Goal: Task Accomplishment & Management: Manage account settings

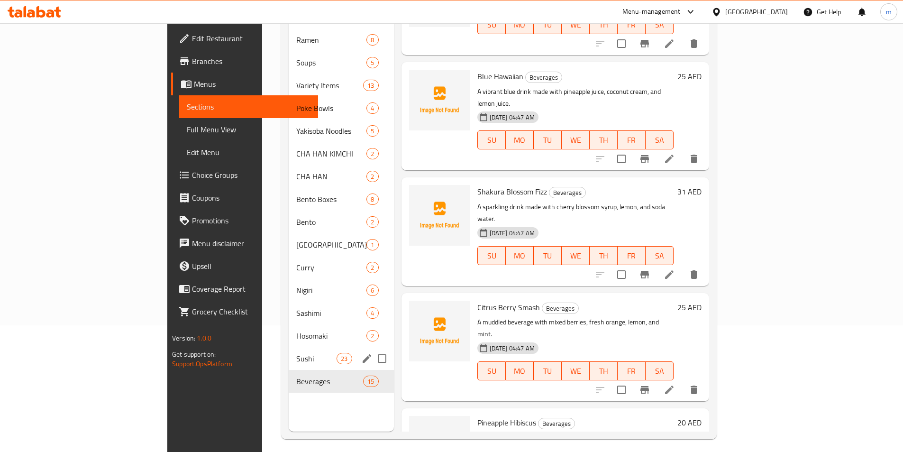
scroll to position [85, 0]
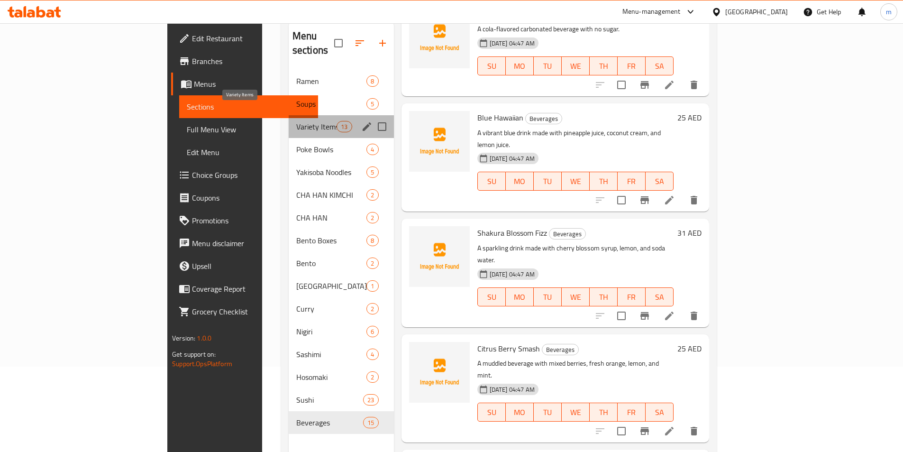
click at [296, 121] on span "Variety Items" at bounding box center [316, 126] width 40 height 11
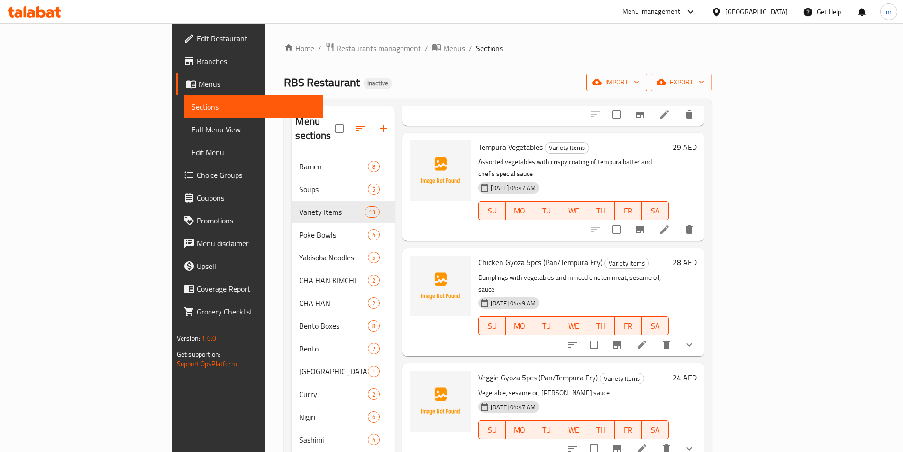
click at [640, 82] on span "import" at bounding box center [617, 82] width 46 height 12
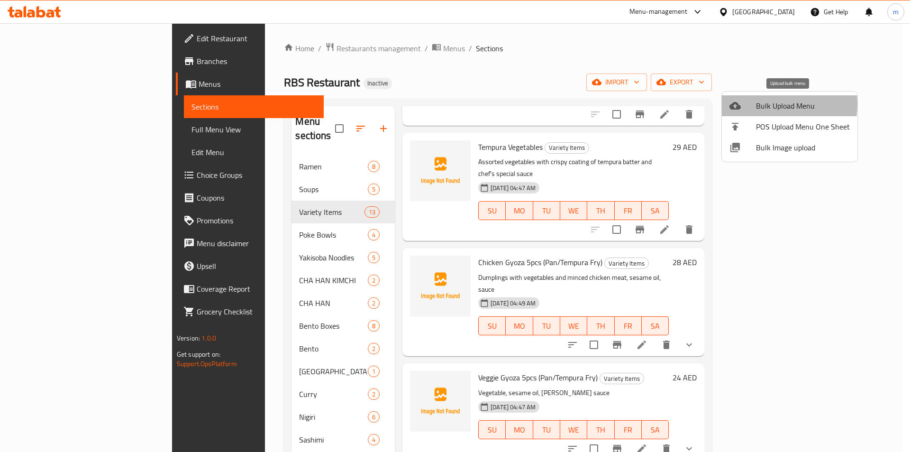
click at [756, 104] on span "Bulk Upload Menu" at bounding box center [803, 105] width 94 height 11
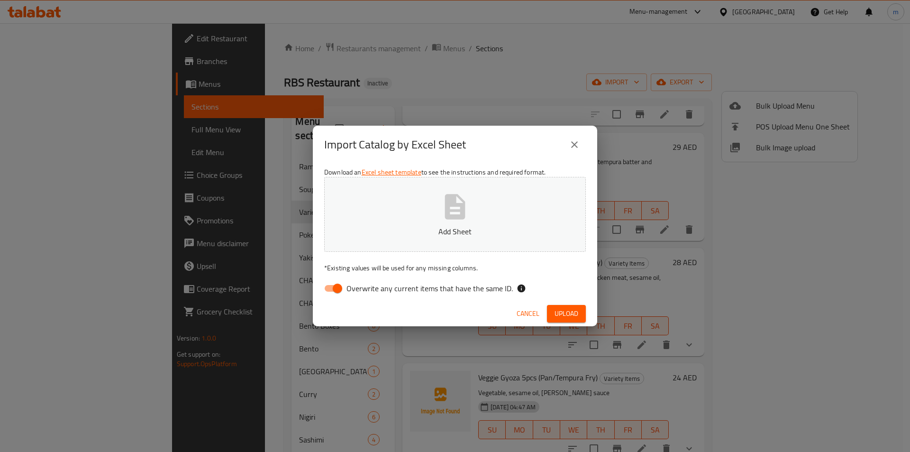
click at [326, 287] on input "Overwrite any current items that have the same ID." at bounding box center [338, 288] width 54 height 18
checkbox input "false"
click at [397, 225] on button "Add Sheet" at bounding box center [455, 214] width 262 height 75
click at [578, 316] on span "Upload" at bounding box center [567, 314] width 24 height 12
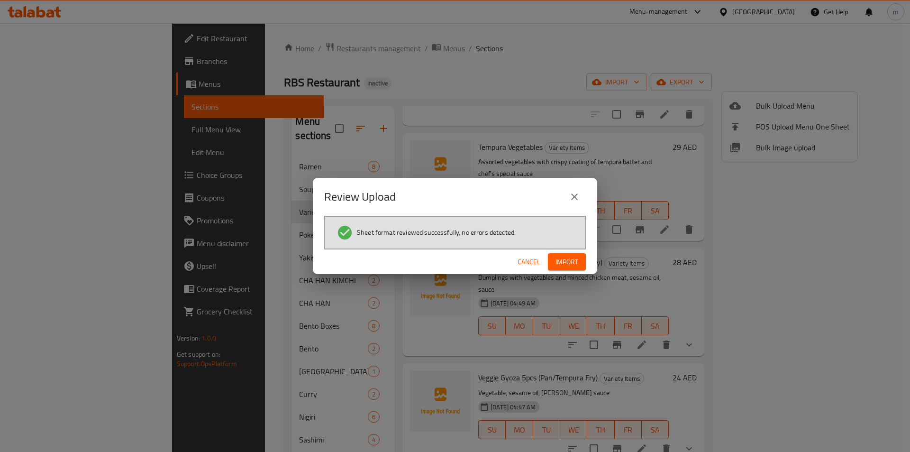
click at [565, 257] on span "Import" at bounding box center [567, 262] width 23 height 12
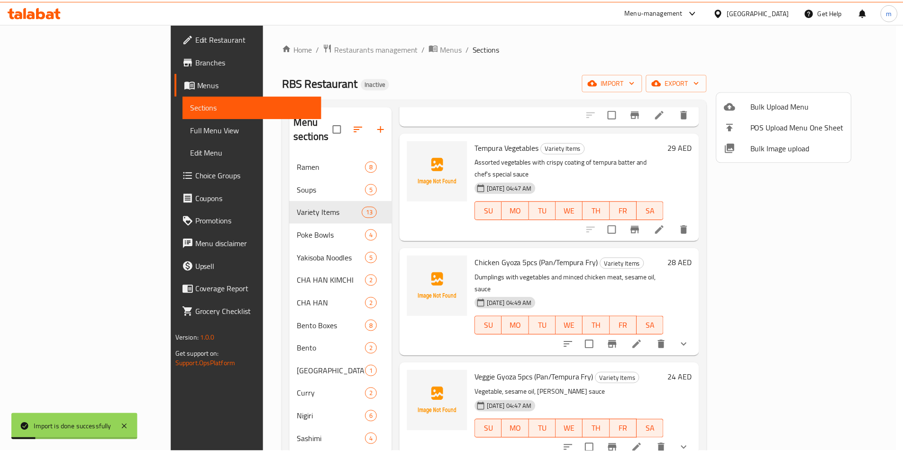
scroll to position [831, 0]
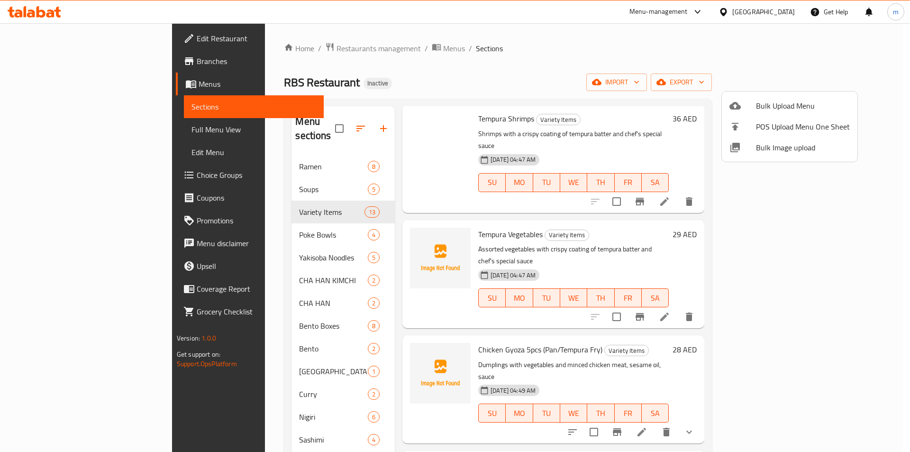
click at [491, 82] on div at bounding box center [455, 226] width 910 height 452
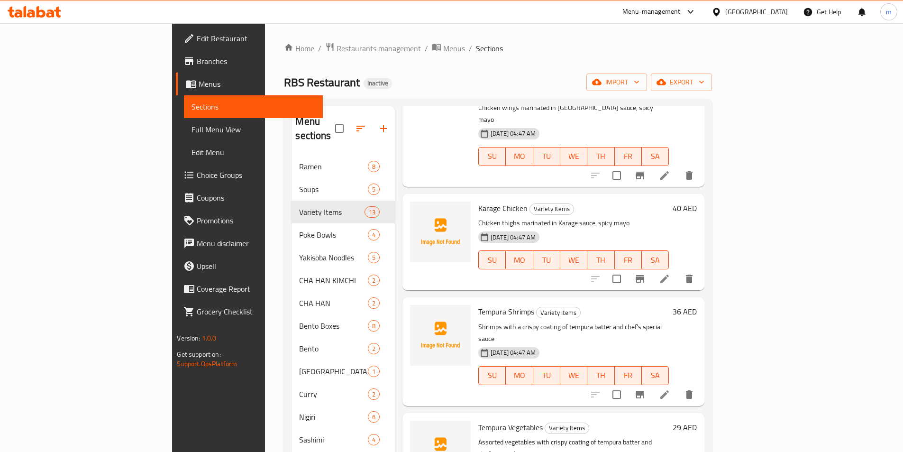
scroll to position [594, 0]
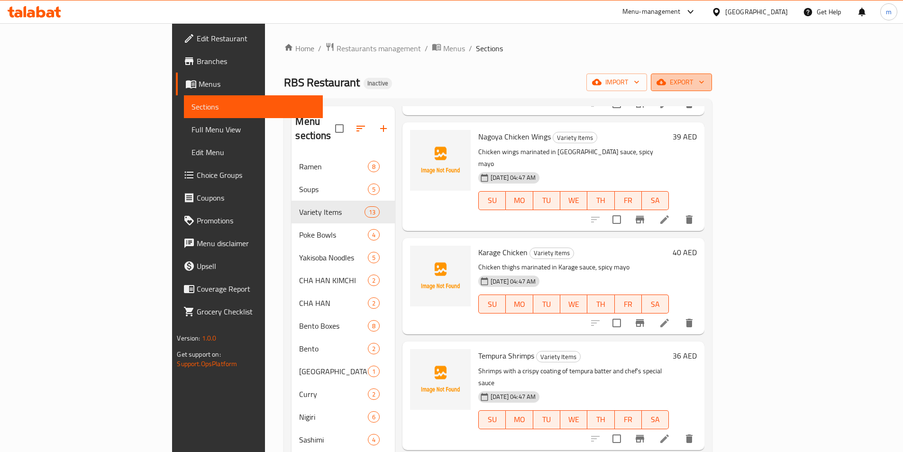
click at [705, 79] on span "export" at bounding box center [682, 82] width 46 height 12
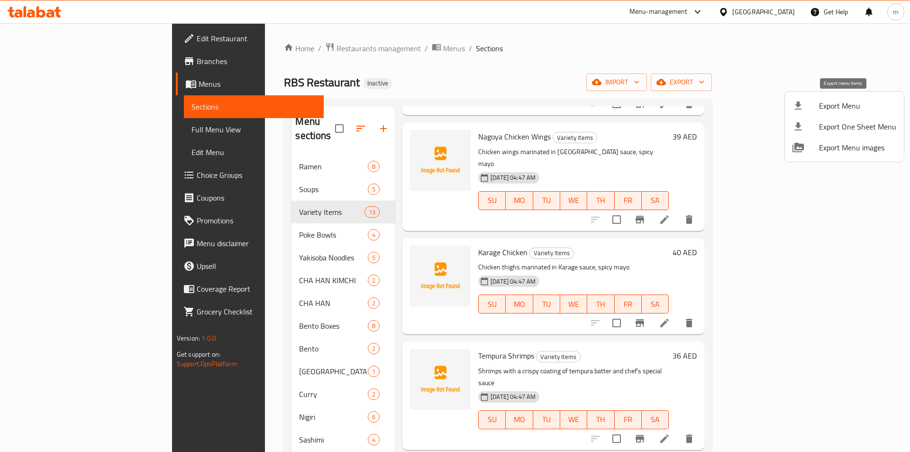
click at [812, 102] on div at bounding box center [806, 105] width 27 height 11
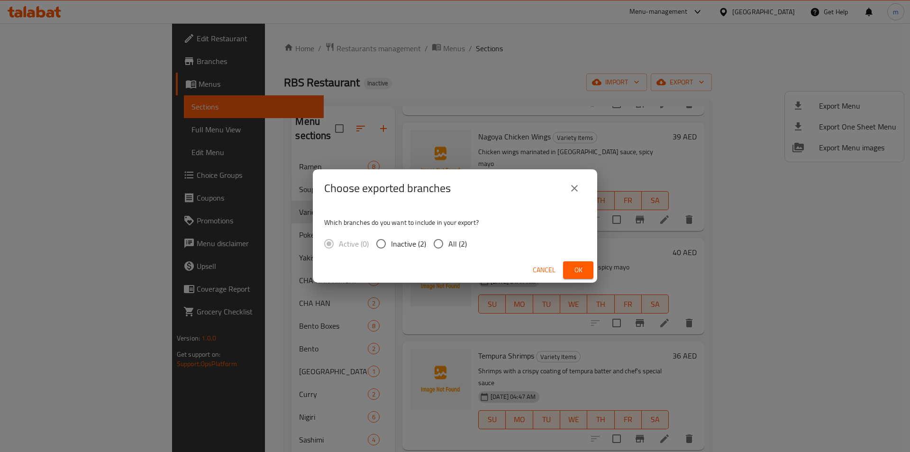
drag, startPoint x: 452, startPoint y: 238, endPoint x: 495, endPoint y: 248, distance: 43.6
click at [452, 238] on span "All (2)" at bounding box center [458, 243] width 18 height 11
click at [449, 238] on input "All (2)" at bounding box center [439, 244] width 20 height 20
radio input "true"
click at [570, 267] on button "Ok" at bounding box center [578, 270] width 30 height 18
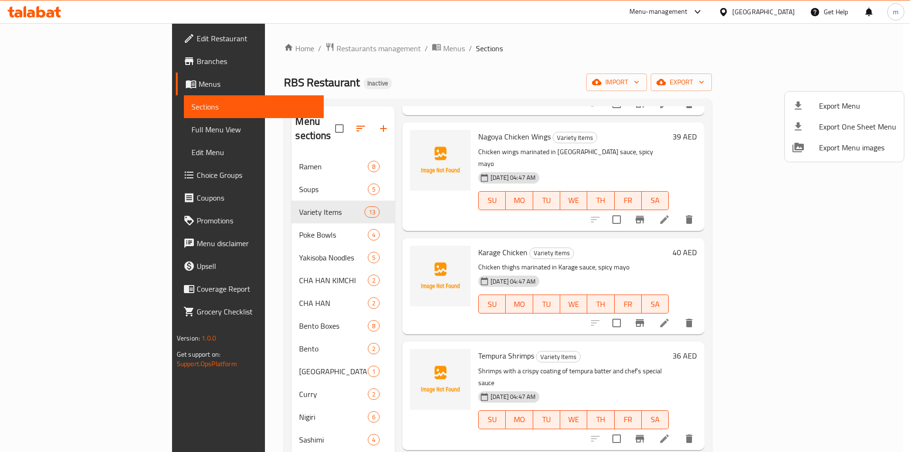
click at [44, 129] on div at bounding box center [455, 226] width 910 height 452
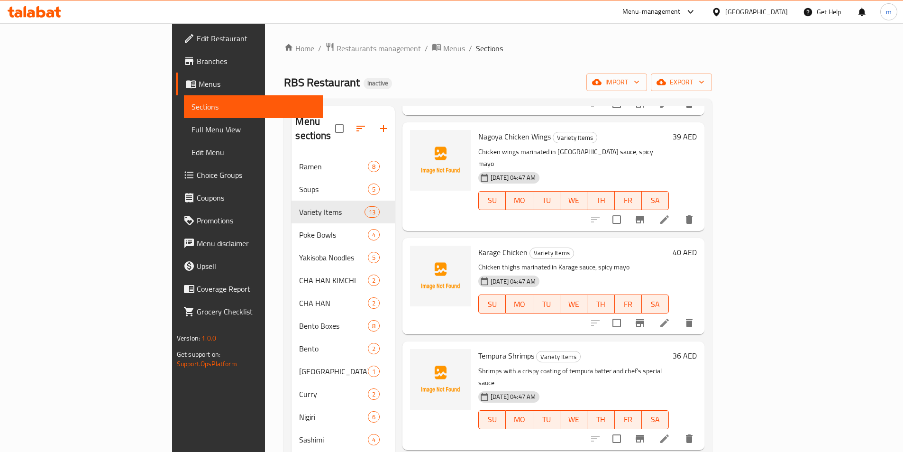
click at [192, 132] on span "Full Menu View" at bounding box center [254, 129] width 124 height 11
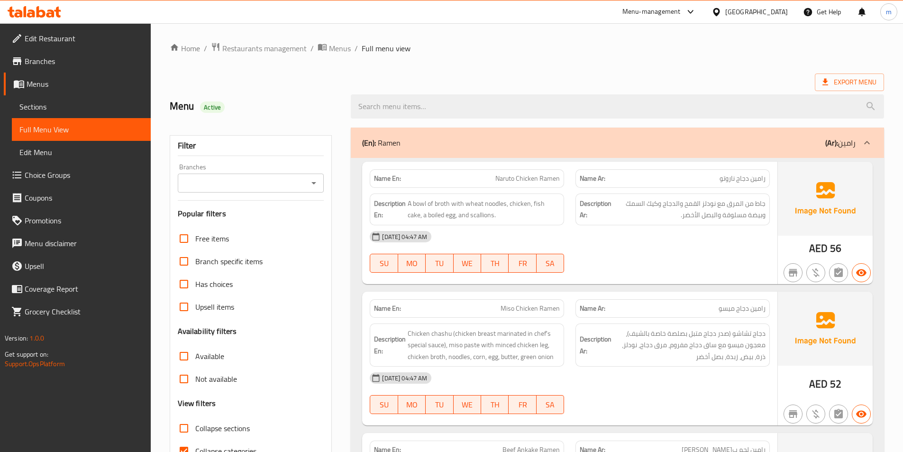
scroll to position [237, 0]
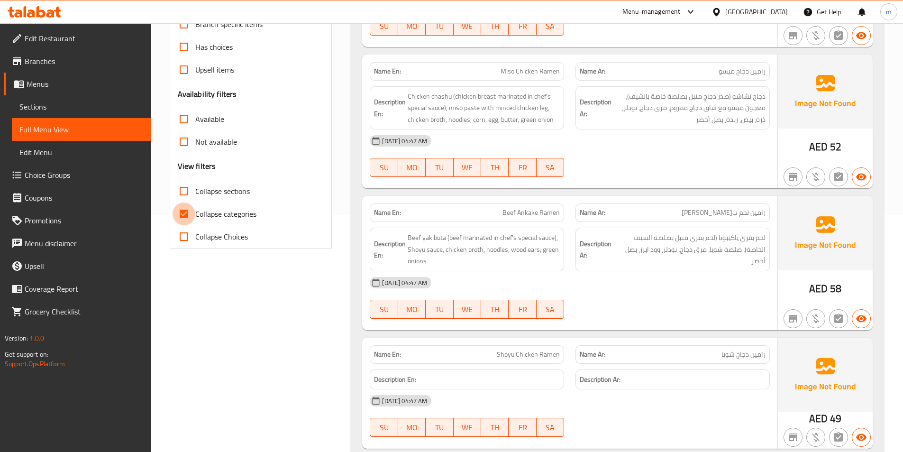
click at [188, 215] on input "Collapse categories" at bounding box center [184, 213] width 23 height 23
checkbox input "false"
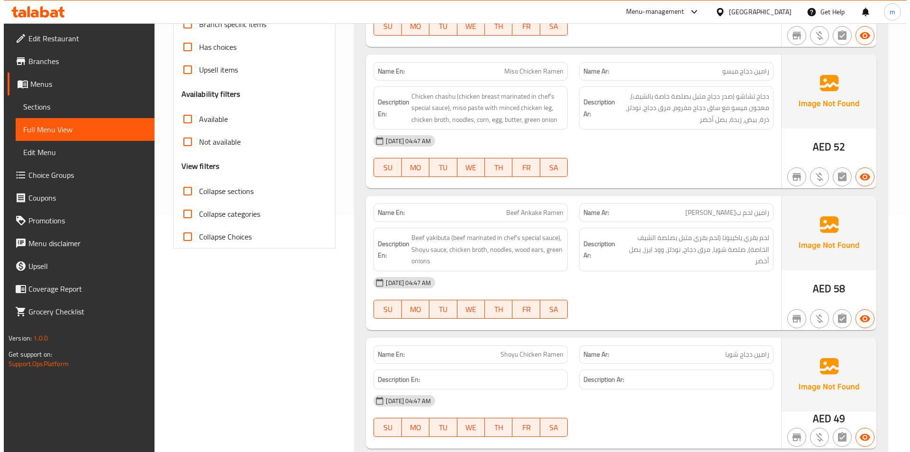
scroll to position [0, 0]
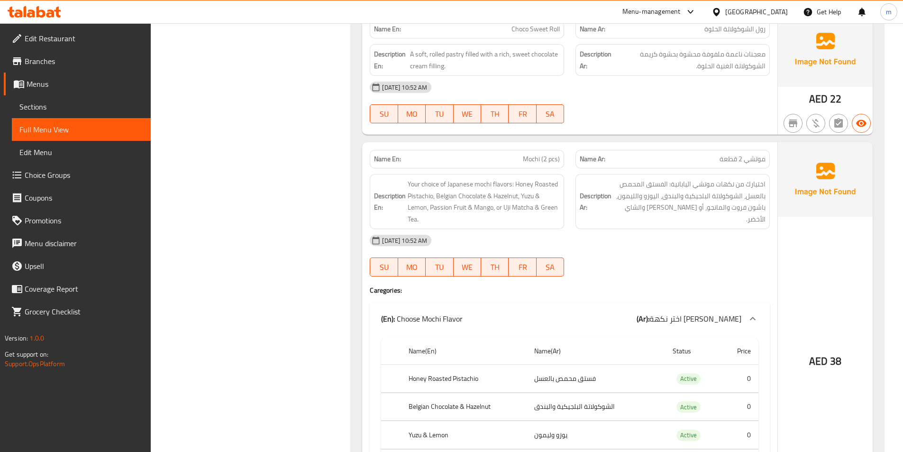
scroll to position [18460, 0]
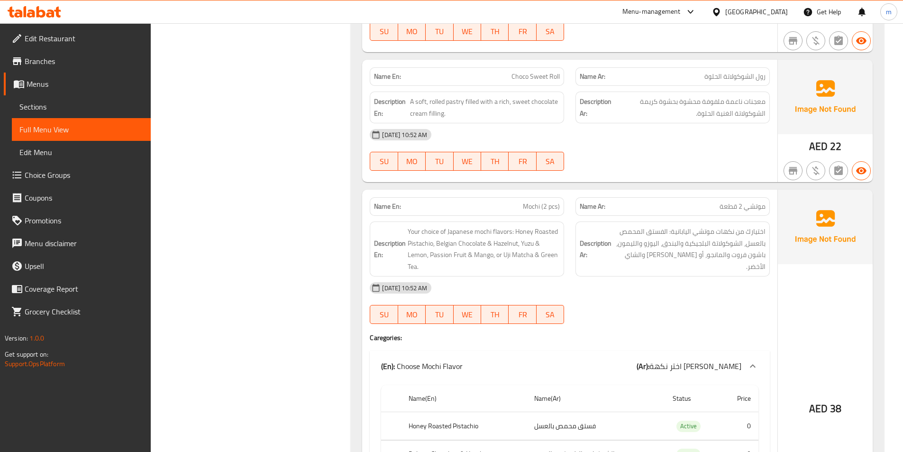
copy span "Mochi (2 pcs)"
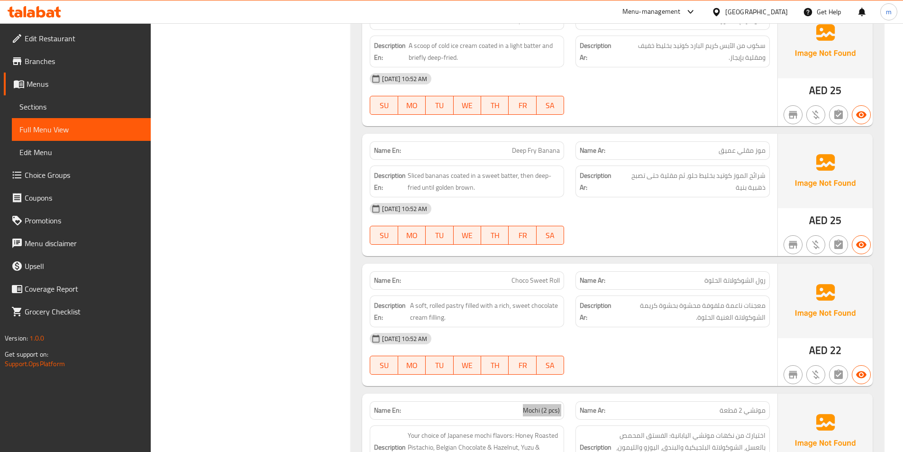
scroll to position [18175, 0]
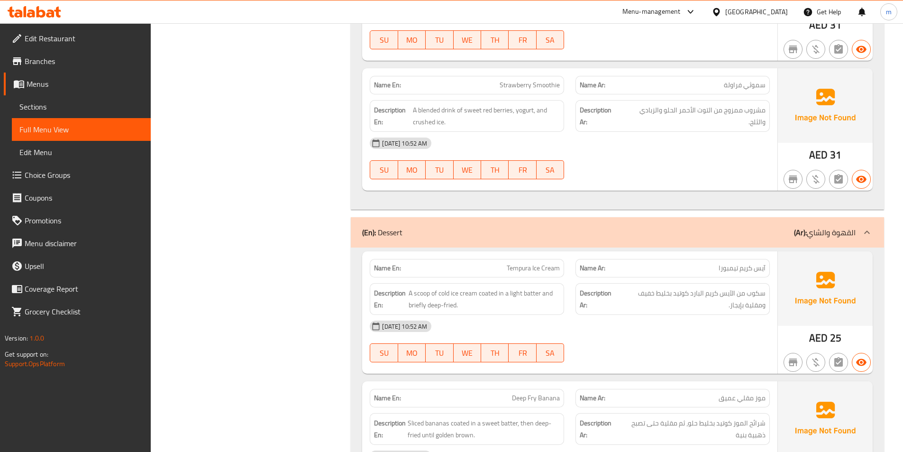
scroll to position [17985, 0]
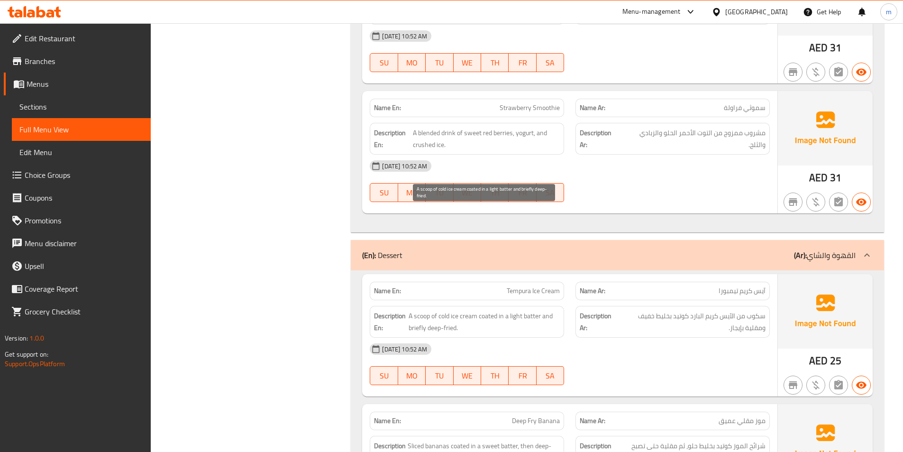
click at [413, 310] on span "A scoop of cold ice cream coated in a light batter and briefly deep-fried." at bounding box center [484, 321] width 151 height 23
copy span "briefly"
click at [430, 310] on span "A scoop of cold ice cream coated in a light batter and briefly deep-fried." at bounding box center [484, 321] width 151 height 23
drag, startPoint x: 430, startPoint y: 222, endPoint x: 450, endPoint y: 222, distance: 20.4
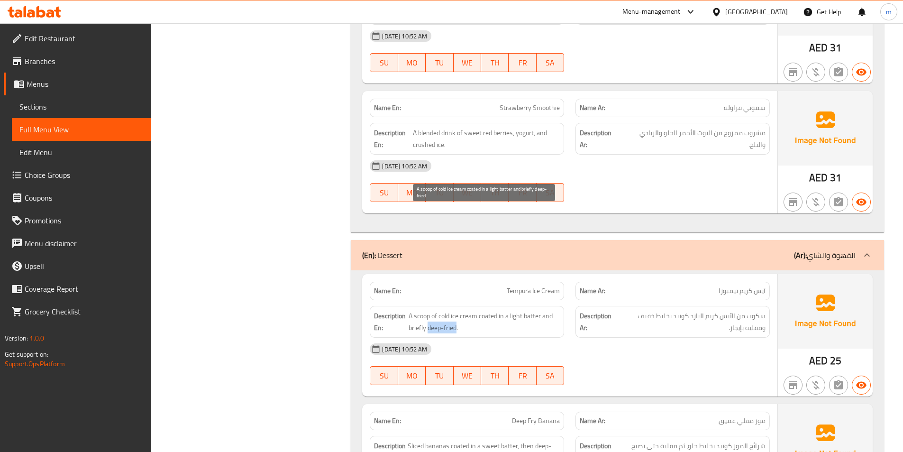
click at [450, 310] on span "A scoop of cold ice cream coated in a light batter and briefly deep-fried." at bounding box center [484, 321] width 151 height 23
copy span "deep-fried"
click at [412, 310] on span "A scoop of cold ice cream coated in a light batter and briefly deep-fried." at bounding box center [484, 321] width 151 height 23
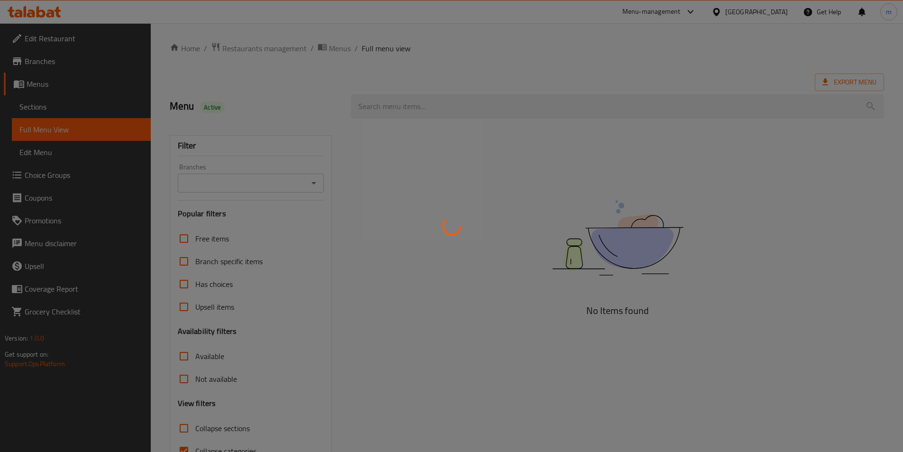
click at [36, 106] on div at bounding box center [451, 226] width 903 height 452
click at [52, 104] on div at bounding box center [451, 226] width 903 height 452
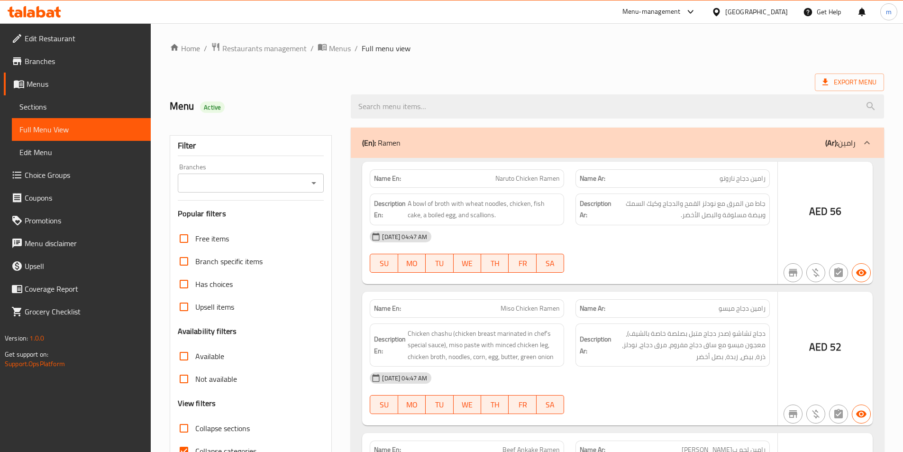
click at [52, 104] on div at bounding box center [451, 226] width 903 height 452
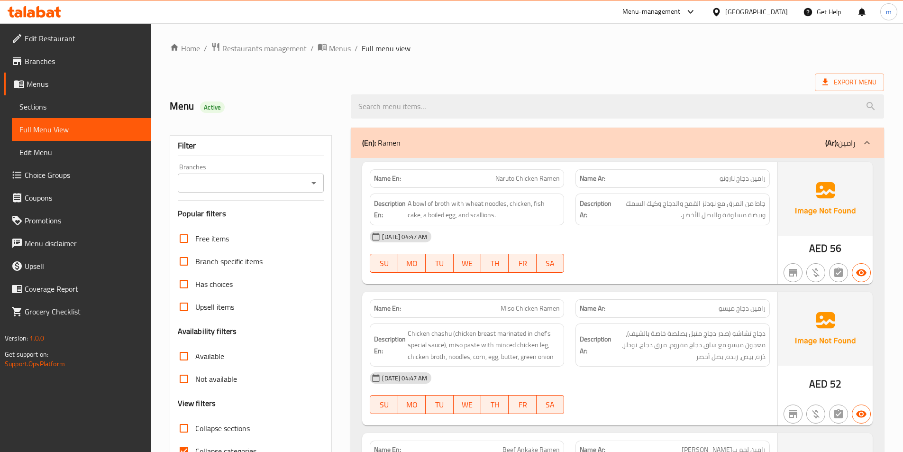
click at [64, 107] on span "Sections" at bounding box center [81, 106] width 124 height 11
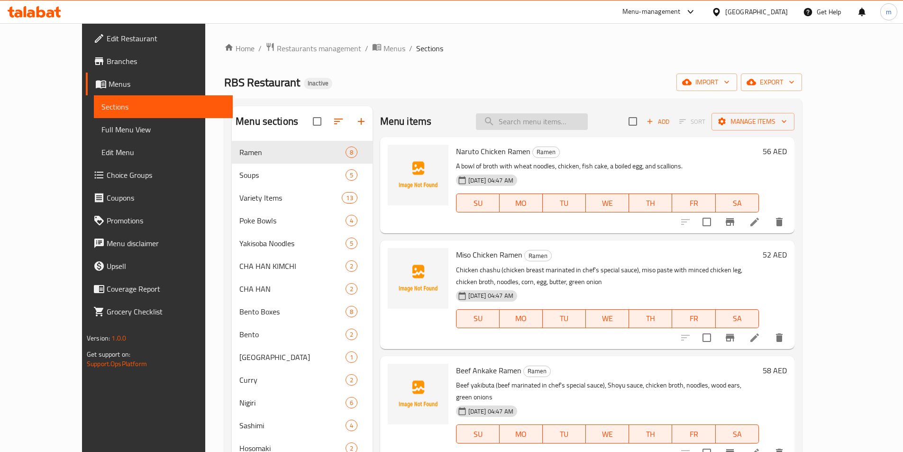
click at [557, 124] on input "search" at bounding box center [532, 121] width 112 height 17
paste input "Tempura Ice Cream"
type input "Tempura Ice Cream"
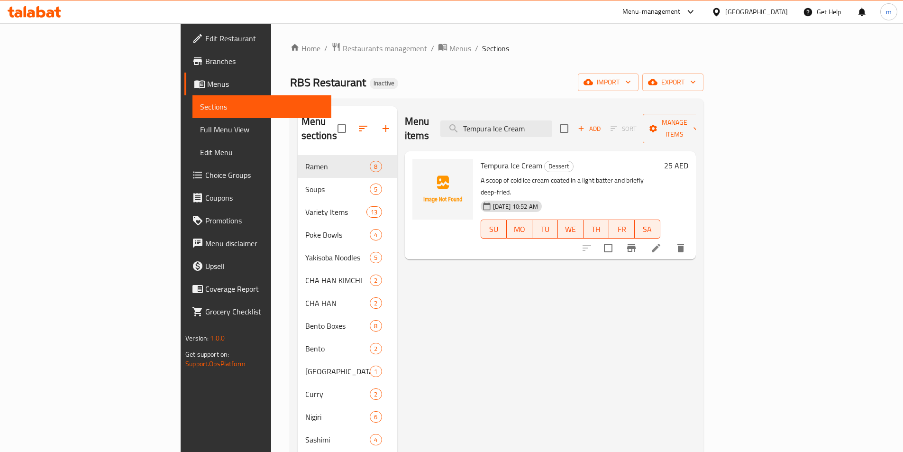
click at [661, 244] on icon at bounding box center [656, 248] width 9 height 9
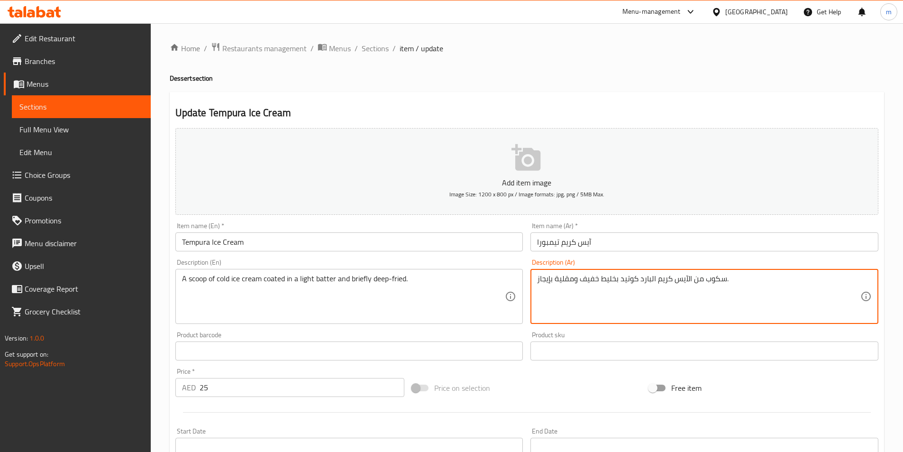
click at [549, 279] on textarea "سكوب من الآيس كريم البارد كوتيد بخليط خفيف ومقلية بإيجاز." at bounding box center [698, 296] width 323 height 45
type textarea "سكوب من الآيس كريم البارد كوتيد بخليط خفيف ومقلية بريفلي."
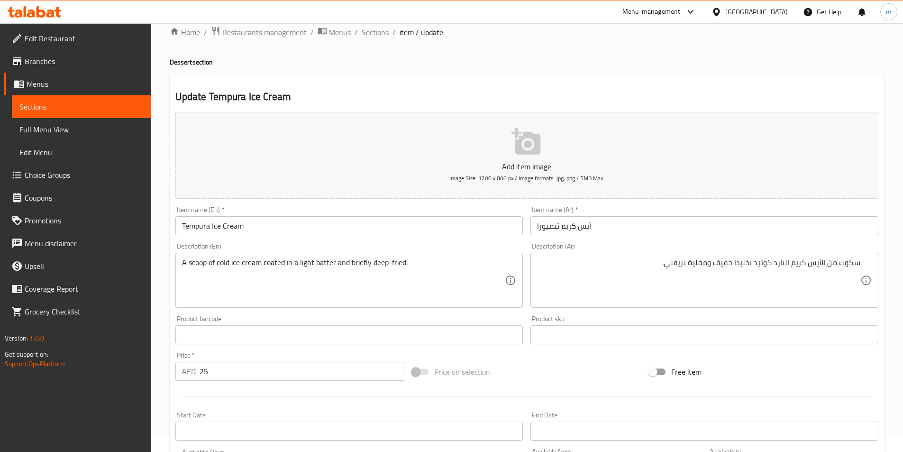
scroll to position [218, 0]
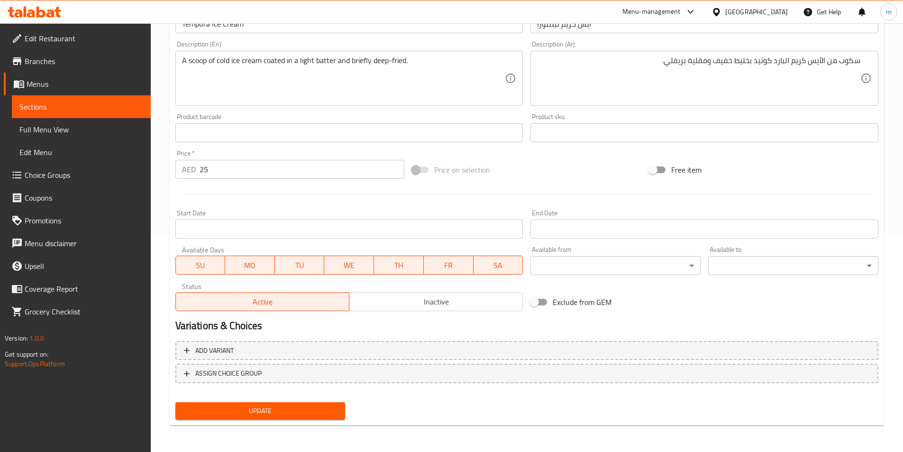
click at [246, 407] on span "Update" at bounding box center [260, 411] width 155 height 12
click at [63, 101] on span "Sections" at bounding box center [81, 106] width 124 height 11
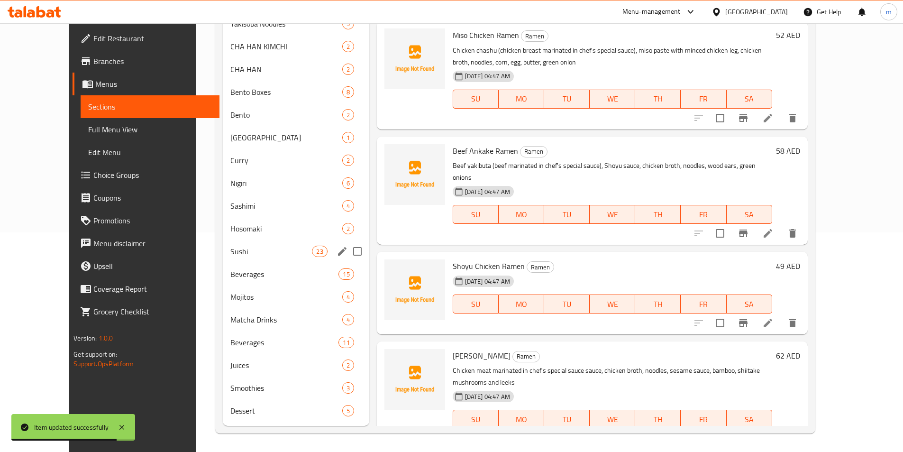
scroll to position [220, 0]
click at [230, 340] on span "Beverages" at bounding box center [271, 341] width 82 height 11
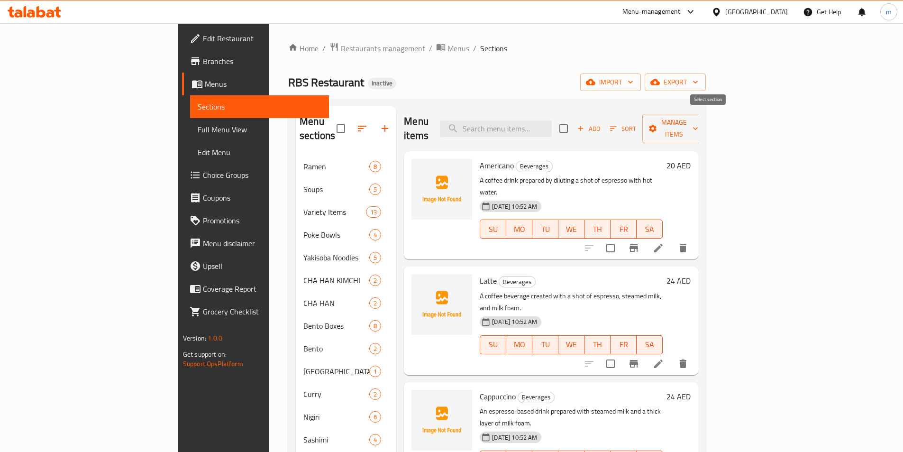
click at [574, 124] on input "checkbox" at bounding box center [564, 129] width 20 height 20
checkbox input "true"
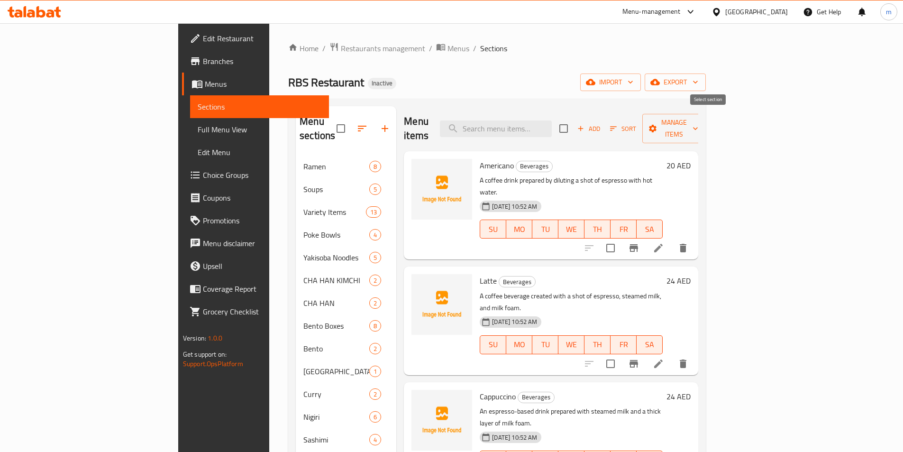
checkbox input "true"
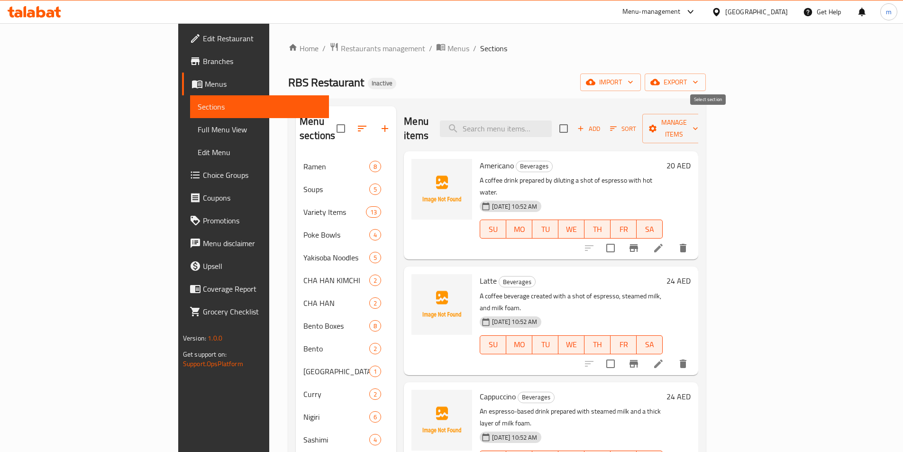
checkbox input "true"
click at [699, 125] on span "Manage items" at bounding box center [674, 129] width 48 height 24
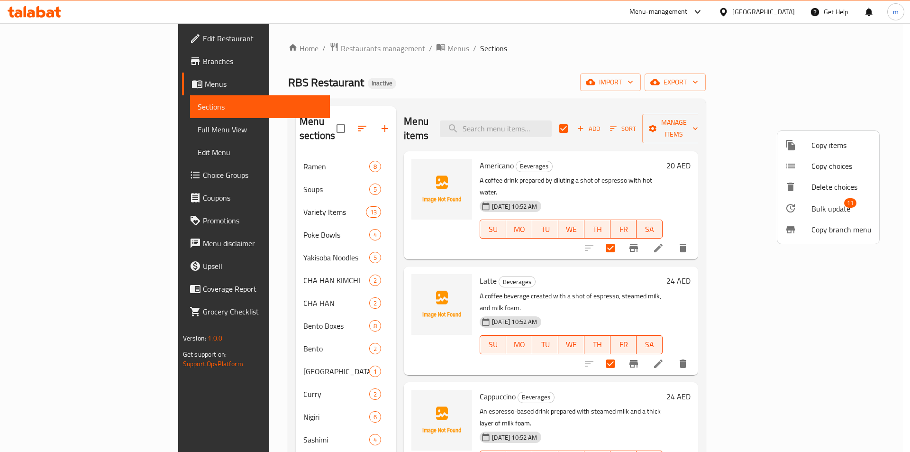
click at [853, 211] on span "Bulk update 11" at bounding box center [842, 208] width 60 height 12
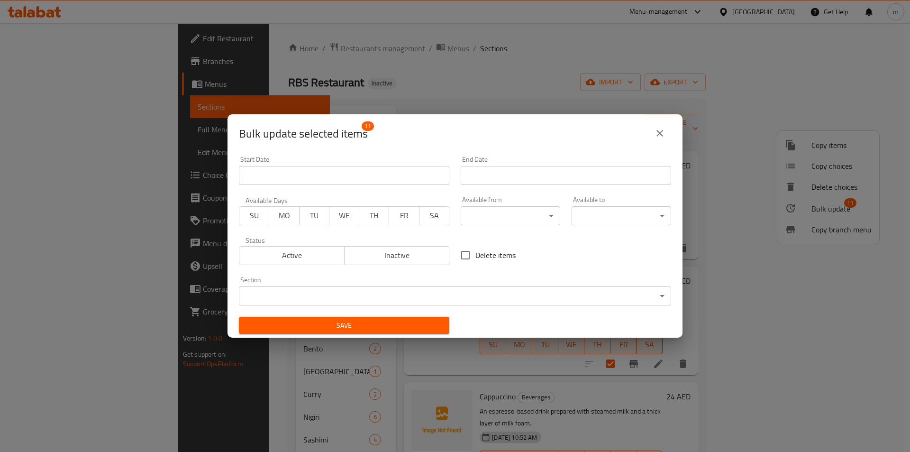
click at [656, 136] on icon "close" at bounding box center [659, 133] width 11 height 11
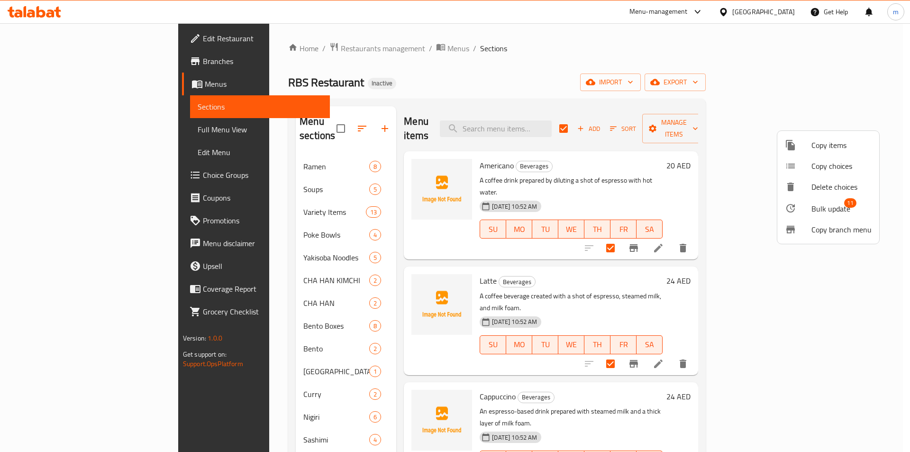
click at [812, 149] on span "Copy items" at bounding box center [842, 144] width 60 height 11
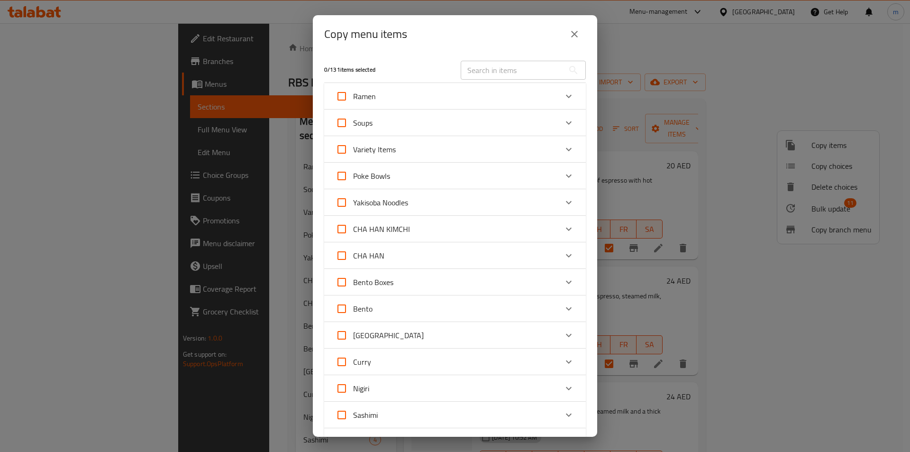
click at [696, 220] on div "Copy menu items 0 / 131 items selected ​ Ramen Naruto Chicken Ramen 56 AED Miso…" at bounding box center [455, 226] width 910 height 452
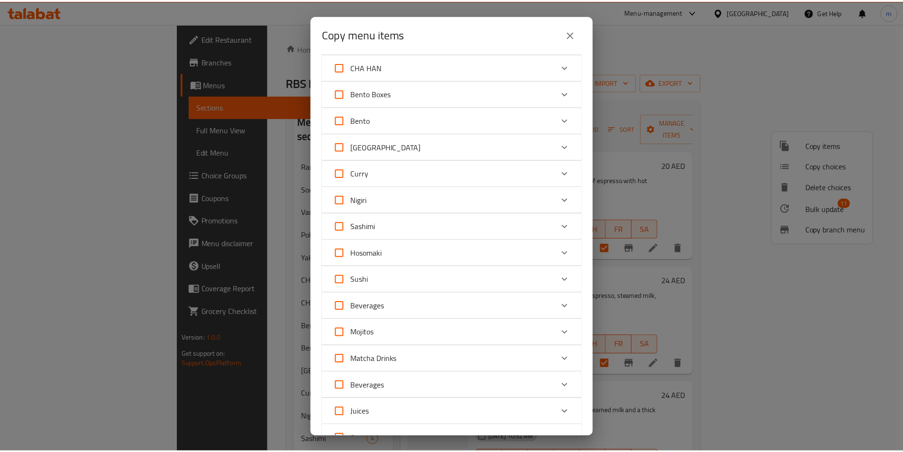
scroll to position [190, 0]
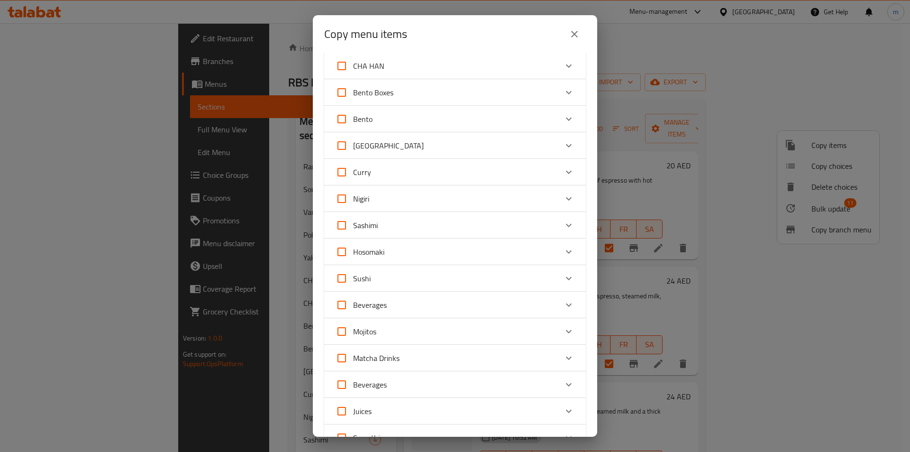
click at [643, 273] on div "Copy menu items 0 / 131 items selected ​ Ramen Naruto Chicken Ramen 56 AED Miso…" at bounding box center [455, 226] width 910 height 452
click at [576, 42] on button "close" at bounding box center [574, 34] width 23 height 23
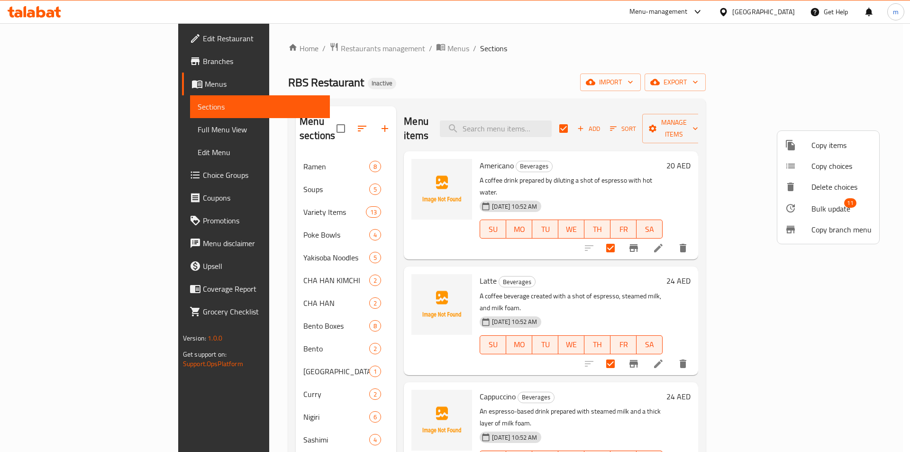
click at [416, 120] on div at bounding box center [455, 226] width 910 height 452
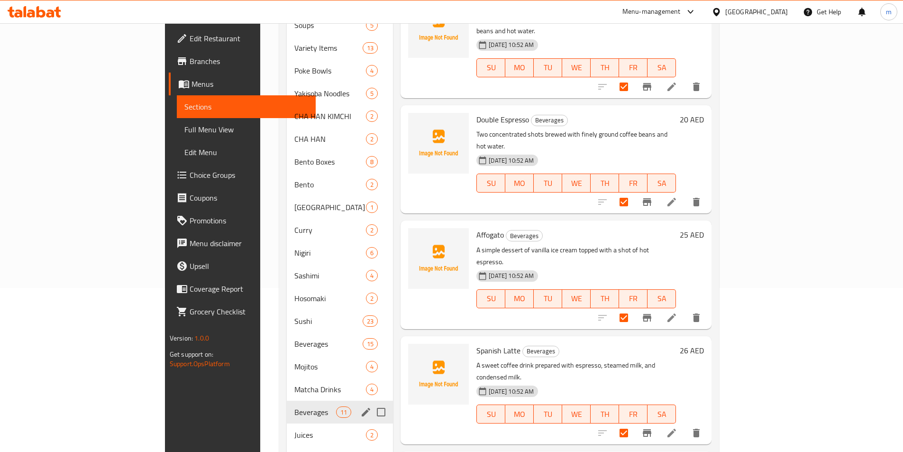
scroll to position [220, 0]
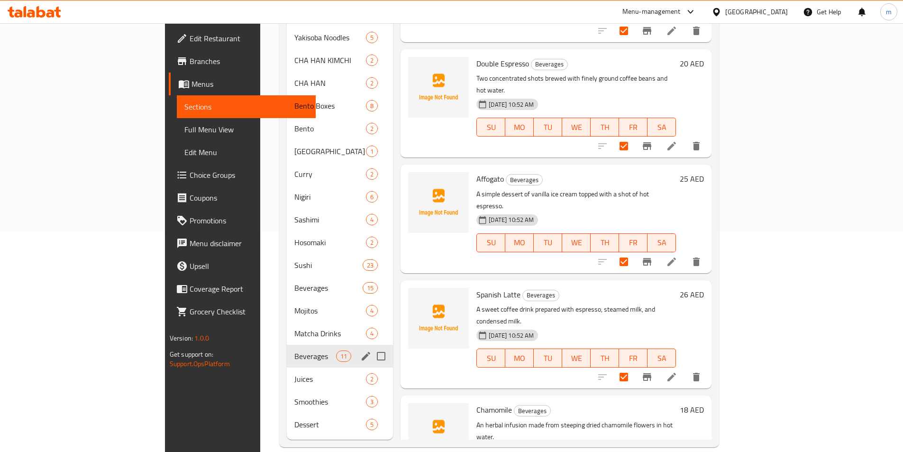
click at [287, 348] on div "Beverages 11" at bounding box center [340, 356] width 106 height 23
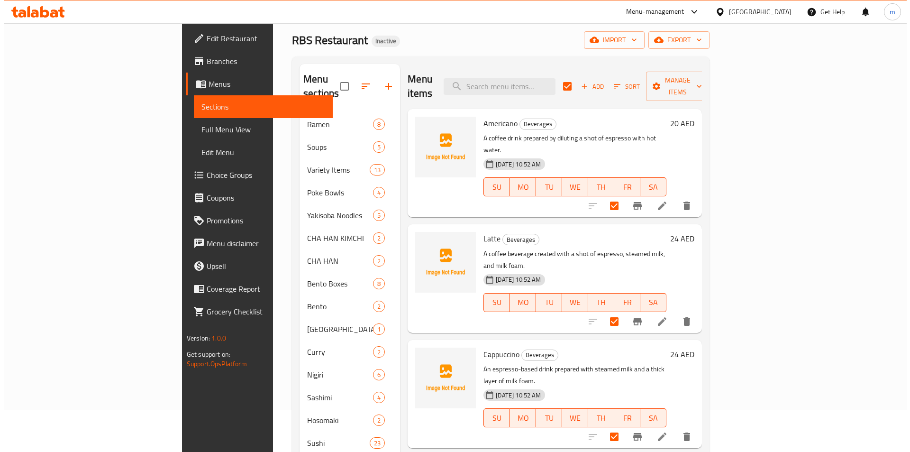
scroll to position [0, 0]
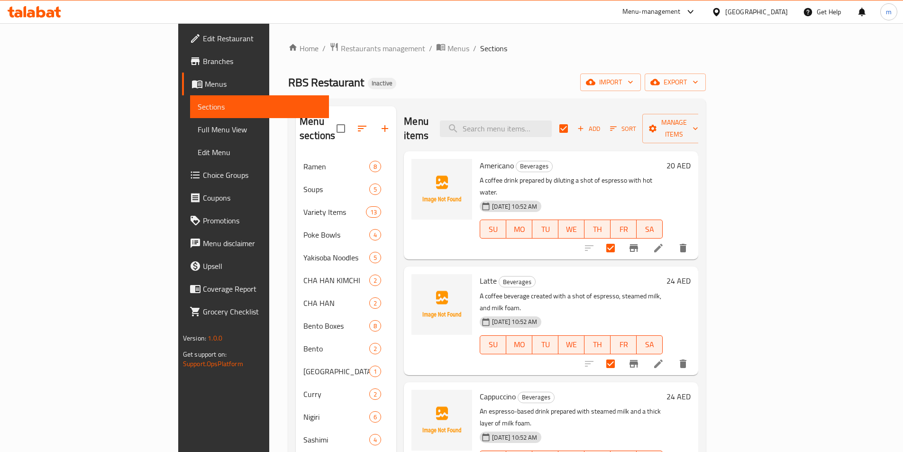
click at [699, 109] on div "Menu items Add Sort Manage items" at bounding box center [551, 128] width 294 height 45
click at [699, 121] on span "Manage items" at bounding box center [674, 129] width 48 height 24
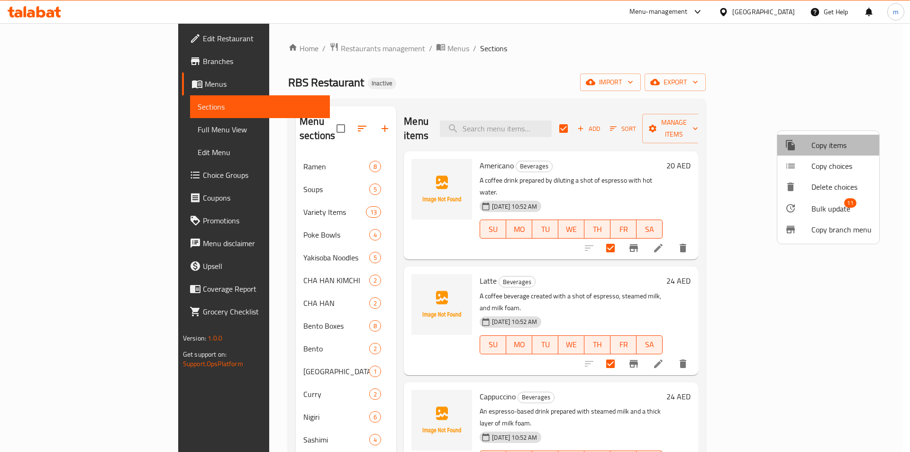
click at [818, 139] on span "Copy items" at bounding box center [842, 144] width 60 height 11
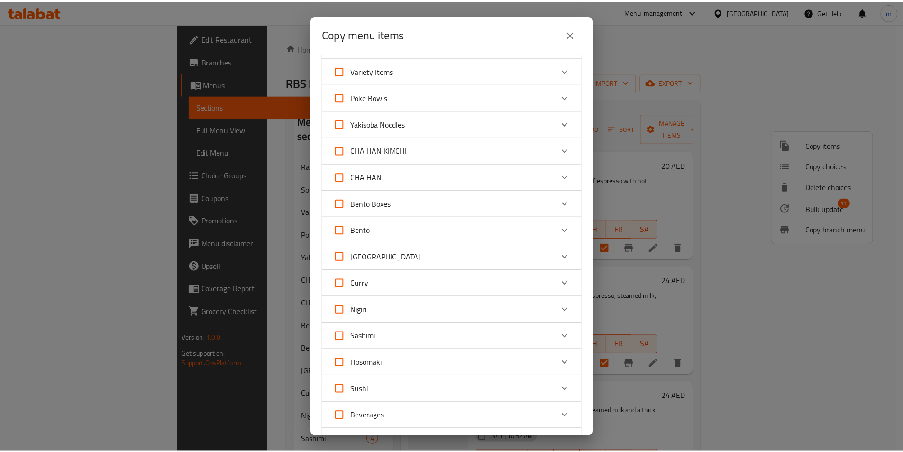
scroll to position [95, 0]
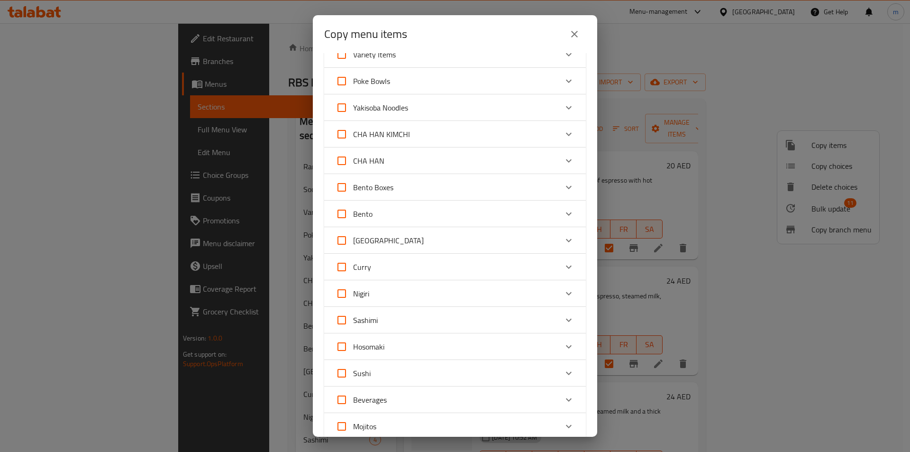
click at [649, 179] on div "Copy menu items 0 / 131 items selected ​ Ramen Naruto Chicken Ramen 56 AED Miso…" at bounding box center [455, 226] width 910 height 452
click at [575, 34] on icon "close" at bounding box center [574, 34] width 7 height 7
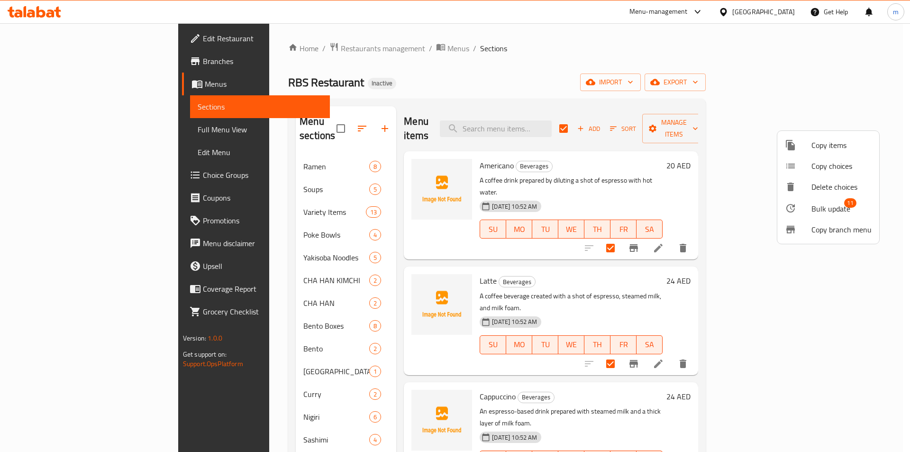
click at [564, 31] on div at bounding box center [455, 226] width 910 height 452
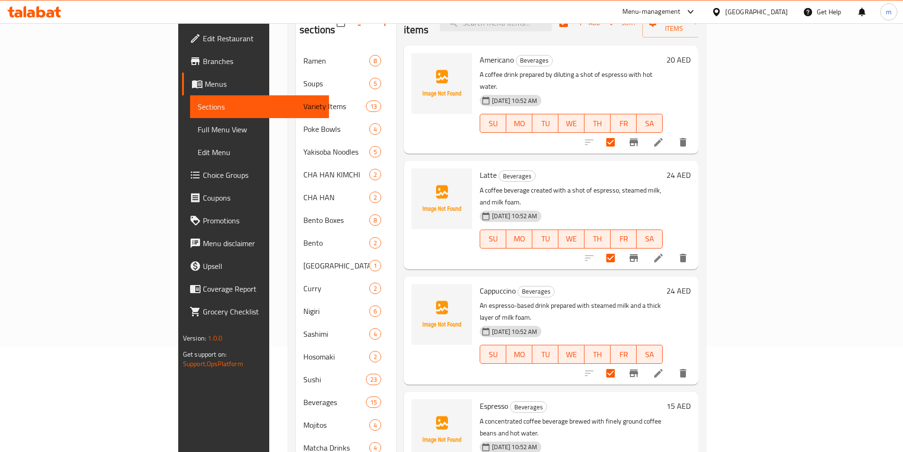
scroll to position [220, 0]
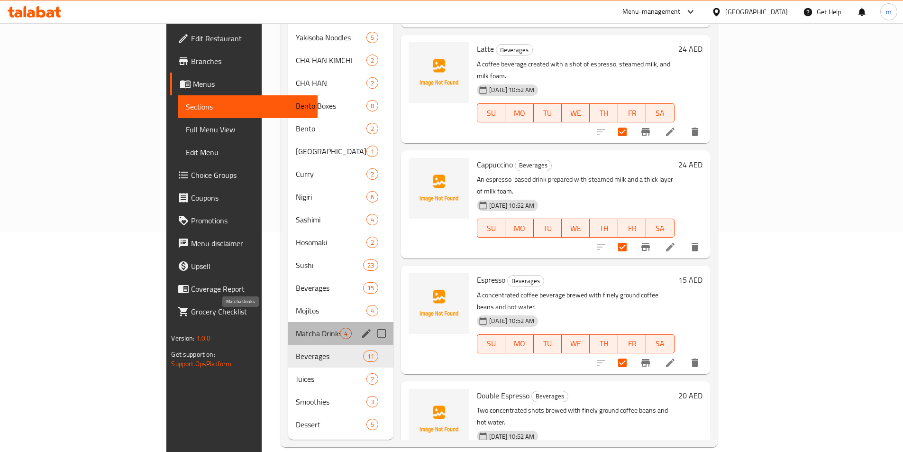
click at [296, 328] on span "Matcha Drinks" at bounding box center [318, 333] width 44 height 11
checkbox input "false"
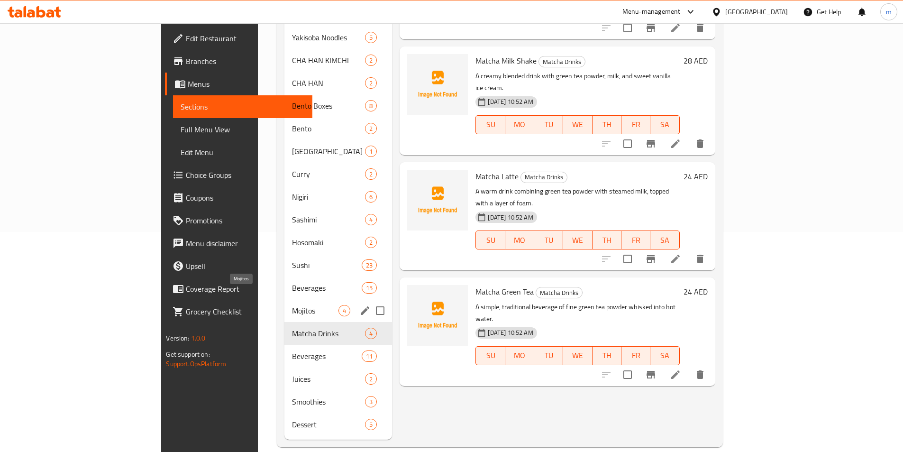
click at [292, 305] on span "Mojitos" at bounding box center [315, 310] width 46 height 11
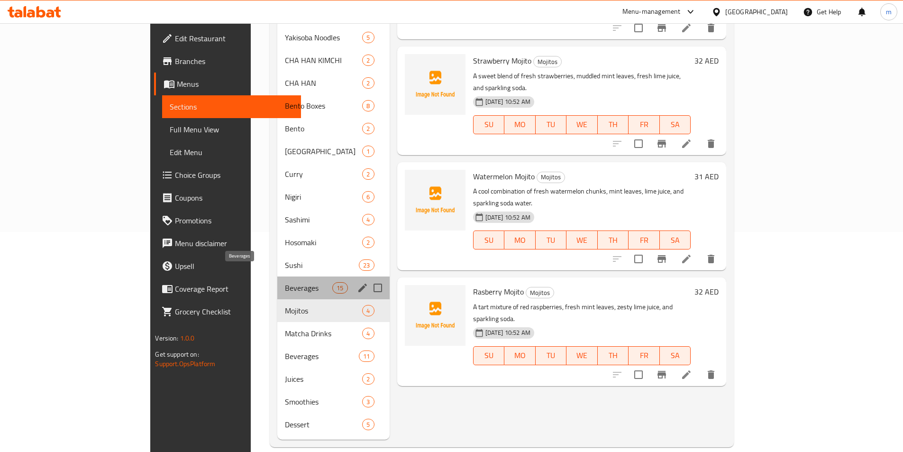
click at [285, 282] on span "Beverages" at bounding box center [309, 287] width 48 height 11
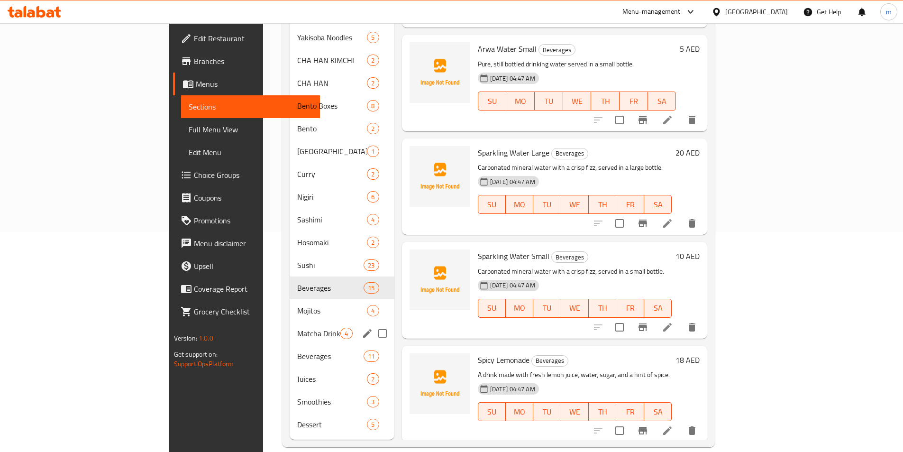
click at [297, 305] on span "Mojitos" at bounding box center [332, 310] width 70 height 11
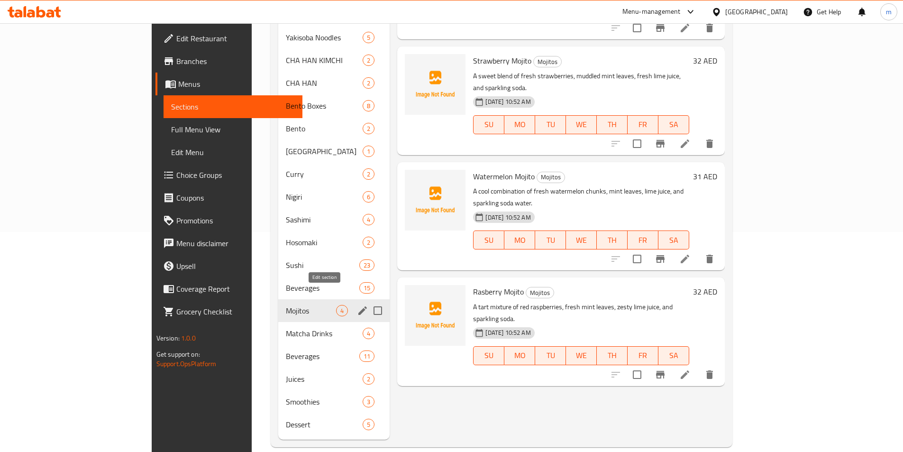
click at [357, 305] on icon "edit" at bounding box center [362, 310] width 11 height 11
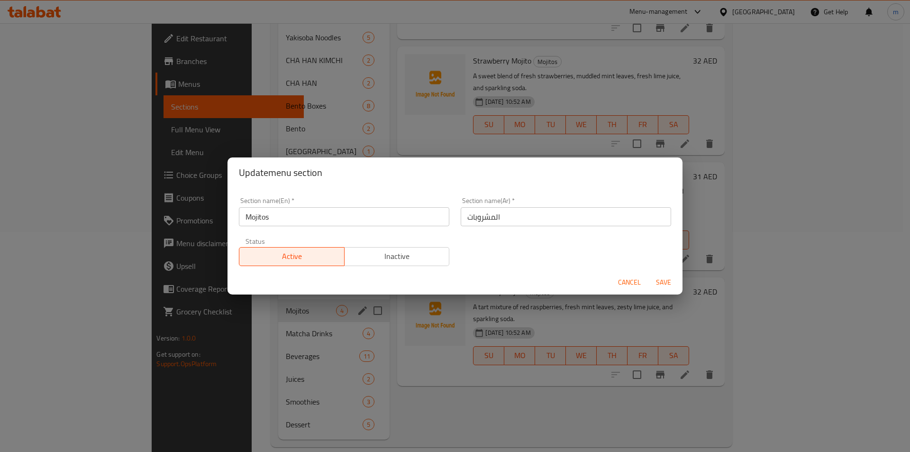
click at [483, 224] on input "المشروبات" at bounding box center [566, 216] width 211 height 19
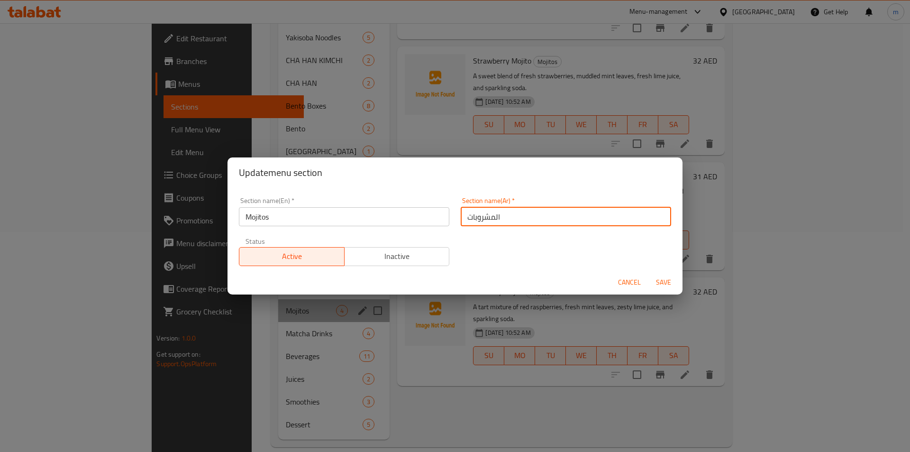
click at [483, 224] on input "المشروبات" at bounding box center [566, 216] width 211 height 19
type input "موهيتو"
click at [666, 280] on span "Save" at bounding box center [664, 282] width 23 height 12
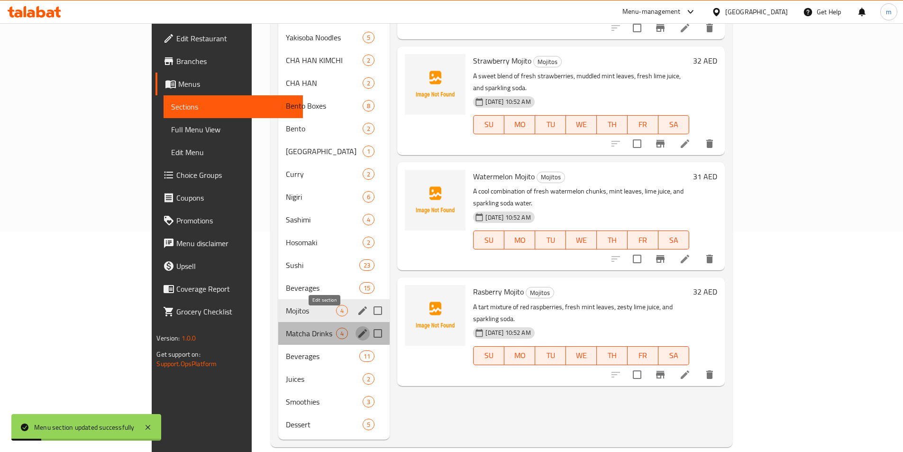
click at [356, 326] on button "edit" at bounding box center [363, 333] width 14 height 14
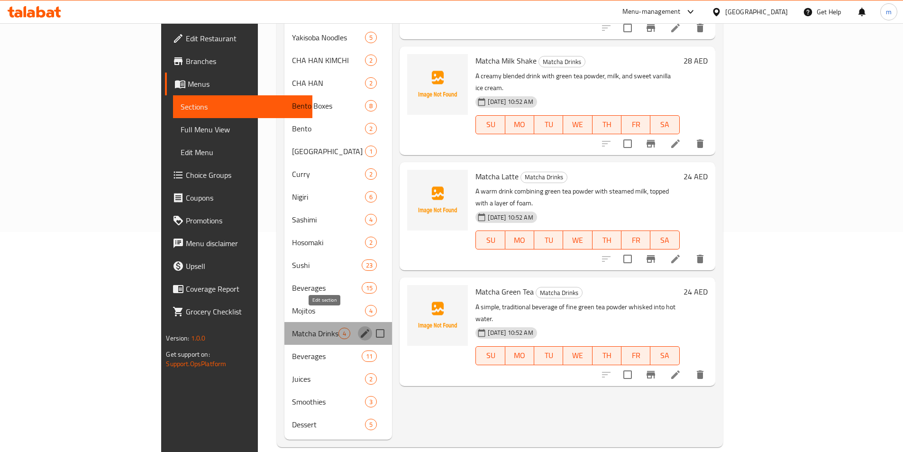
click at [358, 326] on button "edit" at bounding box center [365, 333] width 14 height 14
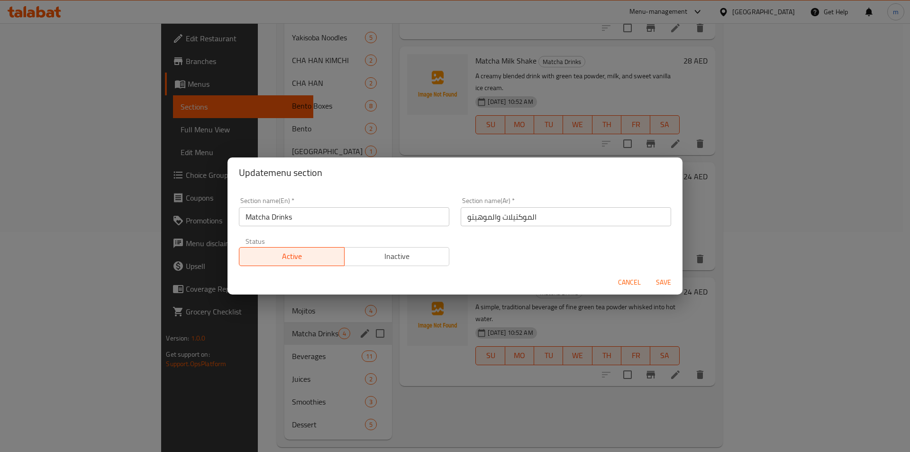
click at [486, 224] on input "الموكتيلات والموهيتو" at bounding box center [566, 216] width 211 height 19
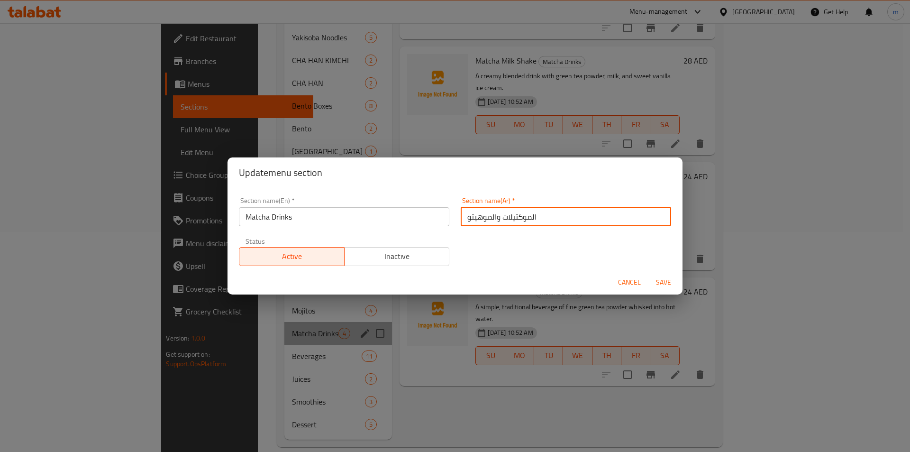
click at [486, 224] on input "الموكتيلات والموهيتو" at bounding box center [566, 216] width 211 height 19
paste input "مشروبات الماتشا"
type input "مشروبات الماتشا"
click at [658, 280] on span "Save" at bounding box center [664, 282] width 23 height 12
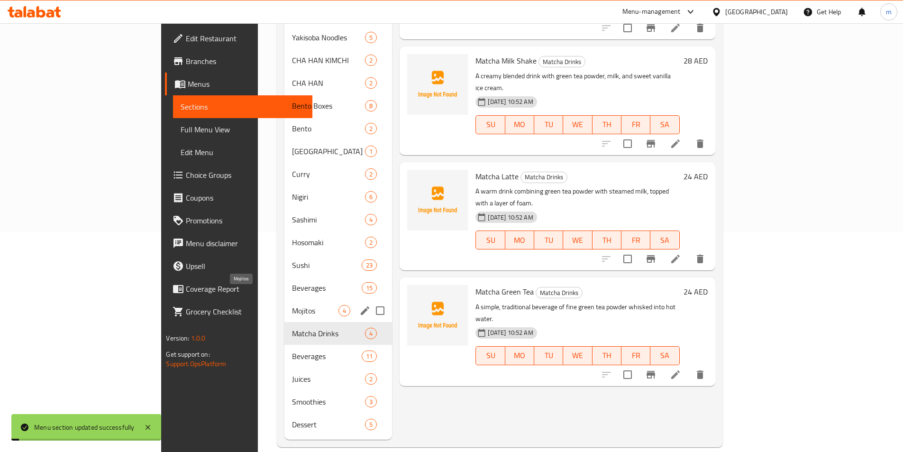
click at [292, 305] on span "Mojitos" at bounding box center [315, 310] width 46 height 11
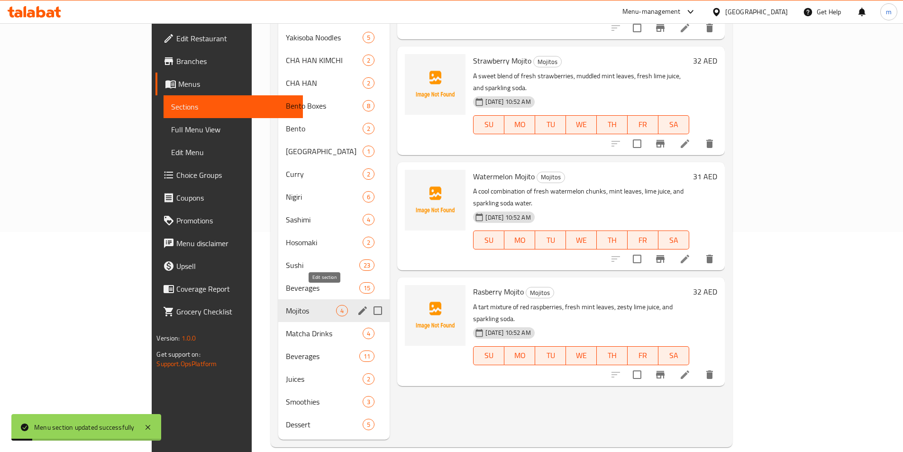
click at [359, 306] on icon "edit" at bounding box center [363, 310] width 9 height 9
click at [357, 305] on icon "edit" at bounding box center [362, 310] width 11 height 11
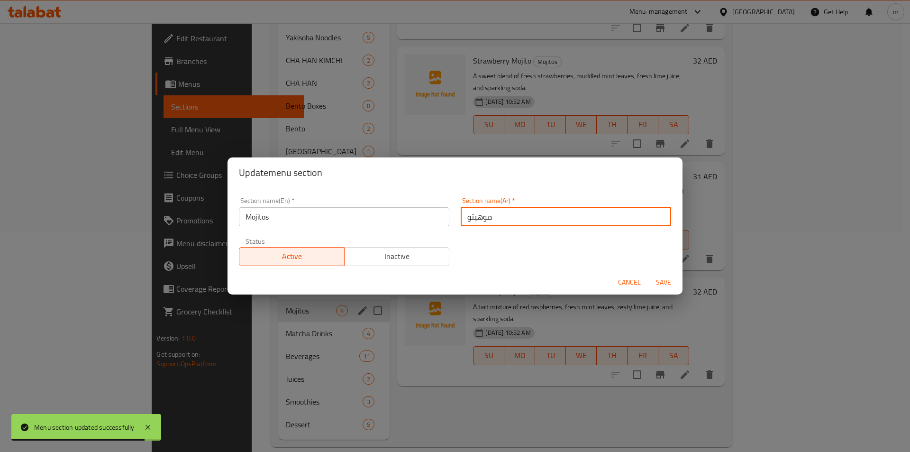
click at [495, 221] on input "موهيتو" at bounding box center [566, 216] width 211 height 19
paste input "ال"
type input "الموهيتو"
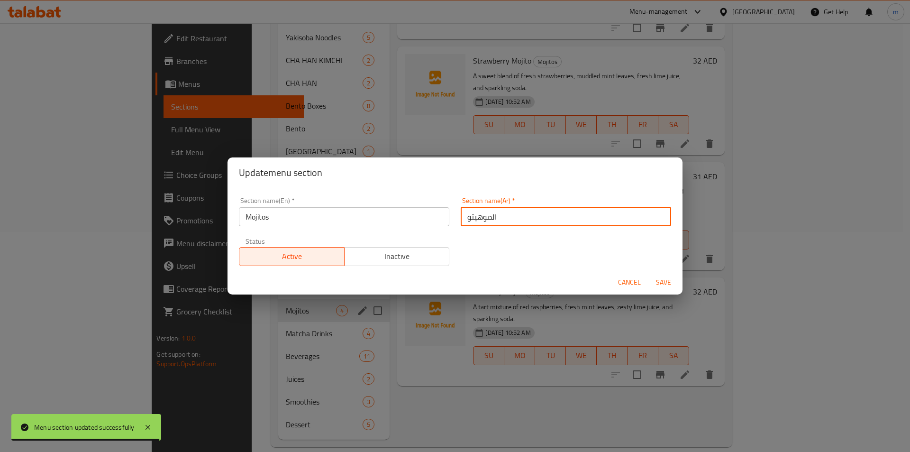
click at [662, 276] on button "Save" at bounding box center [664, 283] width 30 height 18
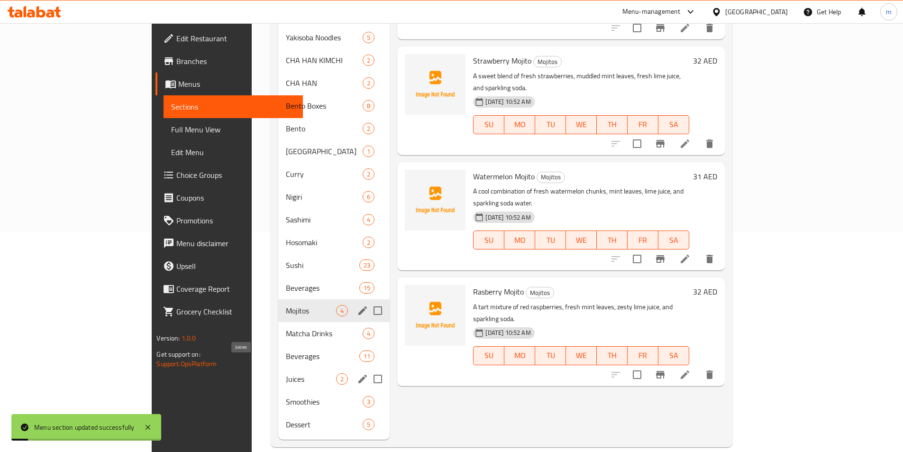
click at [286, 373] on span "Juices" at bounding box center [311, 378] width 50 height 11
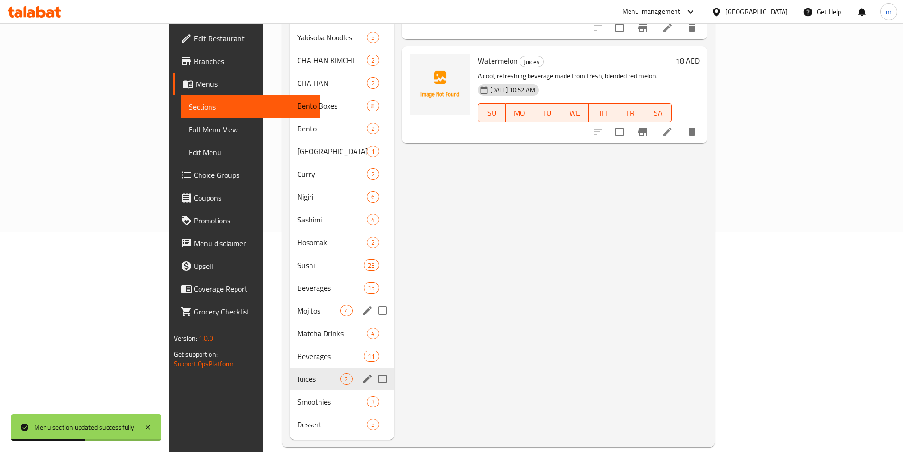
click at [363, 375] on icon "edit" at bounding box center [367, 379] width 9 height 9
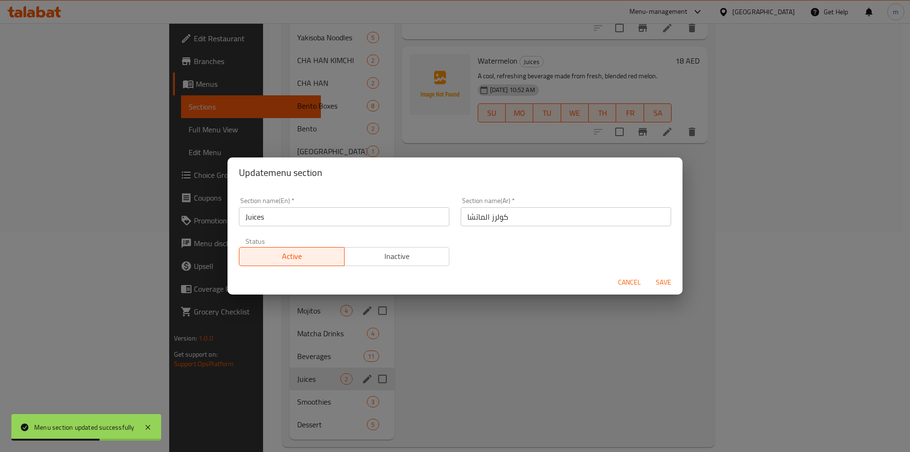
click at [472, 213] on input "كولرز الماتشا" at bounding box center [566, 216] width 211 height 19
paste input "عصائر"
click at [472, 213] on input "كولرز الماتشا" at bounding box center [566, 216] width 211 height 19
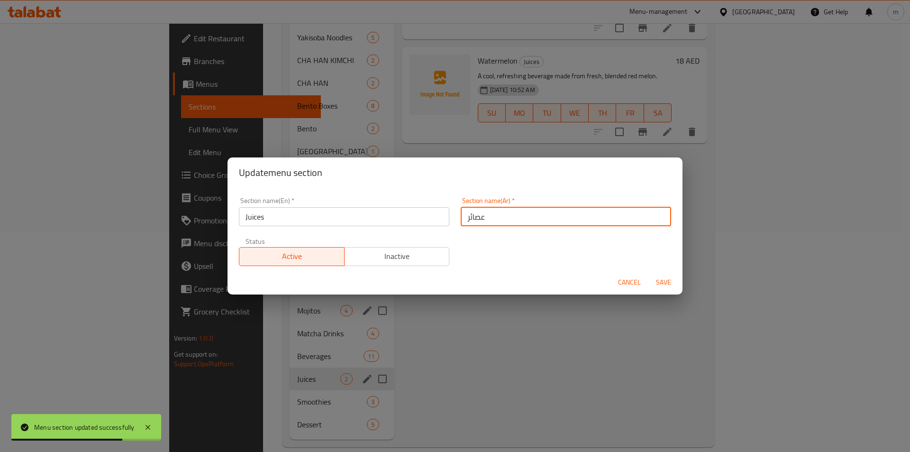
type input "عصائر"
click at [672, 285] on span "Save" at bounding box center [664, 282] width 23 height 12
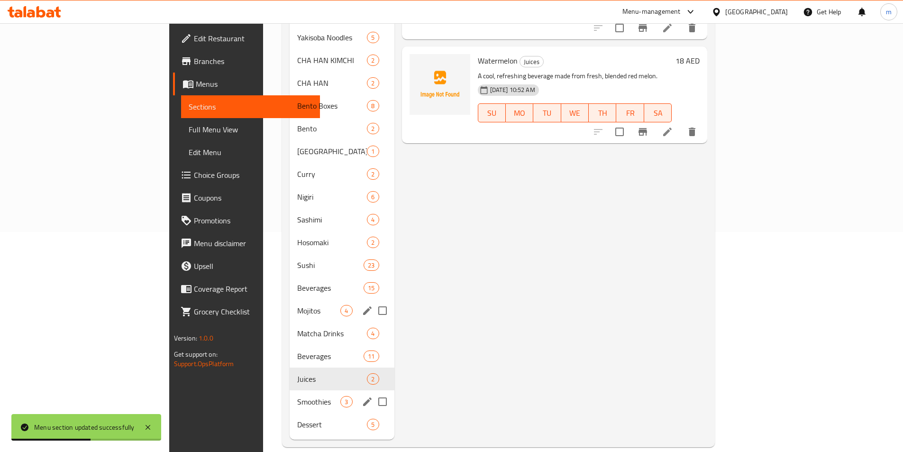
click at [297, 396] on span "Smoothies" at bounding box center [318, 401] width 43 height 11
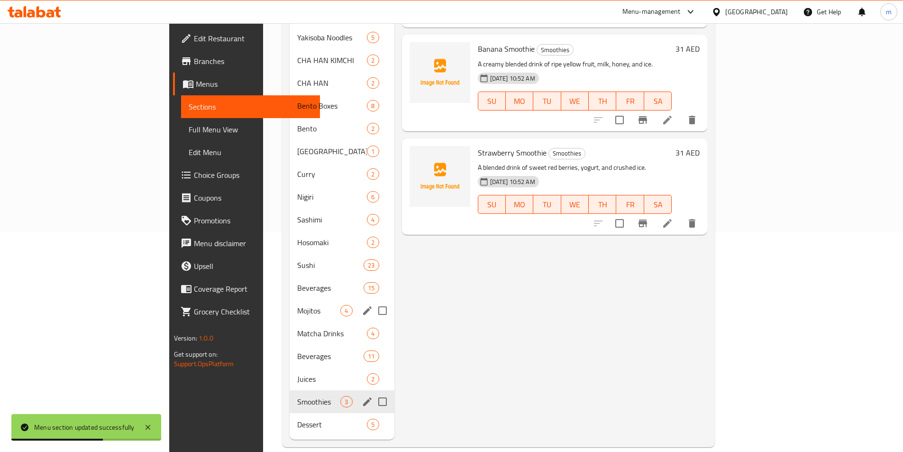
click at [314, 390] on div "Smoothies 3" at bounding box center [342, 401] width 104 height 23
click at [317, 390] on div "Smoothies 3" at bounding box center [342, 401] width 104 height 23
click at [362, 396] on icon "edit" at bounding box center [367, 401] width 11 height 11
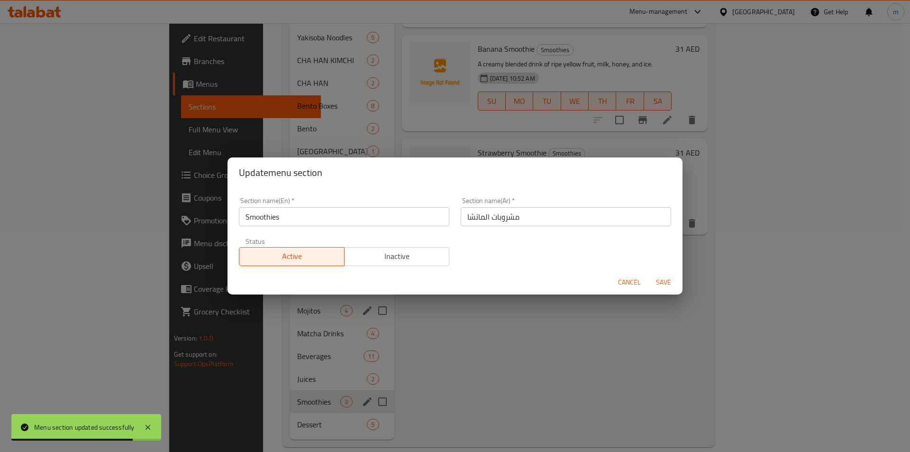
click at [484, 221] on input "مشروبات الماتشا" at bounding box center [566, 216] width 211 height 19
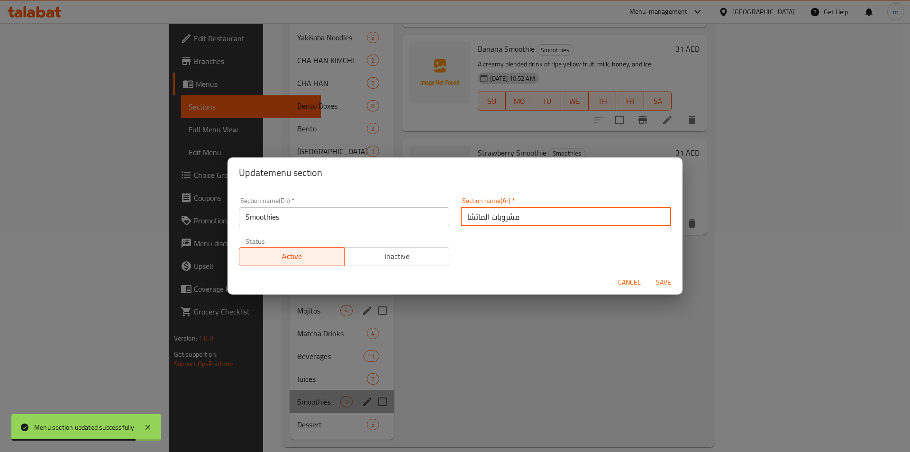
click at [484, 221] on input "مشروبات الماتشا" at bounding box center [566, 216] width 211 height 19
paste input "سموذي"
type input "سموذي"
click at [668, 282] on span "Save" at bounding box center [664, 282] width 23 height 12
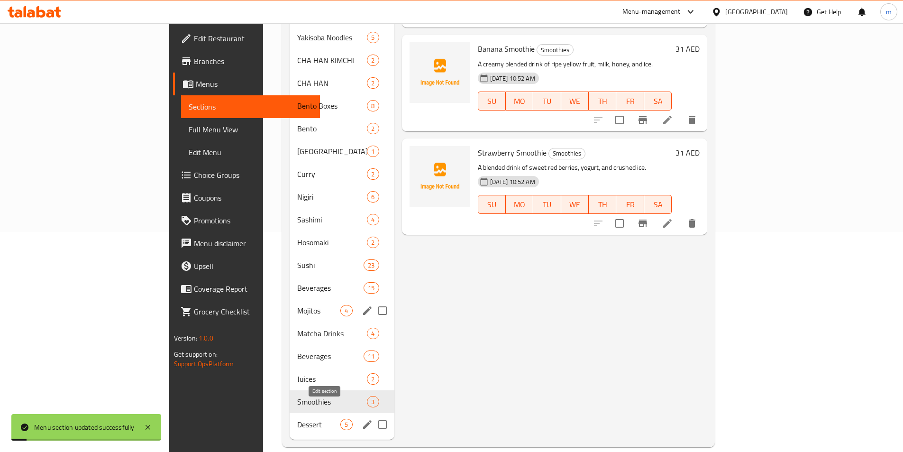
click at [362, 419] on icon "edit" at bounding box center [367, 424] width 11 height 11
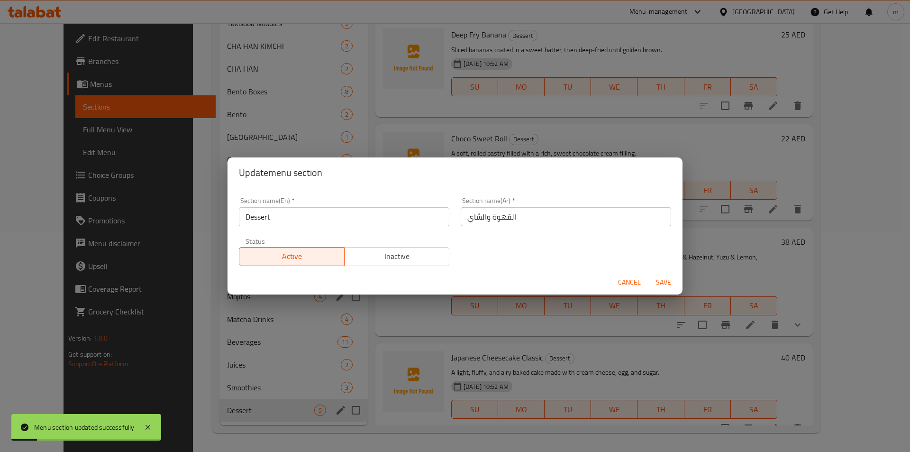
click at [542, 218] on input "القهوة والشاي" at bounding box center [566, 216] width 211 height 19
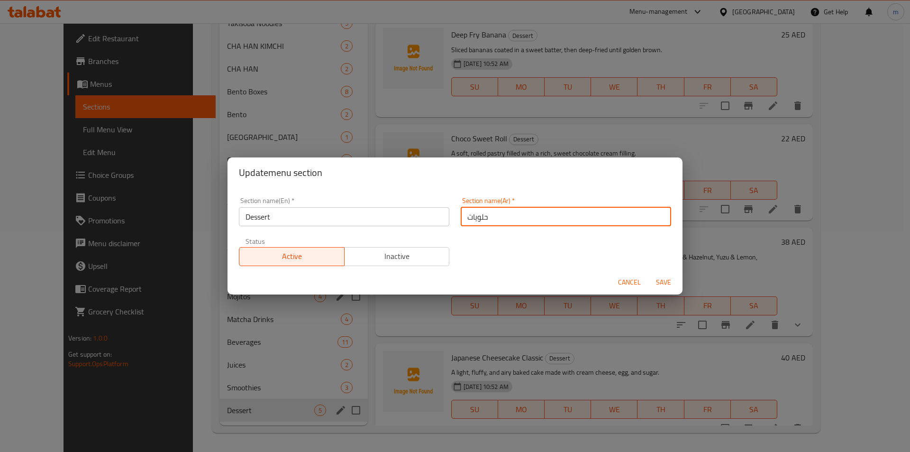
type input "حلويات"
click at [294, 216] on input "Dessert" at bounding box center [344, 216] width 211 height 19
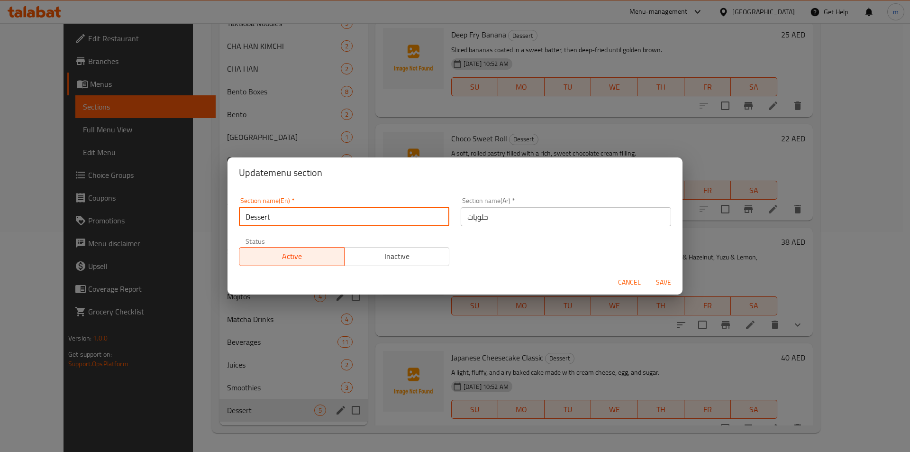
type input "Dessertس"
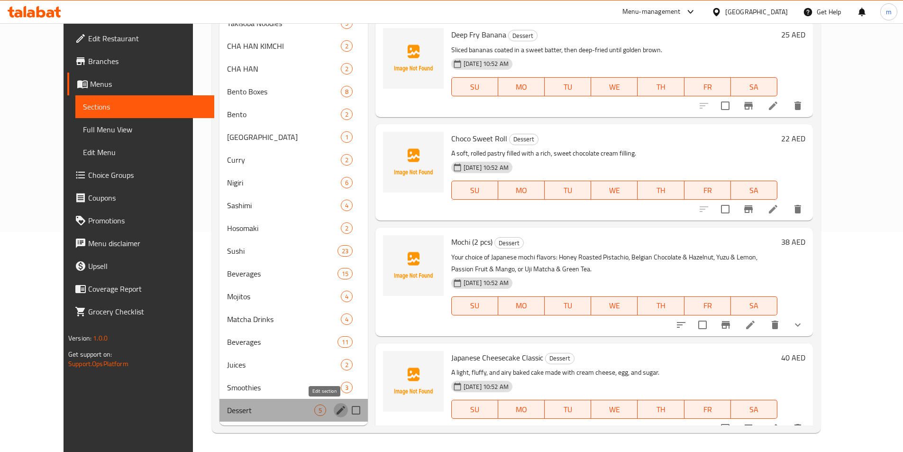
click at [337, 407] on icon "edit" at bounding box center [341, 410] width 9 height 9
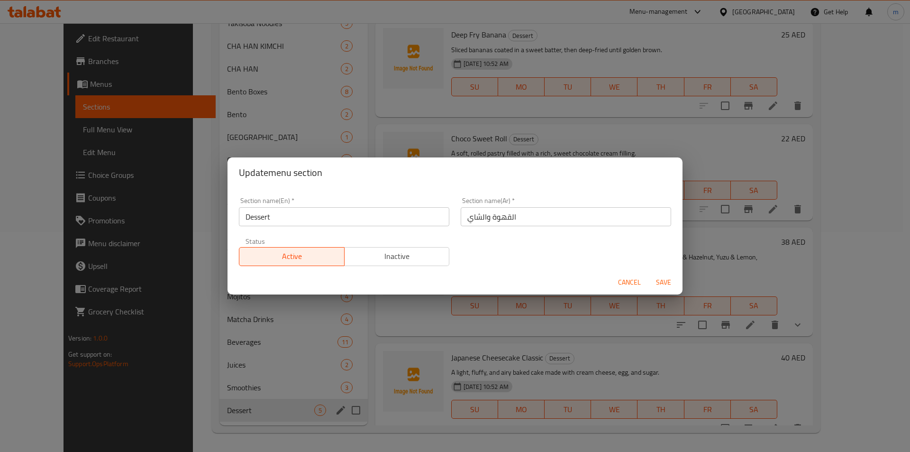
click at [321, 216] on input "Dessert" at bounding box center [344, 216] width 211 height 19
type input "Desserts"
click at [512, 224] on input "القهوة والشاي" at bounding box center [566, 216] width 211 height 19
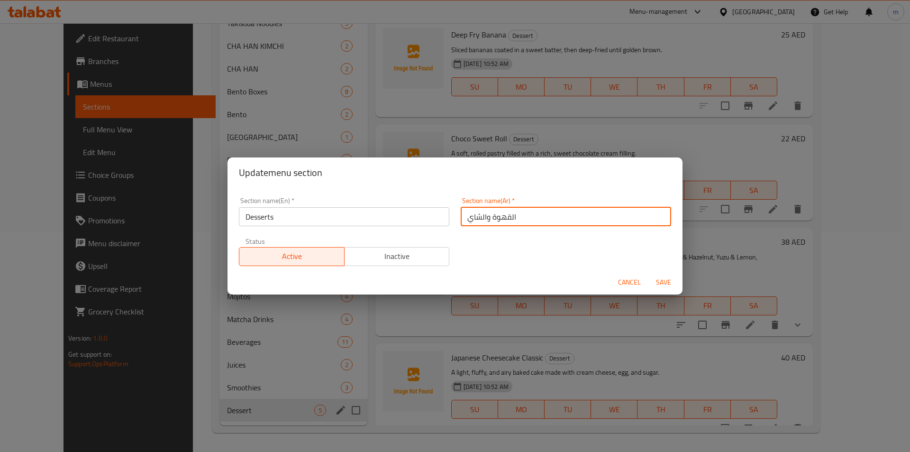
type input "p"
type input "حلويات"
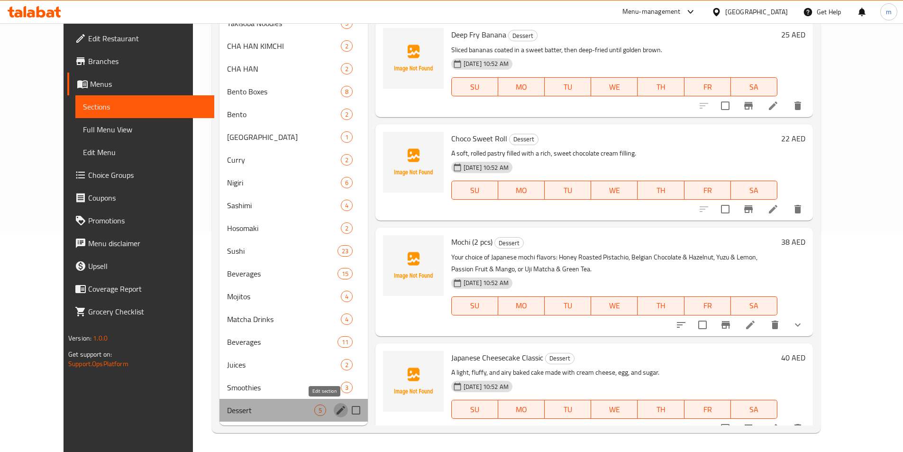
click at [335, 409] on icon "edit" at bounding box center [340, 410] width 11 height 11
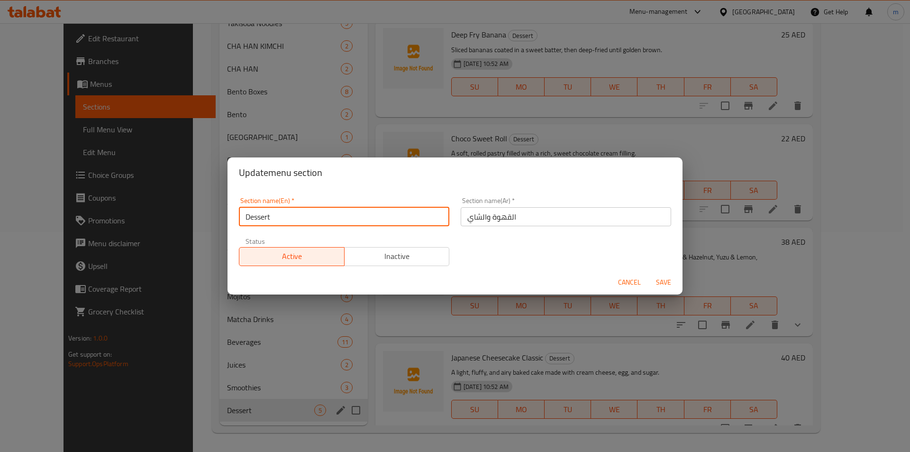
click at [295, 214] on input "Dessert" at bounding box center [344, 216] width 211 height 19
type input "Dessert"
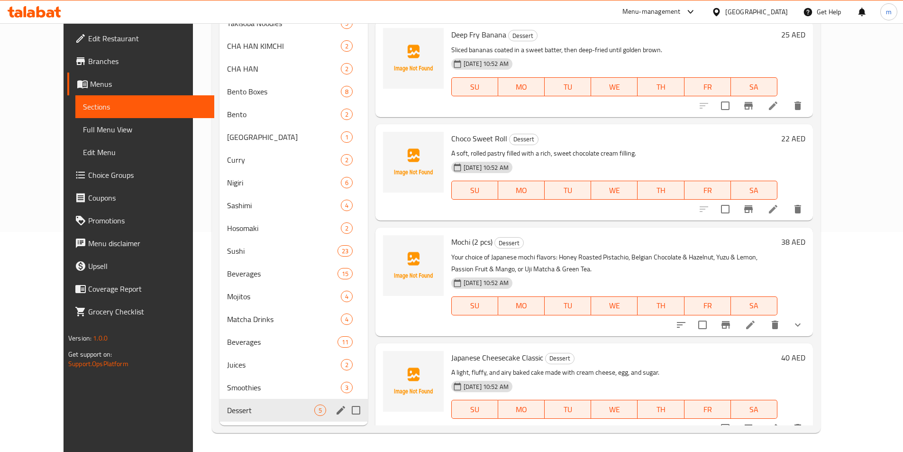
click at [334, 416] on button "edit" at bounding box center [341, 410] width 14 height 14
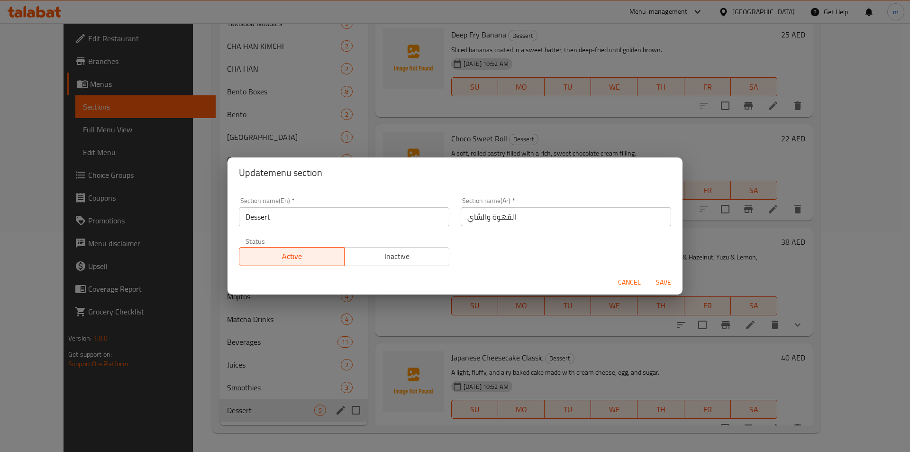
click at [277, 219] on input "Dessert" at bounding box center [344, 216] width 211 height 19
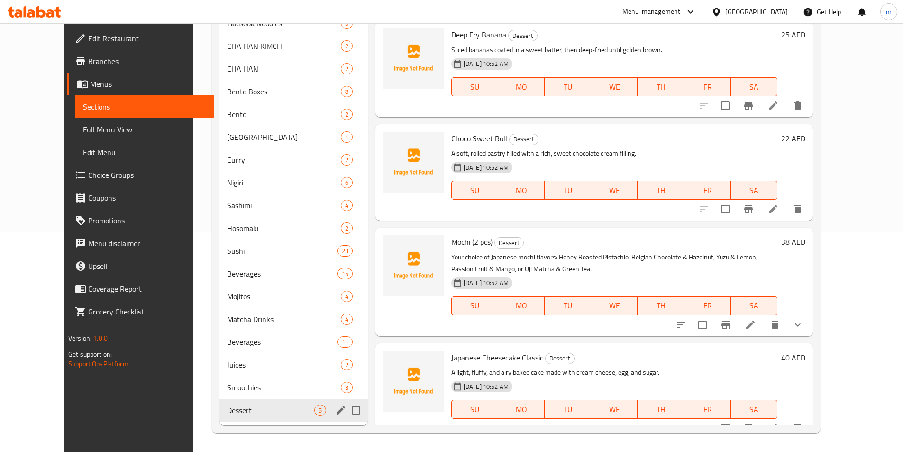
click at [335, 409] on icon "edit" at bounding box center [340, 410] width 11 height 11
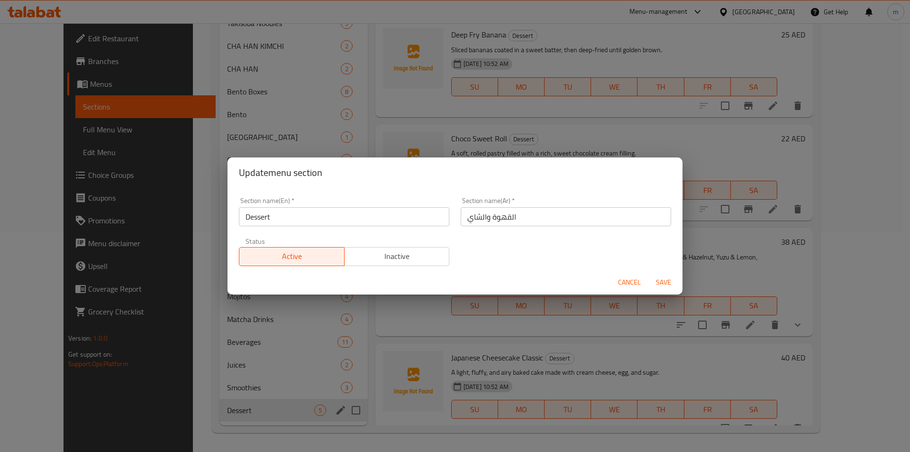
click at [290, 217] on input "Dessert" at bounding box center [344, 216] width 211 height 19
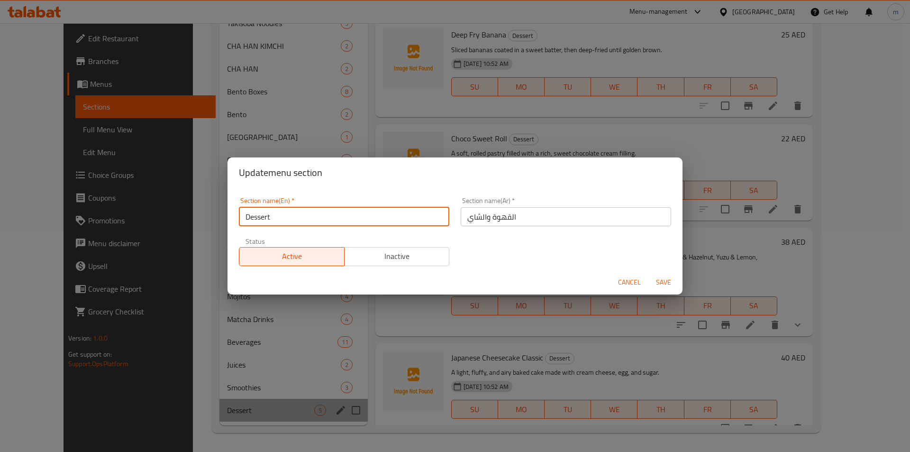
click at [296, 218] on input "Dessert" at bounding box center [344, 216] width 211 height 19
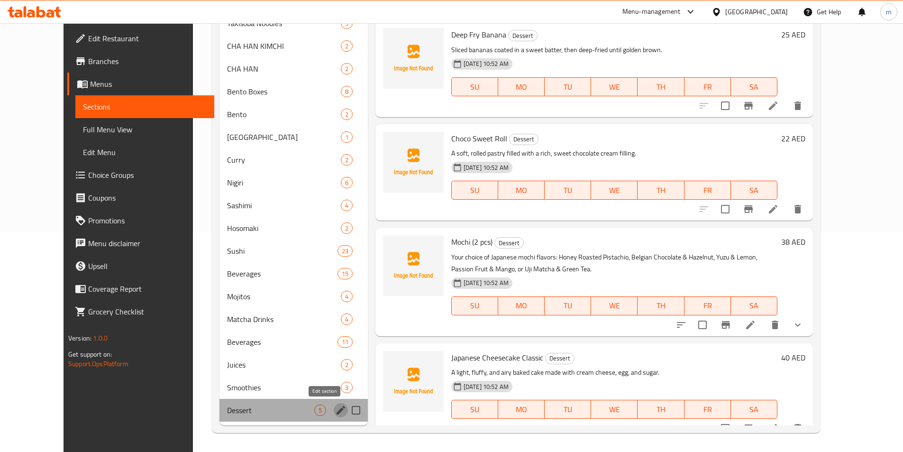
click at [337, 409] on icon "edit" at bounding box center [341, 410] width 9 height 9
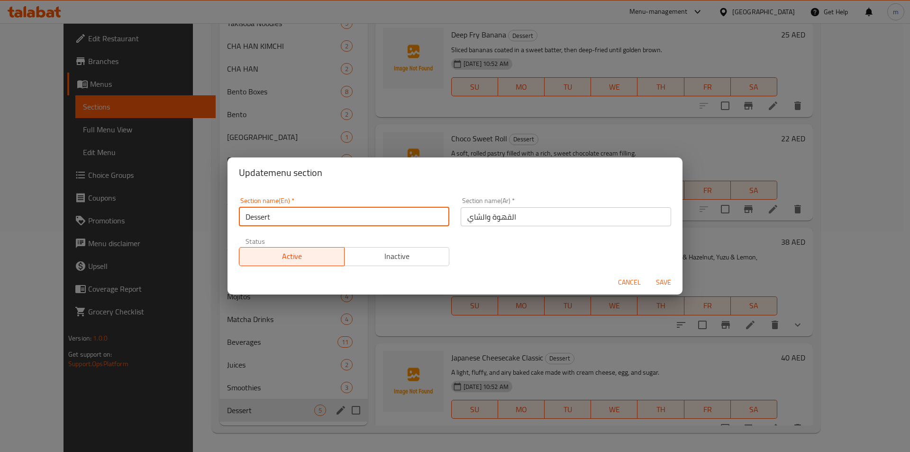
click at [294, 209] on input "Dessert" at bounding box center [344, 216] width 211 height 19
type input "Desserts"
click at [466, 217] on input "القهوة والشاي" at bounding box center [566, 216] width 211 height 19
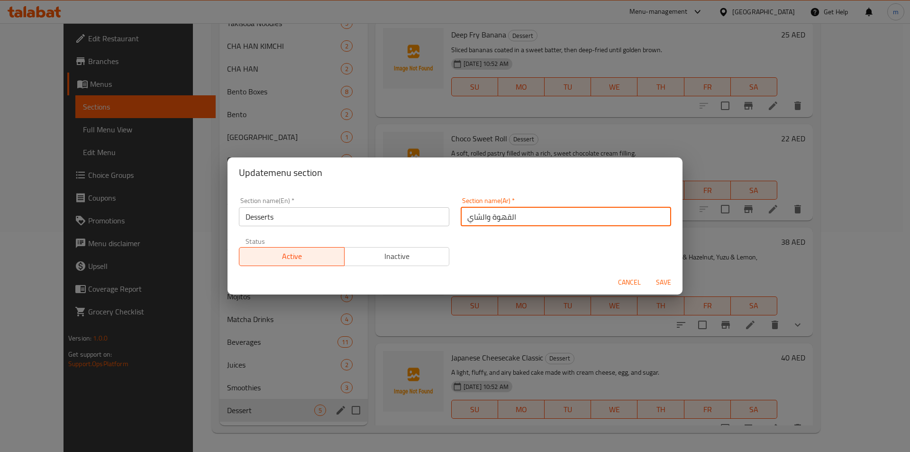
click at [466, 217] on input "القهوة والشاي" at bounding box center [566, 216] width 211 height 19
click at [467, 217] on input "القهوة والشاي" at bounding box center [566, 216] width 211 height 19
click at [482, 217] on input "القهوة والشاي" at bounding box center [566, 216] width 211 height 19
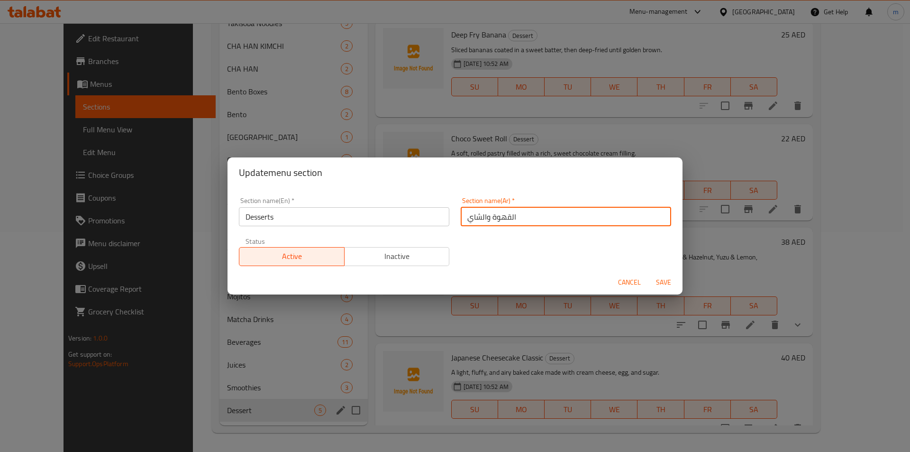
type input "p"
type input "حلويات"
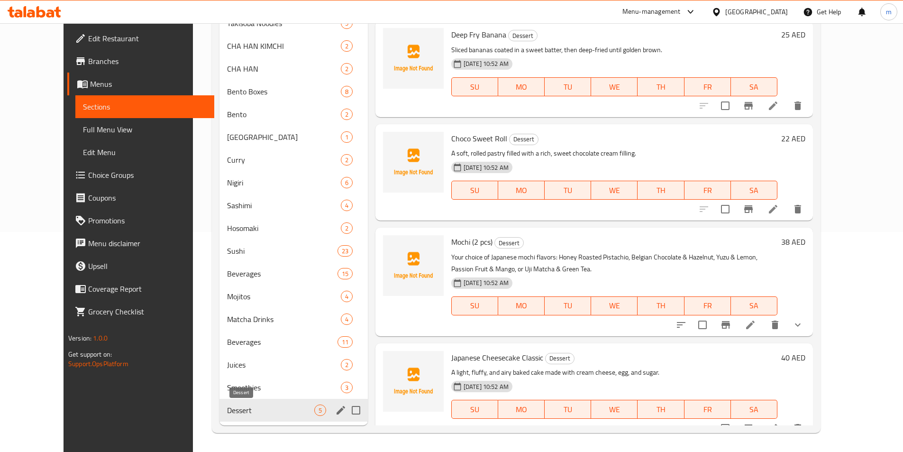
click at [227, 407] on span "Dessert" at bounding box center [270, 410] width 87 height 11
click at [335, 410] on icon "edit" at bounding box center [340, 410] width 11 height 11
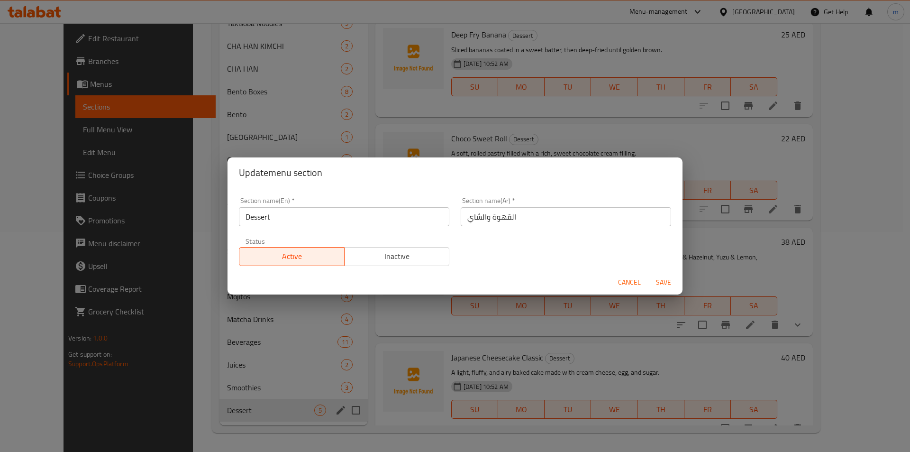
click at [288, 215] on input "Dessert" at bounding box center [344, 216] width 211 height 19
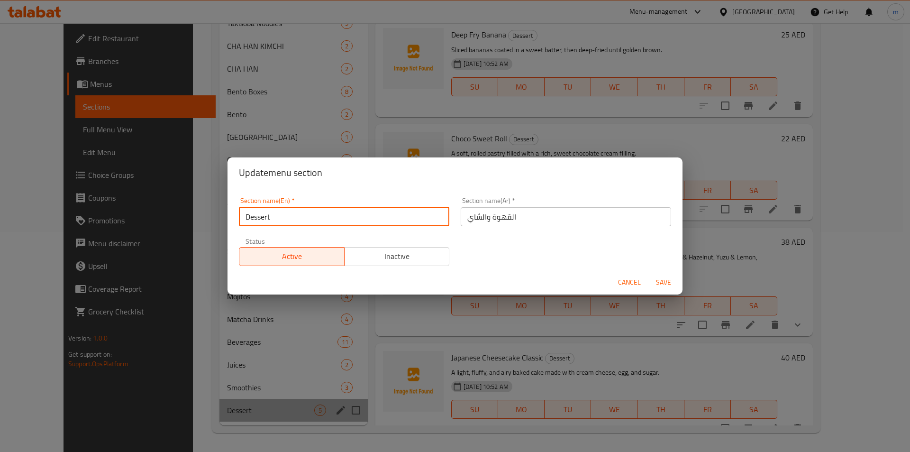
click at [291, 217] on input "Dessert" at bounding box center [344, 216] width 211 height 19
type input "Desserts"
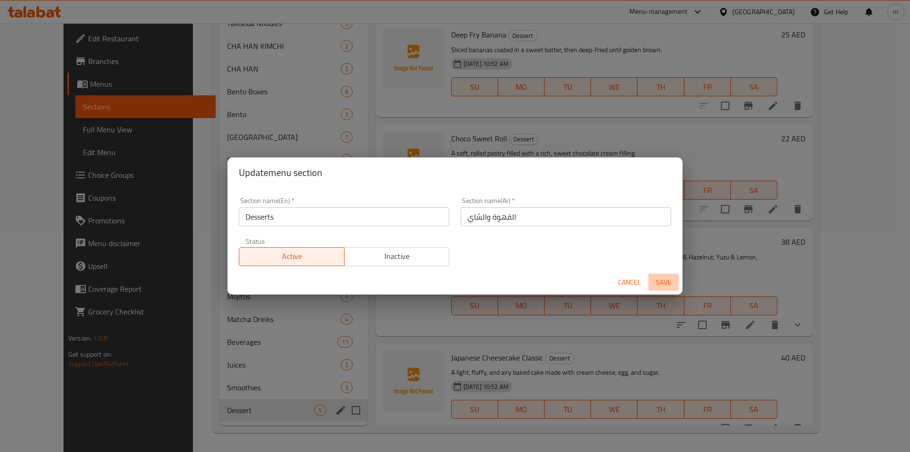
click at [666, 285] on span "Save" at bounding box center [664, 282] width 23 height 12
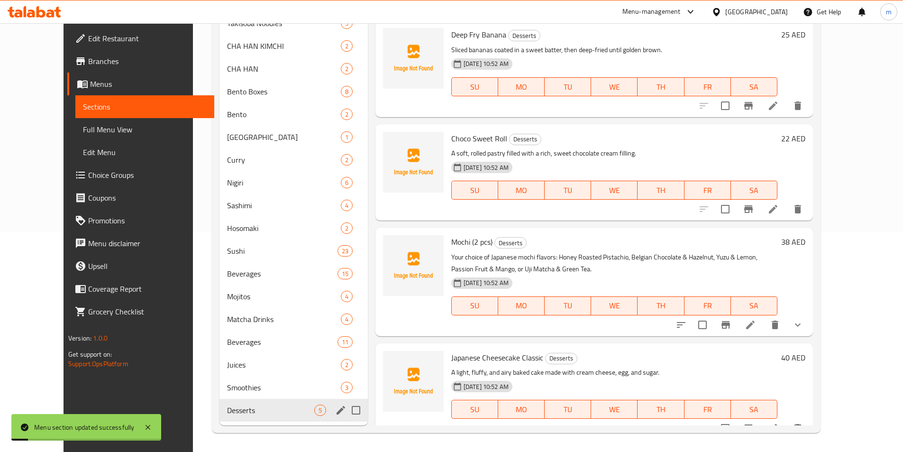
click at [346, 410] on input "Menu sections" at bounding box center [356, 410] width 20 height 20
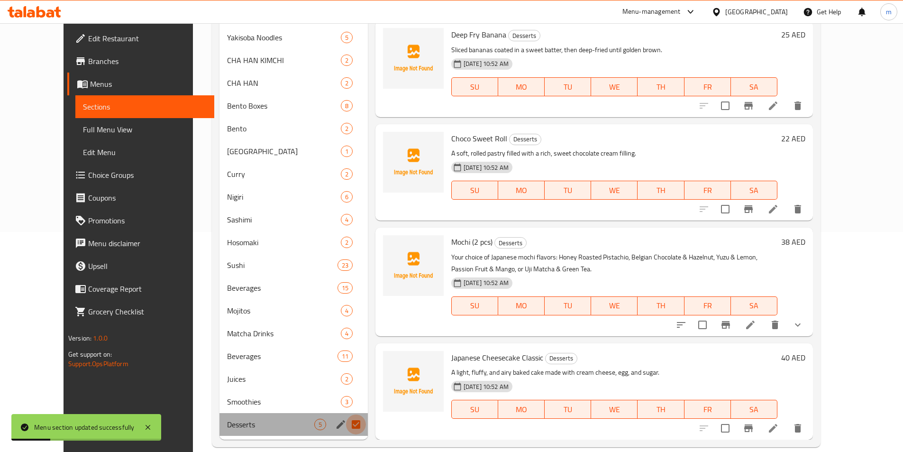
click at [346, 414] on input "Menu sections" at bounding box center [356, 424] width 20 height 20
checkbox input "false"
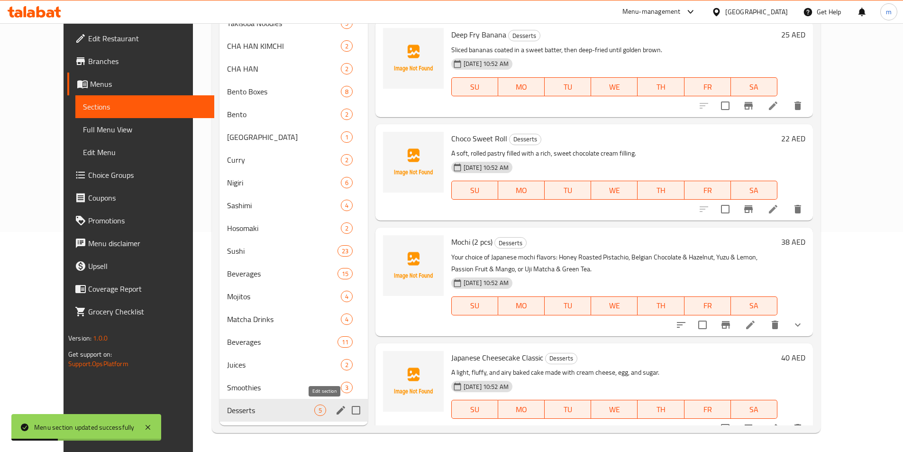
click at [335, 408] on icon "edit" at bounding box center [340, 410] width 11 height 11
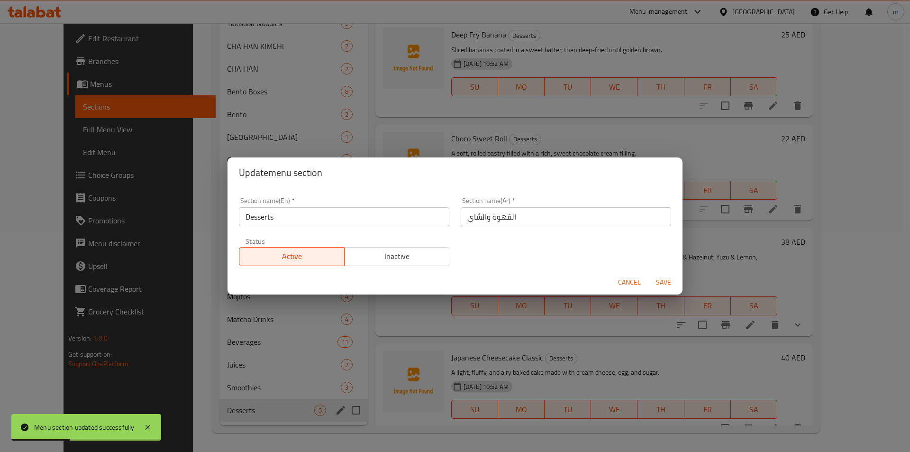
click at [571, 208] on input "القهوة والشاي" at bounding box center [566, 216] width 211 height 19
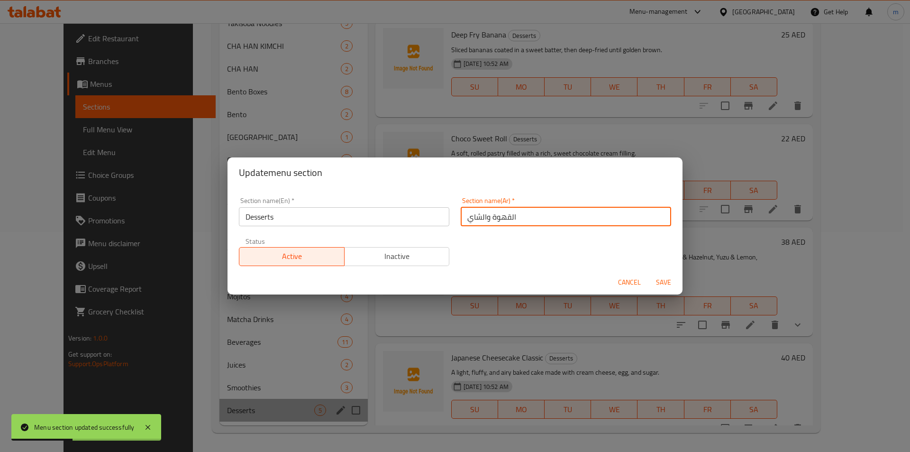
click at [571, 208] on input "القهوة والشاي" at bounding box center [566, 216] width 211 height 19
click at [570, 208] on input "القهوة والشاي" at bounding box center [566, 216] width 211 height 19
type input "p"
type input "حلويات"
click at [669, 283] on span "Save" at bounding box center [664, 282] width 23 height 12
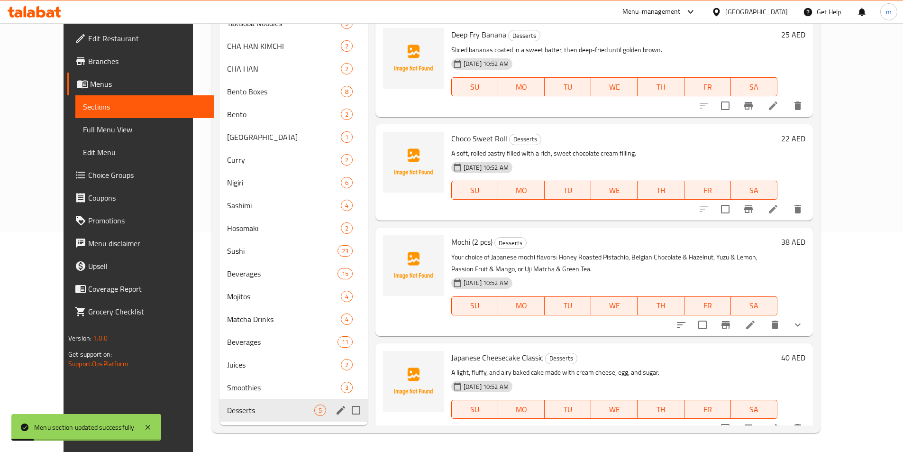
click at [335, 412] on icon "edit" at bounding box center [340, 410] width 11 height 11
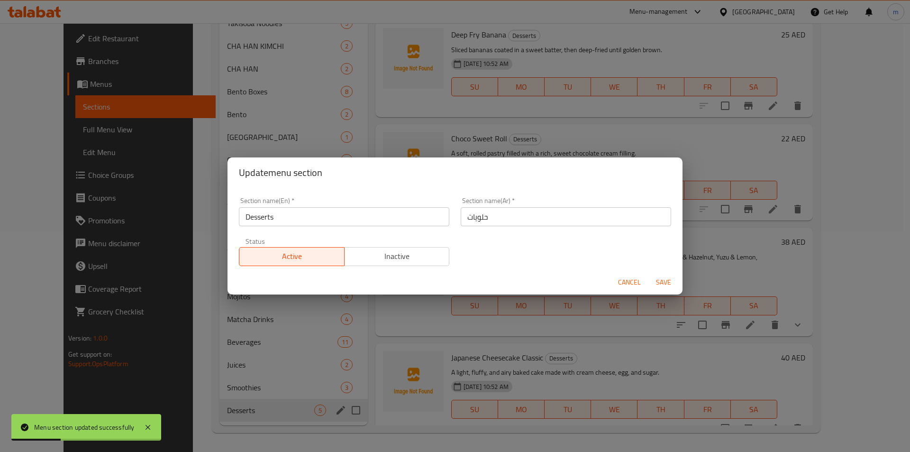
click at [637, 285] on span "Cancel" at bounding box center [629, 282] width 23 height 12
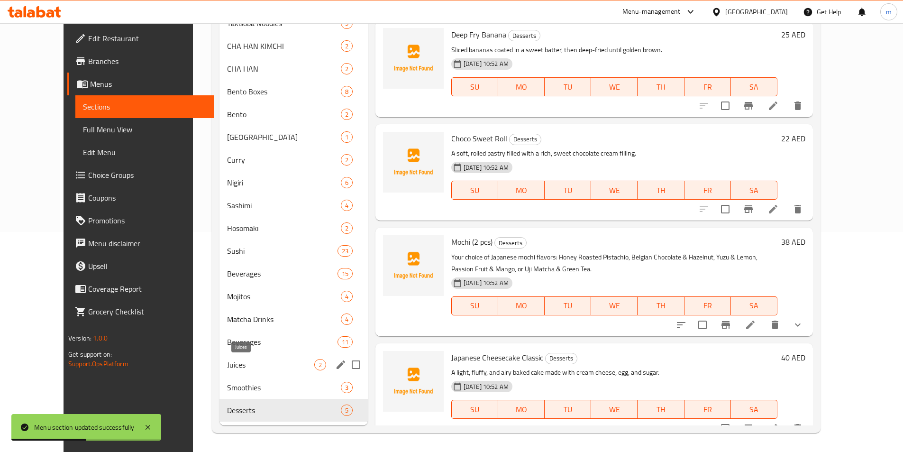
click at [233, 366] on span "Juices" at bounding box center [270, 364] width 87 height 11
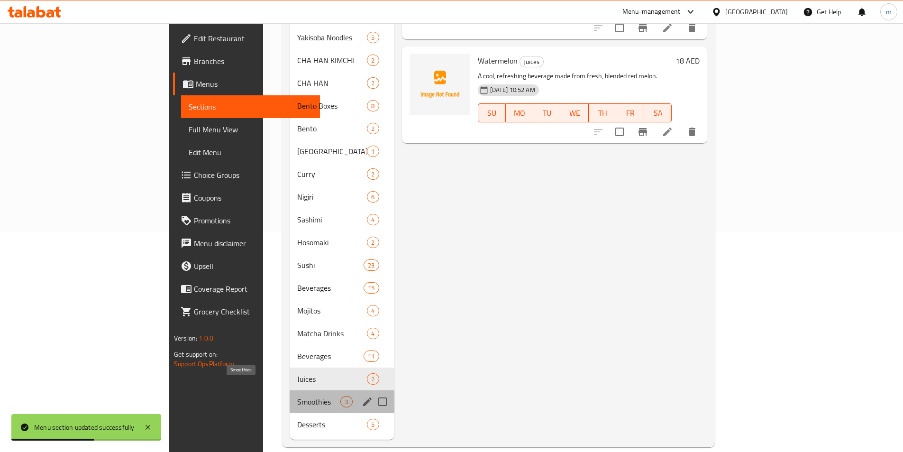
click at [297, 396] on span "Smoothies" at bounding box center [318, 401] width 43 height 11
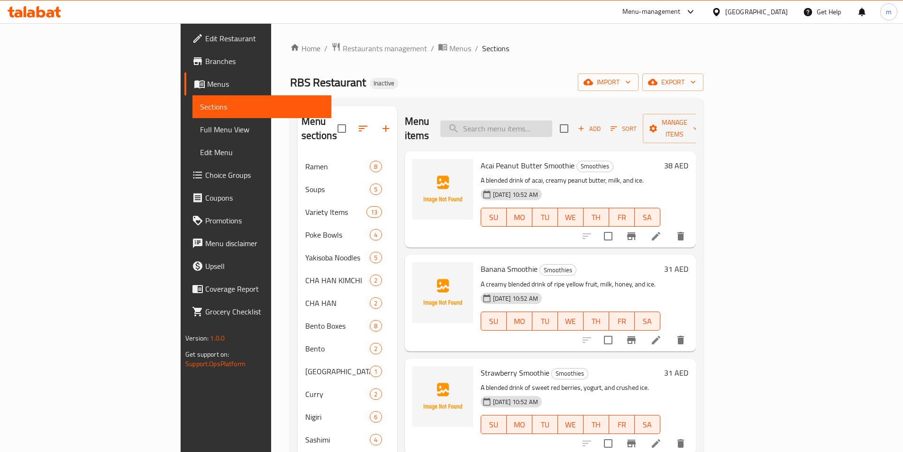
click at [552, 120] on input "search" at bounding box center [497, 128] width 112 height 17
paste input "Banana Smoothie"
type input "Banana Smoothie"
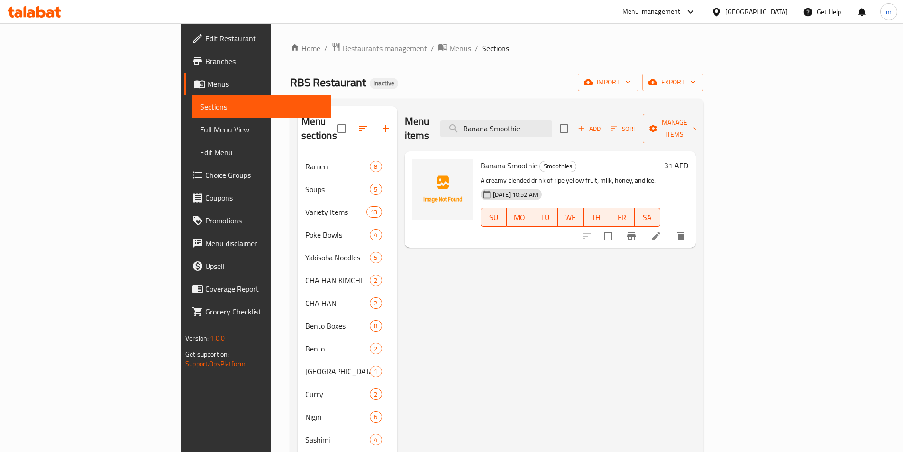
click at [662, 230] on icon at bounding box center [656, 235] width 11 height 11
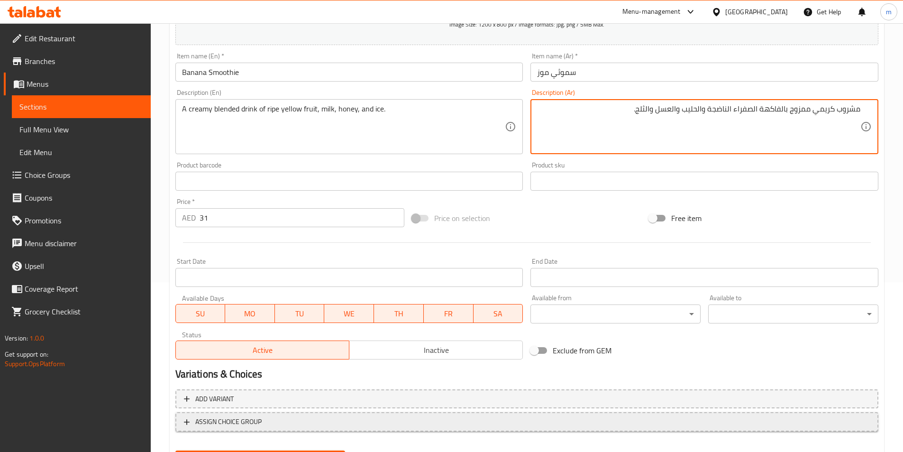
scroll to position [218, 0]
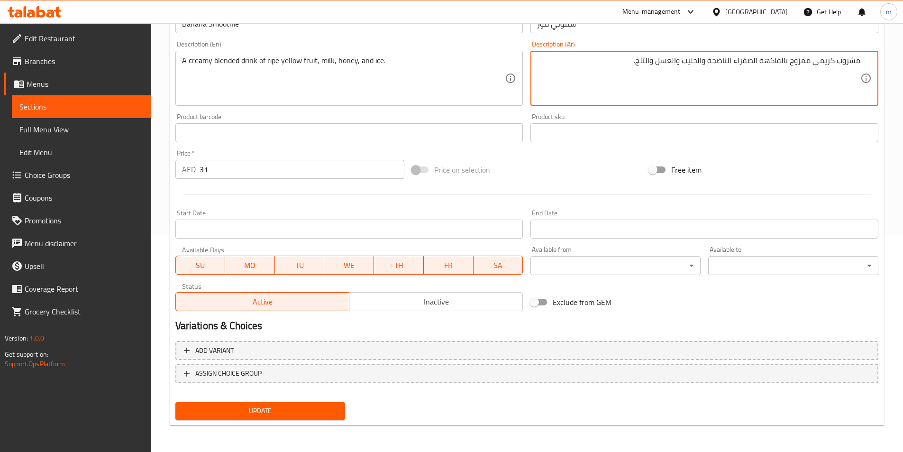
type textarea "مشروب كريمي ممزوج بالفاكهة الصفراء الناضجة والحليب والعسل والثلج."
click at [283, 408] on span "Update" at bounding box center [260, 411] width 155 height 12
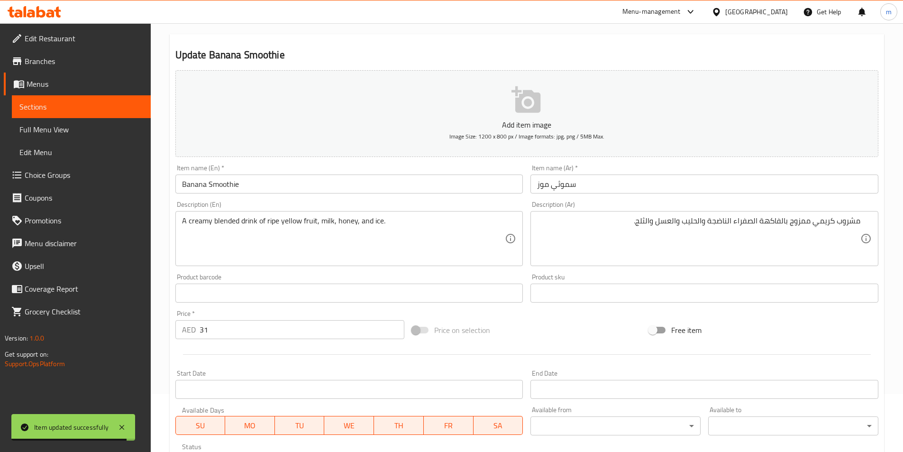
scroll to position [0, 0]
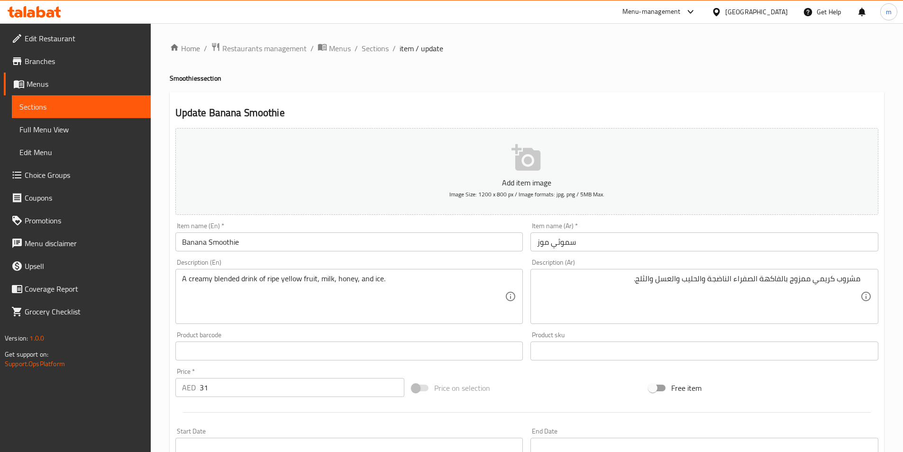
click at [84, 98] on link "Sections" at bounding box center [81, 106] width 139 height 23
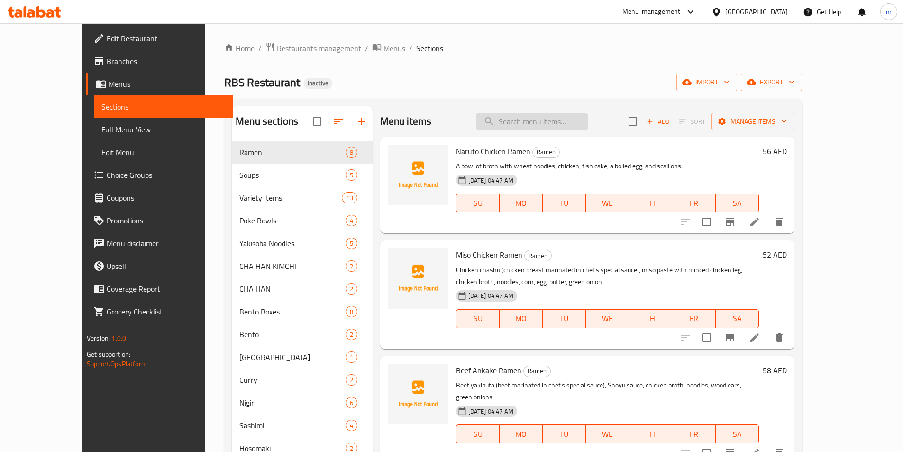
click at [566, 128] on input "search" at bounding box center [532, 121] width 112 height 17
paste input "Cappuccino"
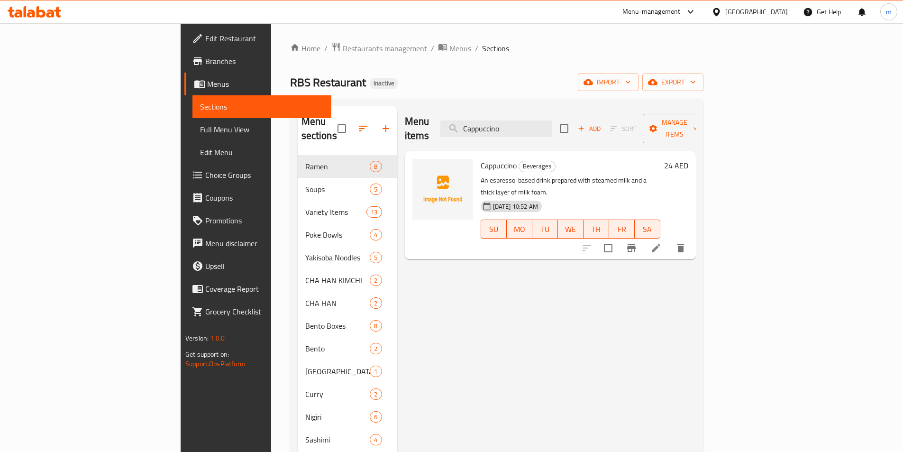
type input "Cappuccino"
click at [662, 242] on icon at bounding box center [656, 247] width 11 height 11
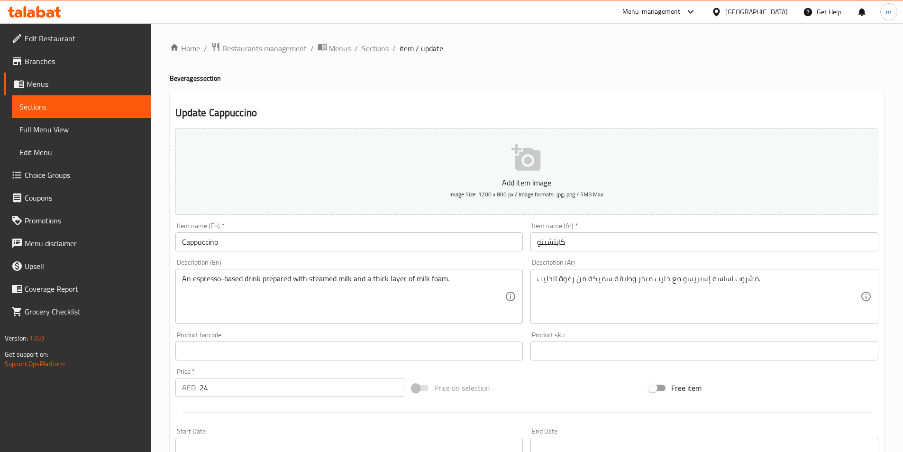
click at [675, 277] on textarea "مشروب اساسه إسبريسو مع حليب مبخر وطبقة سميكة من رغوة الحليب." at bounding box center [698, 296] width 323 height 45
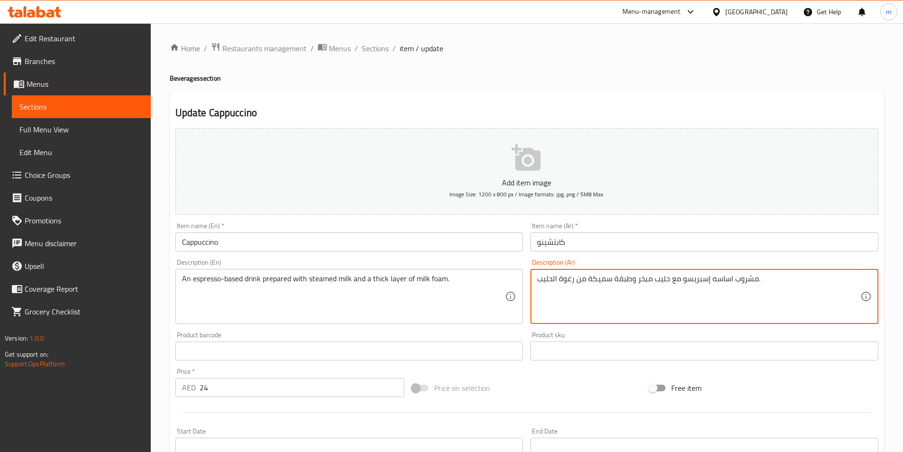
paste textarea "أعدت مع"
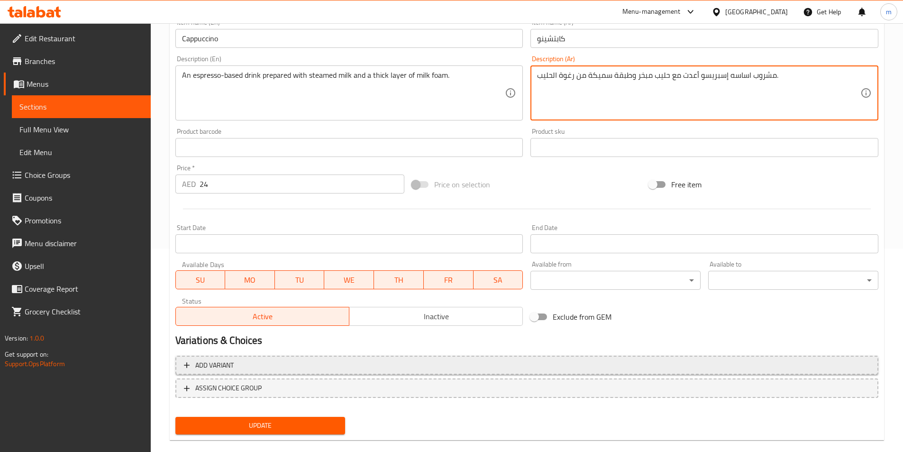
scroll to position [218, 0]
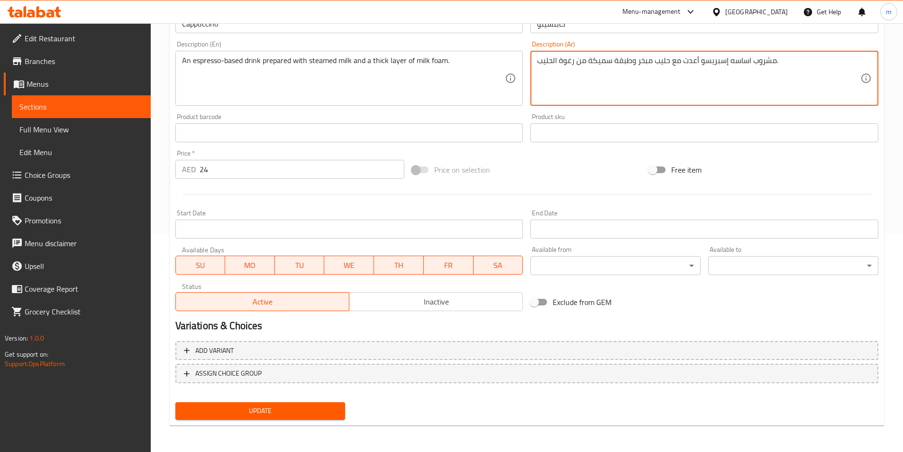
type textarea "مشروب اساسه إسبريسو أعدت مع حليب مبخر وطبقة سميكة من رغوة الحليب."
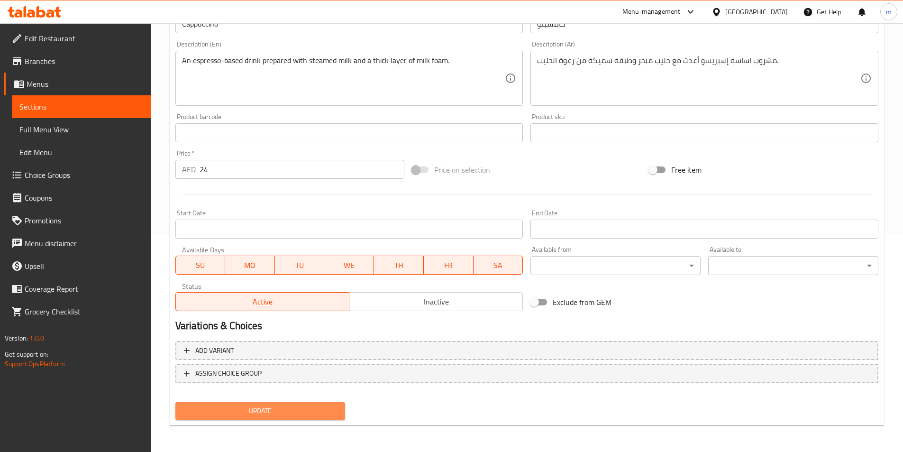
click at [210, 408] on span "Update" at bounding box center [260, 411] width 155 height 12
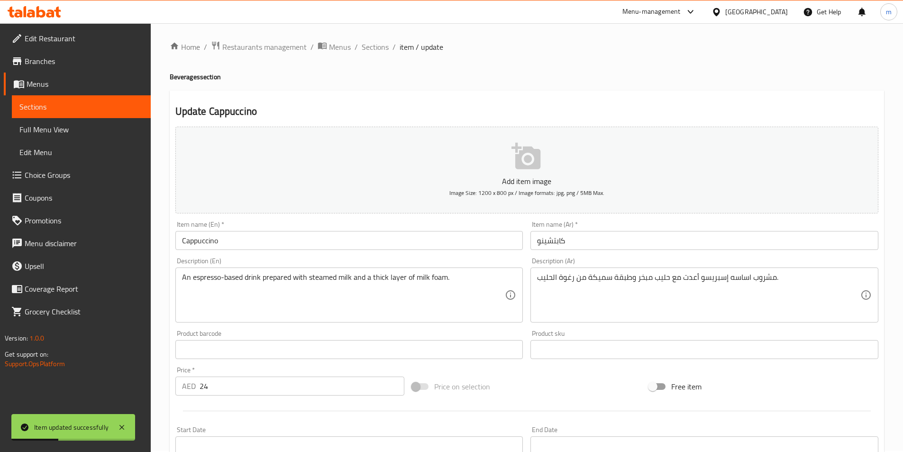
scroll to position [0, 0]
click at [22, 115] on link "Sections" at bounding box center [81, 106] width 139 height 23
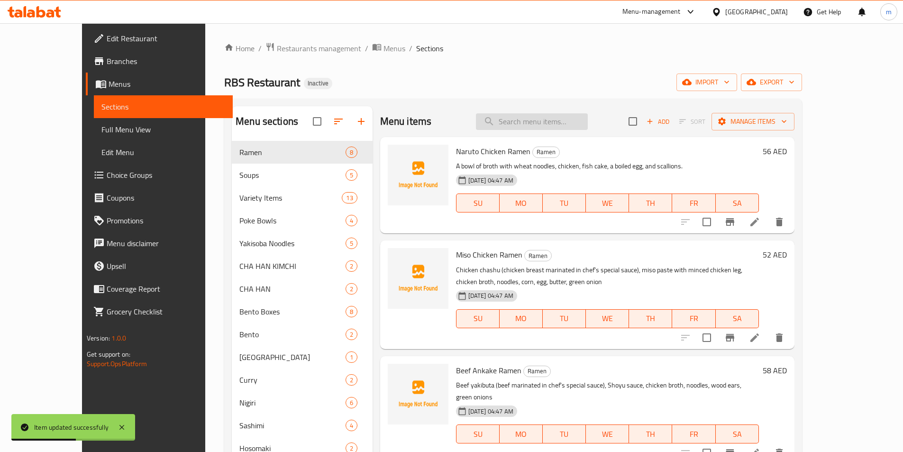
click at [543, 117] on input "search" at bounding box center [532, 121] width 112 height 17
paste input "Double Espresso"
type input "Double Espresso"
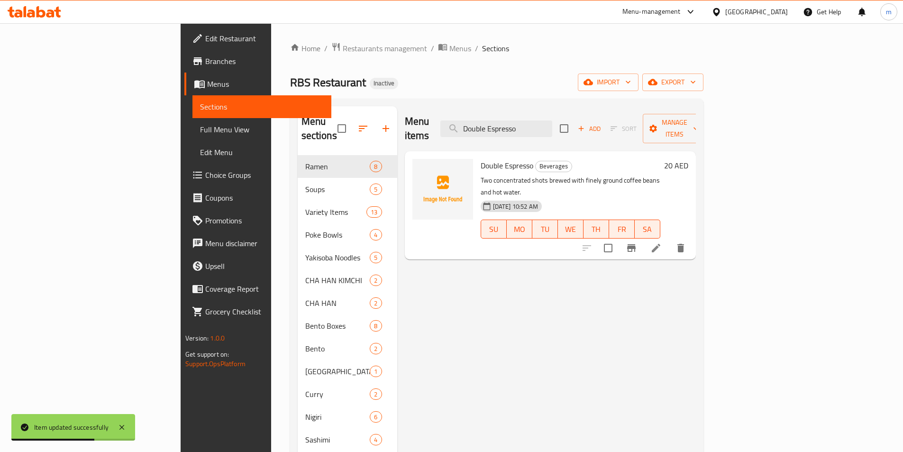
click at [692, 237] on div at bounding box center [634, 248] width 117 height 23
click at [662, 242] on icon at bounding box center [656, 247] width 11 height 11
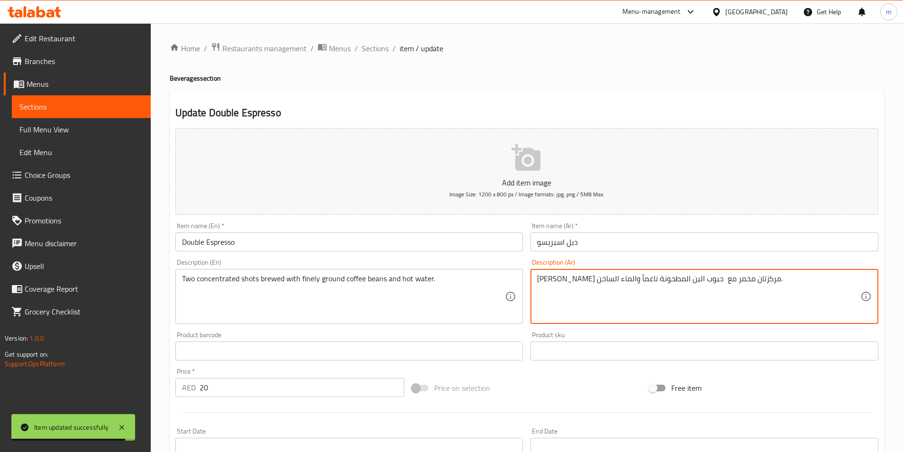
click at [719, 276] on textarea "شوتين مركزتان مخمر مع حبوب البن المطحونة ناعماً والماء الساخن." at bounding box center [698, 296] width 323 height 45
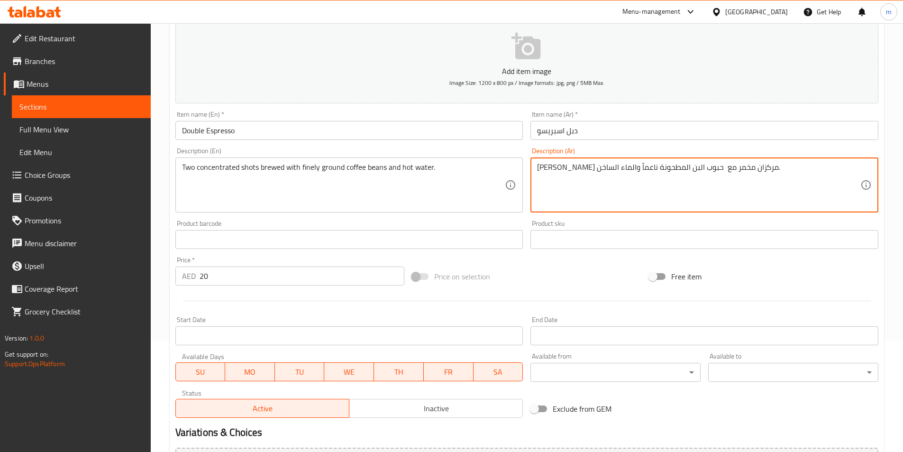
scroll to position [218, 0]
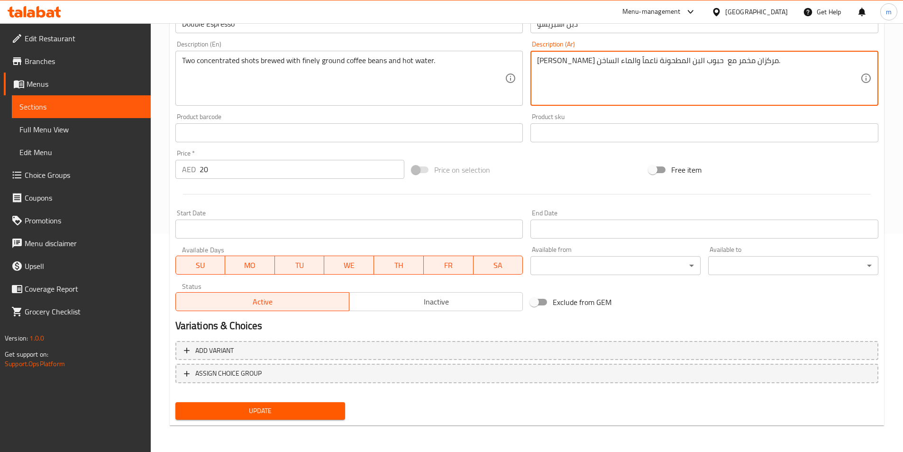
type textarea "[PERSON_NAME] مركزان مخمر مع حبوب البن المطحونة ناعماً والماء الساخن."
click at [244, 412] on span "Update" at bounding box center [260, 411] width 155 height 12
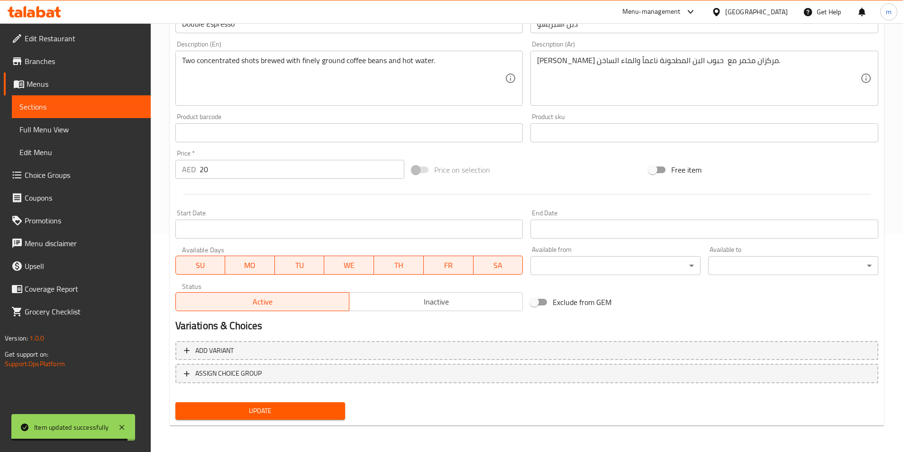
scroll to position [0, 0]
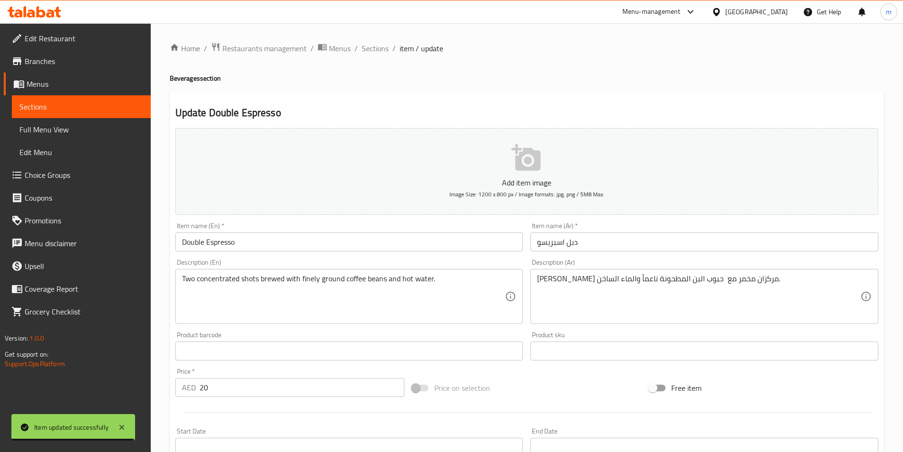
click at [17, 99] on link "Sections" at bounding box center [81, 106] width 139 height 23
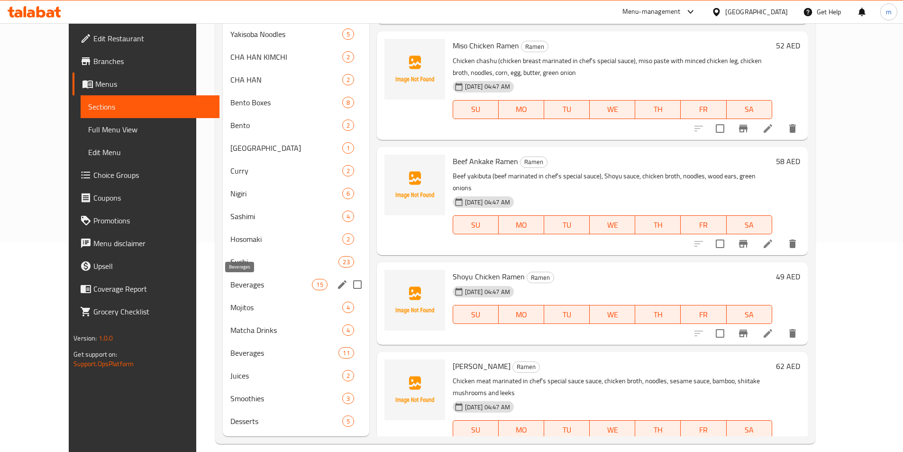
scroll to position [220, 0]
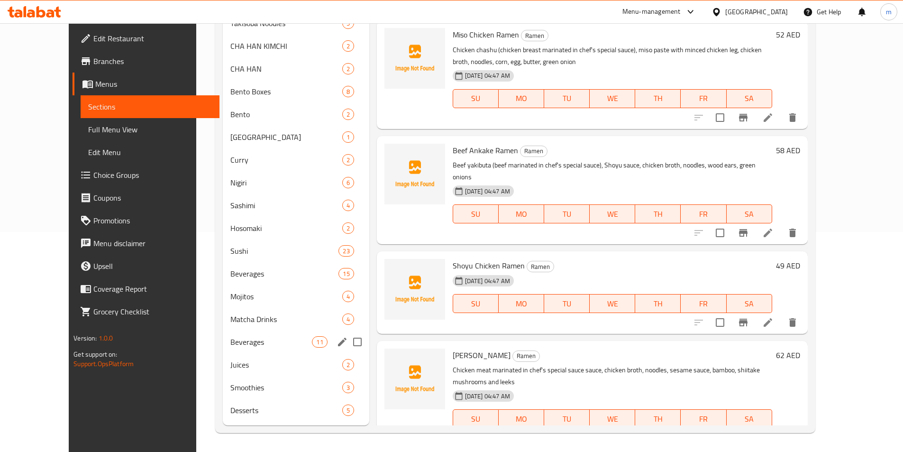
click at [223, 348] on div "Beverages 11" at bounding box center [296, 342] width 146 height 23
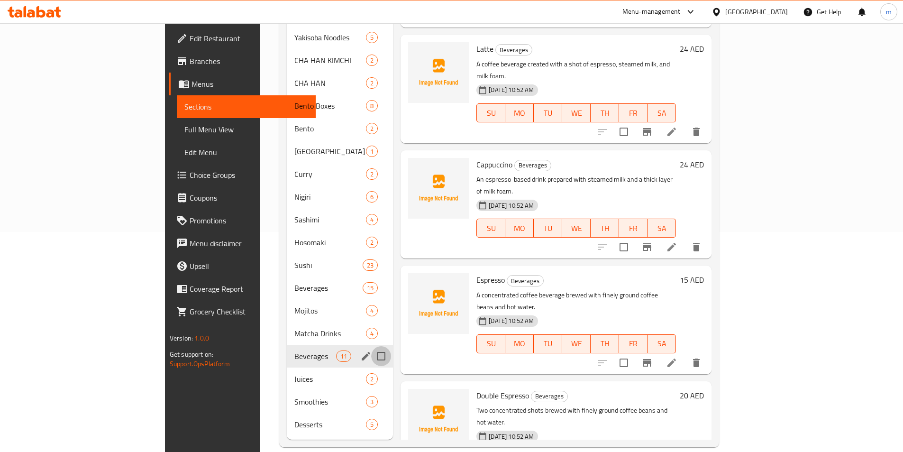
click at [371, 346] on input "Menu sections" at bounding box center [381, 356] width 20 height 20
checkbox input "false"
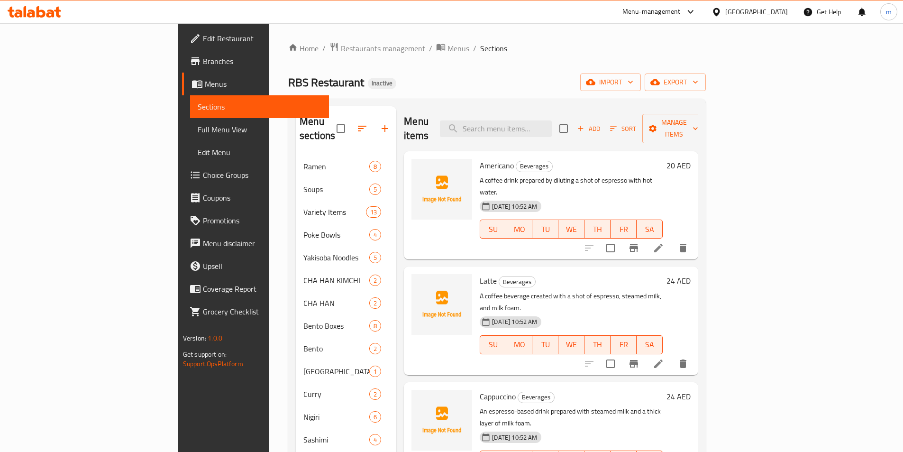
click at [574, 122] on input "checkbox" at bounding box center [564, 129] width 20 height 20
checkbox input "true"
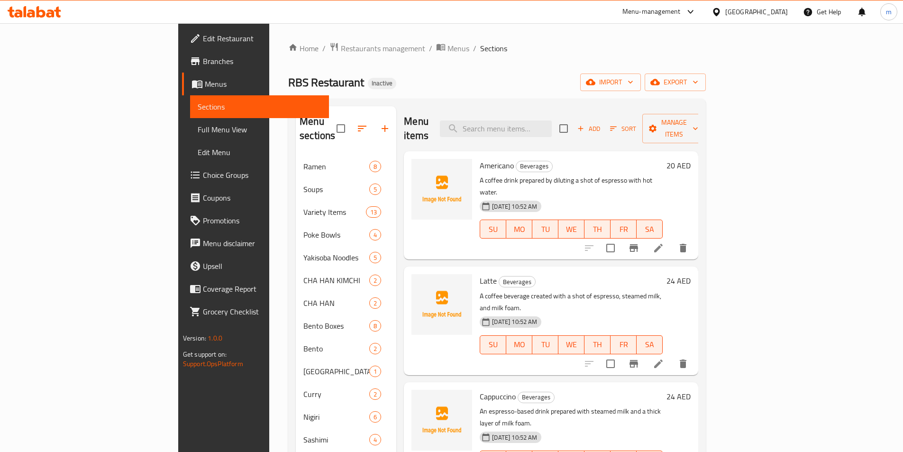
checkbox input "true"
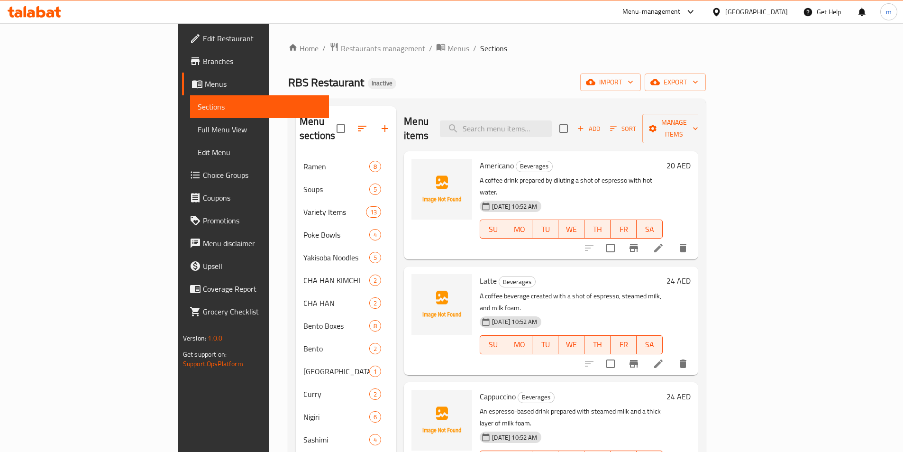
checkbox input "true"
click at [658, 124] on icon "button" at bounding box center [652, 128] width 9 height 9
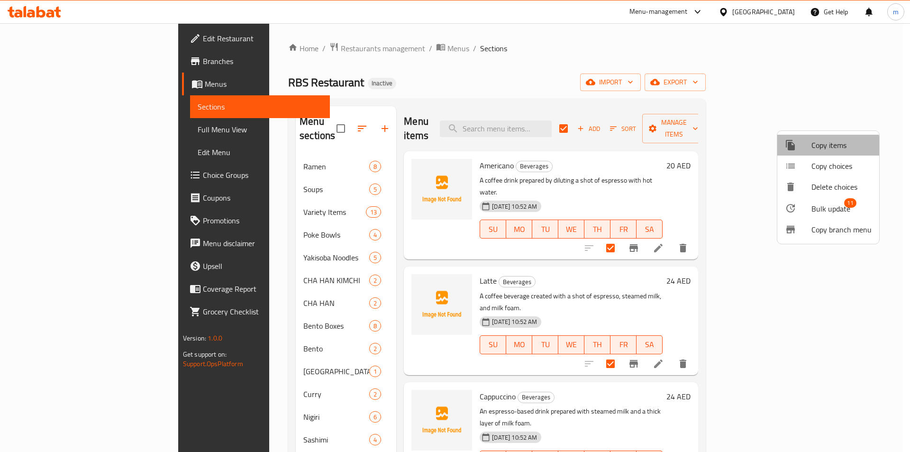
click at [806, 148] on div at bounding box center [798, 144] width 27 height 11
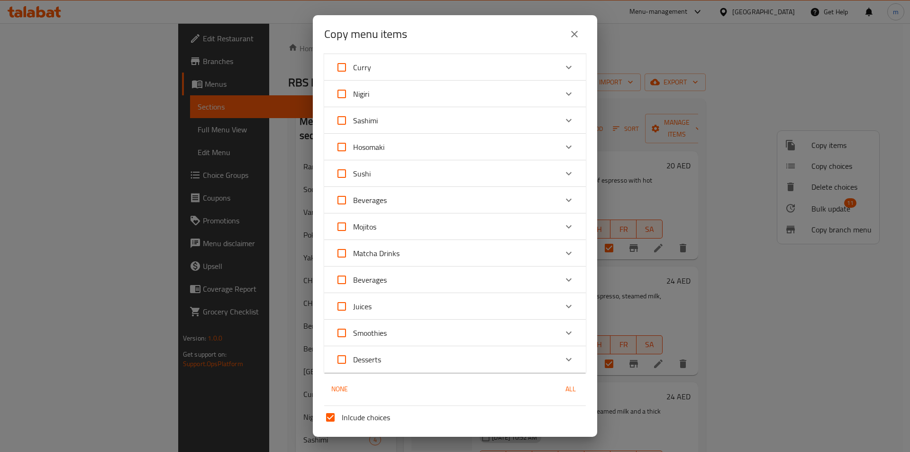
scroll to position [367, 0]
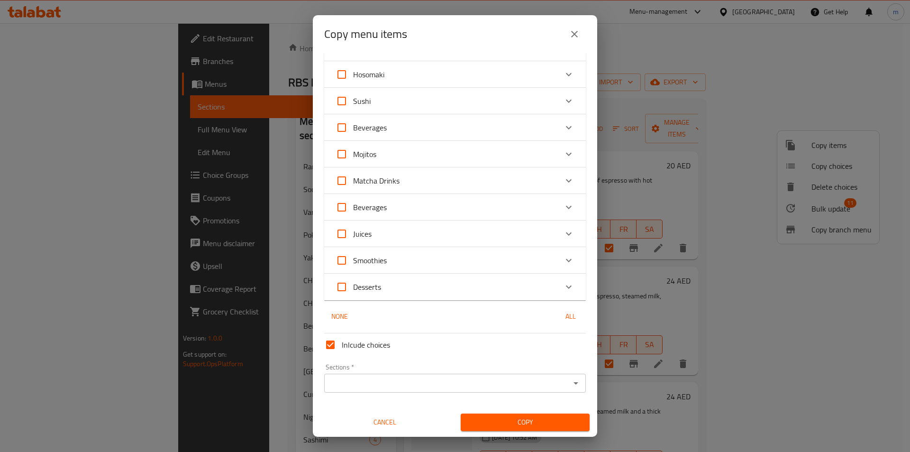
click at [348, 133] on input "Beverages" at bounding box center [342, 127] width 23 height 23
checkbox input "true"
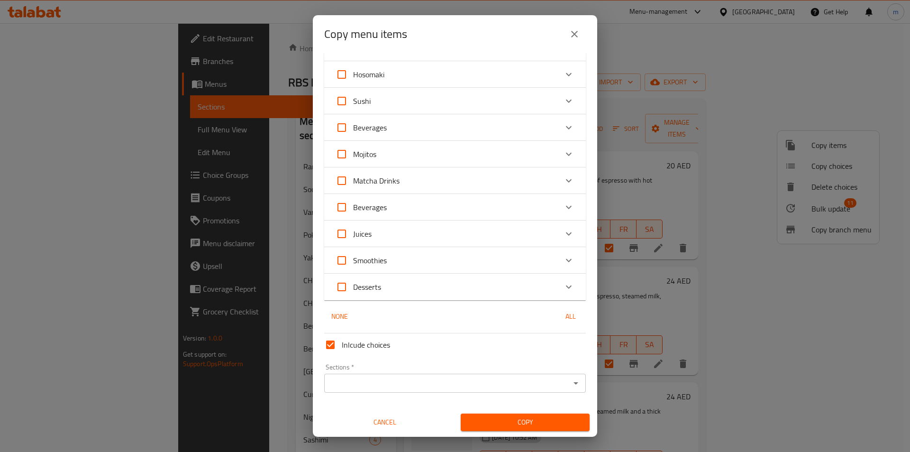
checkbox input "true"
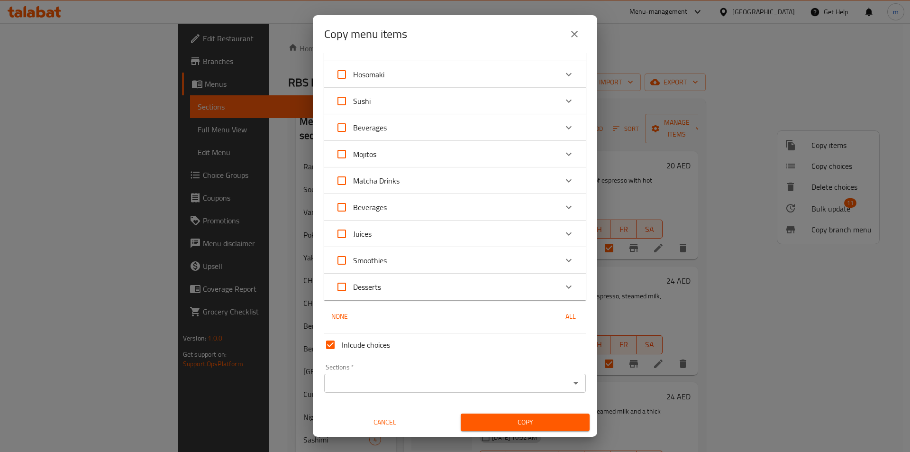
checkbox input "true"
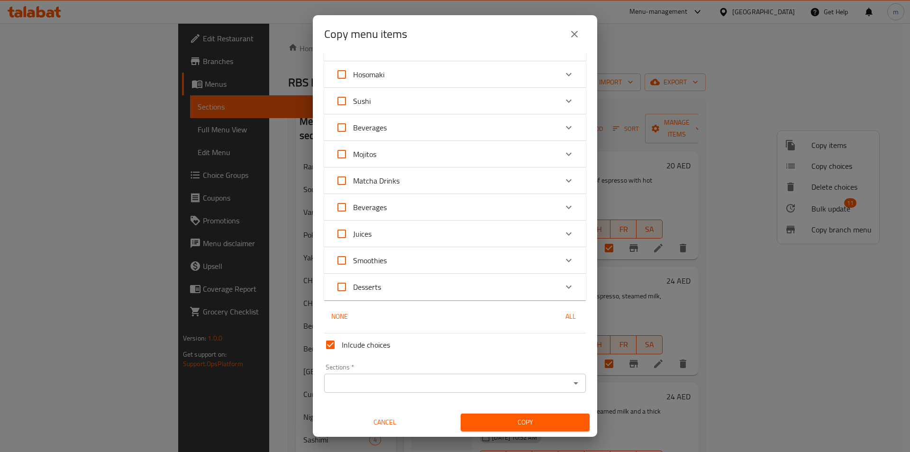
checkbox input "true"
click at [496, 420] on span "Copy" at bounding box center [526, 422] width 114 height 12
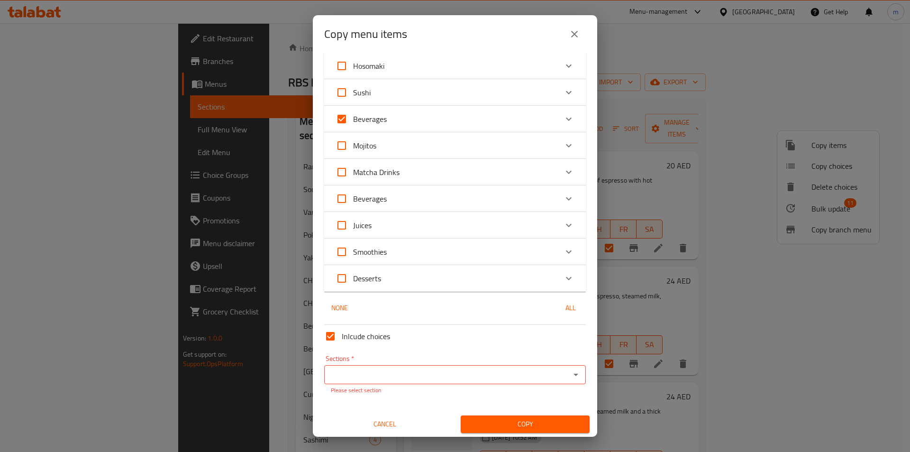
scroll to position [377, 0]
click at [425, 378] on input "Sections   *" at bounding box center [447, 372] width 240 height 13
click at [438, 398] on div "Inlcude choices Sections   * Sections * Please select section Cancel Copy" at bounding box center [455, 375] width 269 height 112
click at [391, 111] on div "Beverages" at bounding box center [447, 117] width 222 height 23
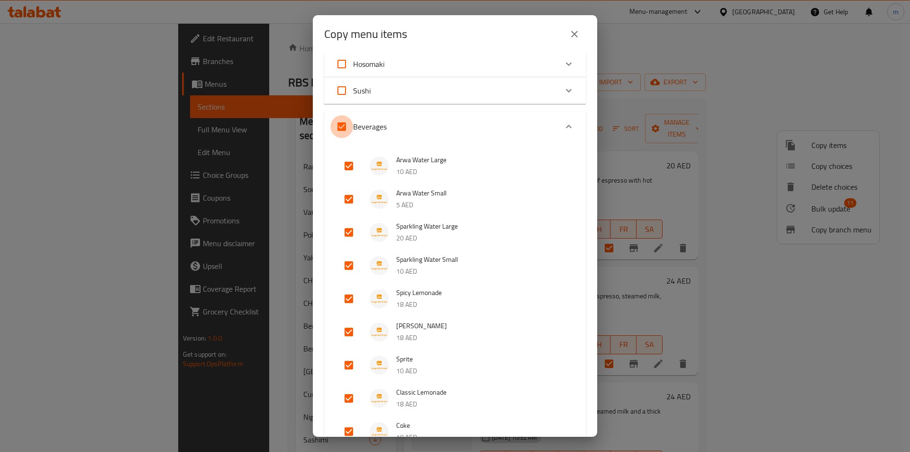
click at [339, 127] on input "Beverages" at bounding box center [342, 126] width 23 height 23
checkbox input "false"
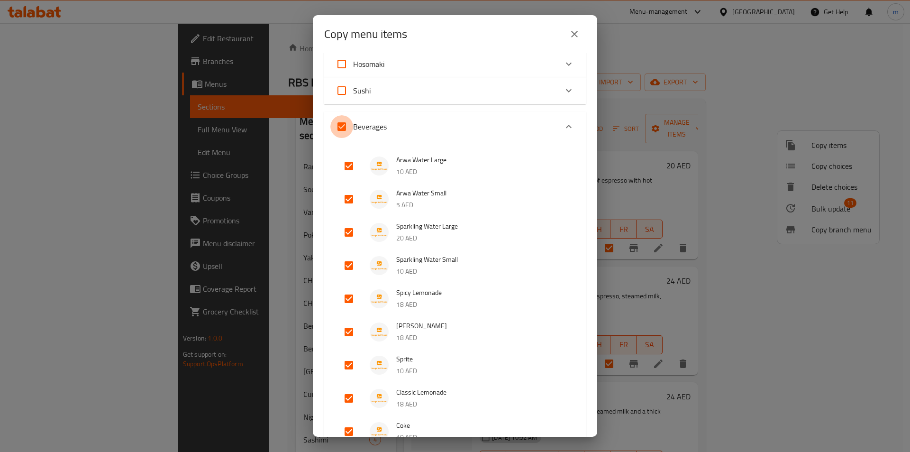
checkbox input "false"
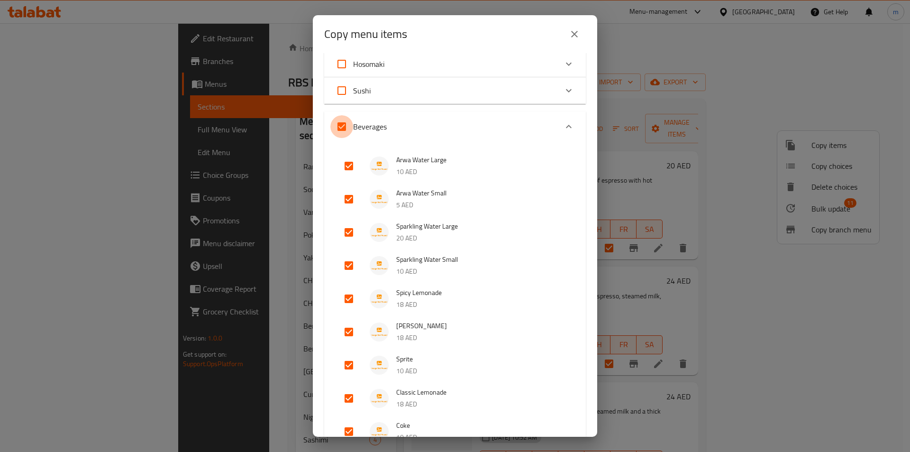
checkbox input "false"
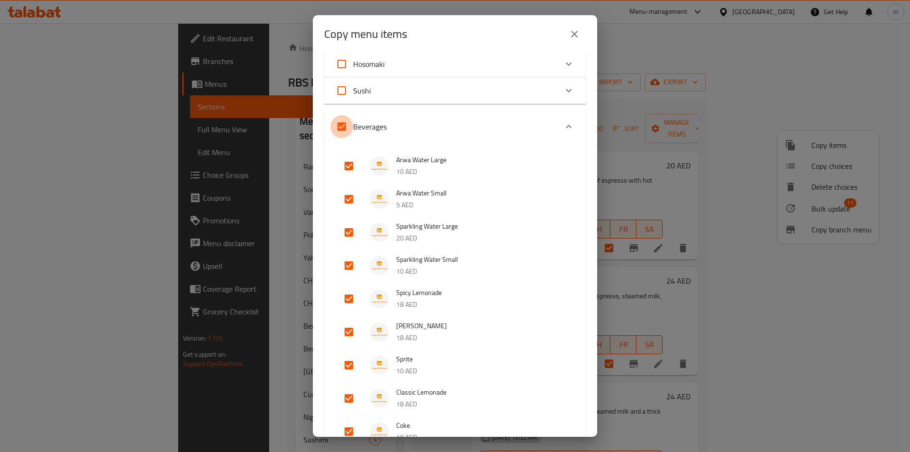
checkbox input "false"
click at [342, 137] on input "Beverages" at bounding box center [342, 126] width 23 height 23
checkbox input "true"
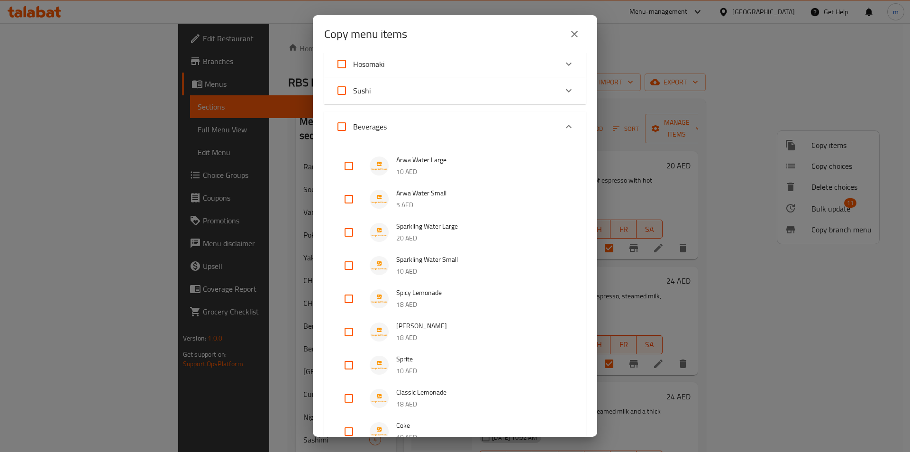
checkbox input "true"
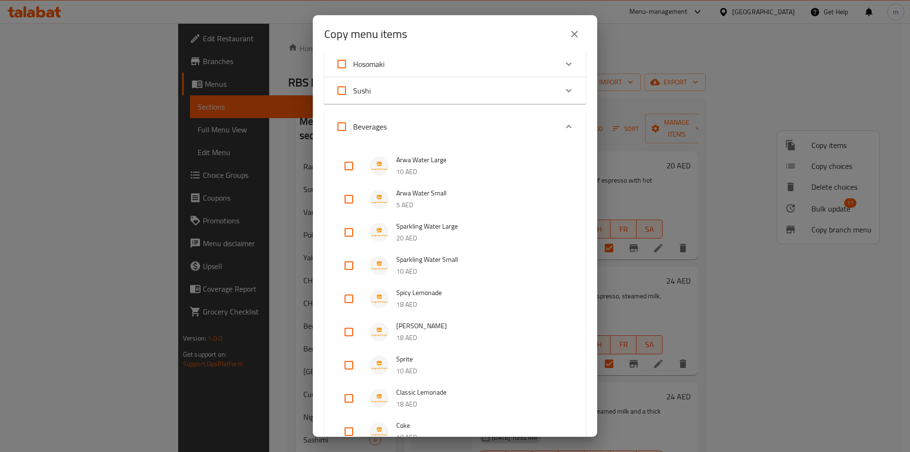
checkbox input "true"
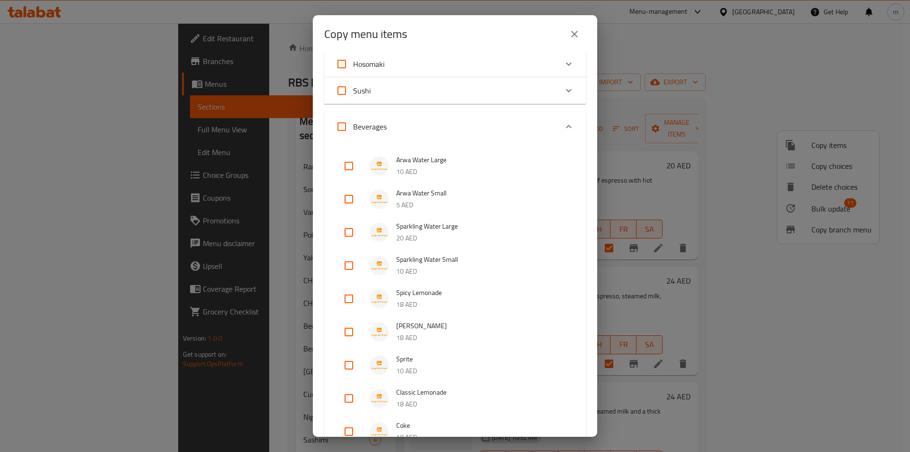
checkbox input "true"
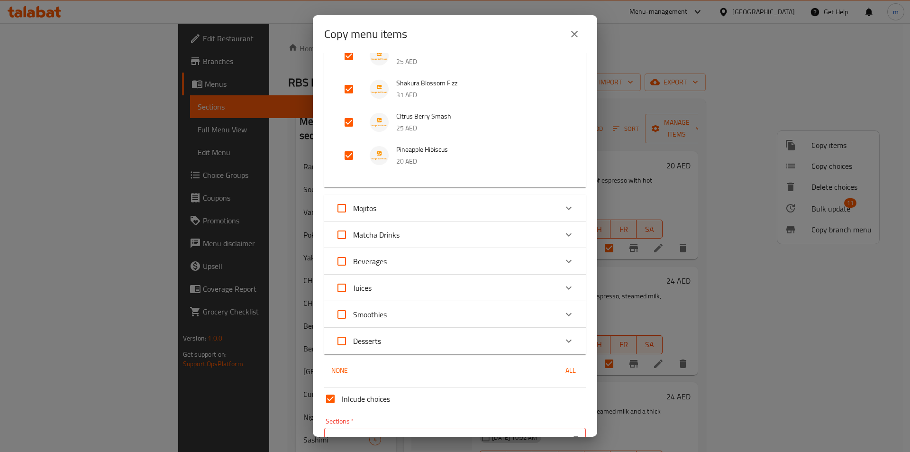
scroll to position [917, 0]
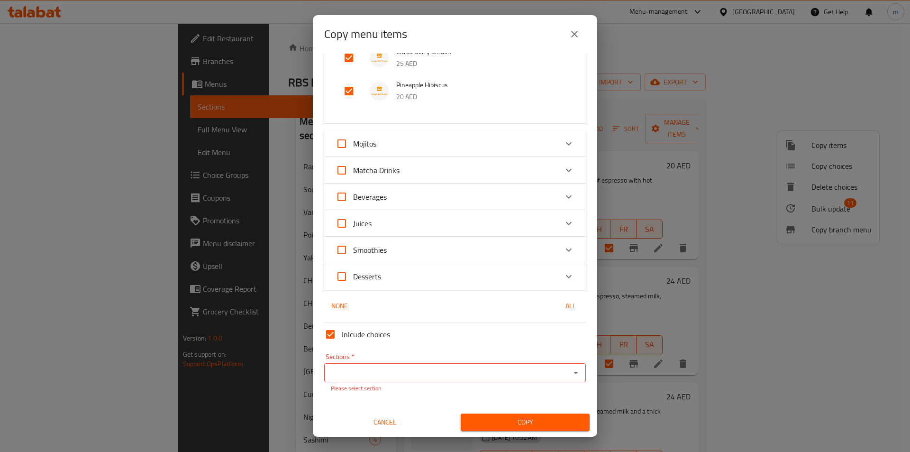
click at [356, 361] on div "Sections   * Sections * Please select section" at bounding box center [455, 372] width 262 height 39
click at [354, 367] on input "Sections   *" at bounding box center [447, 372] width 240 height 13
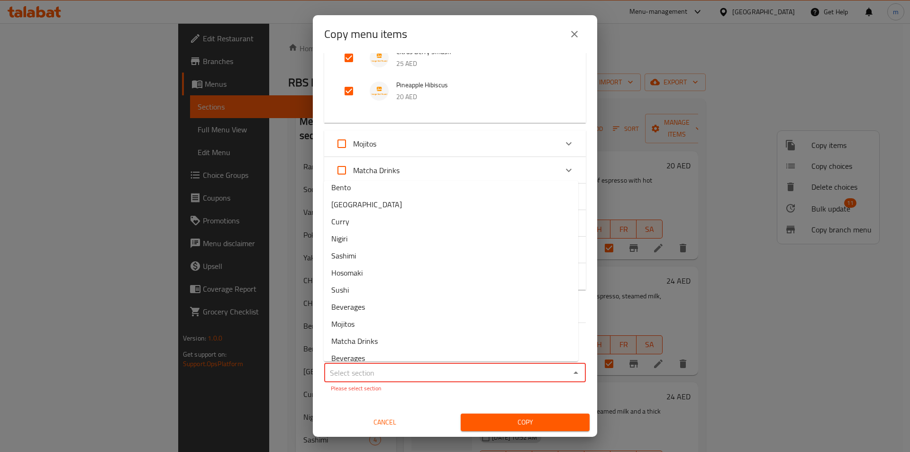
scroll to position [190, 0]
click at [355, 263] on span "Beverages" at bounding box center [348, 259] width 34 height 11
type input "Beverages"
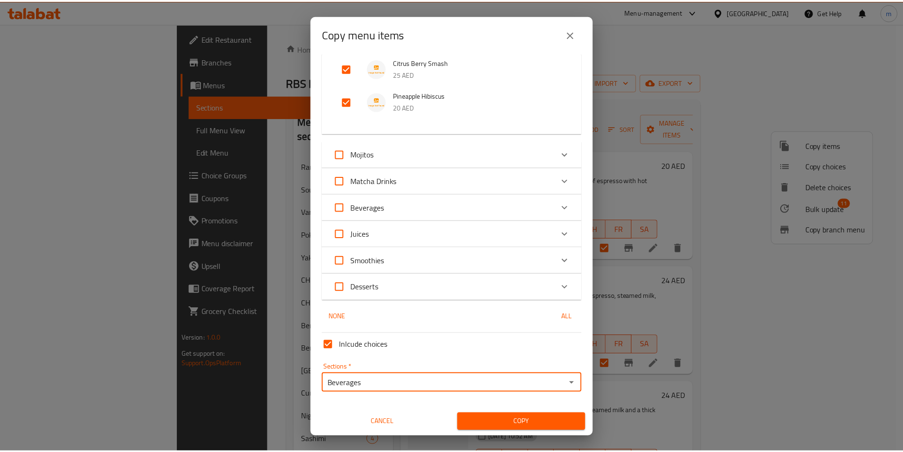
scroll to position [907, 0]
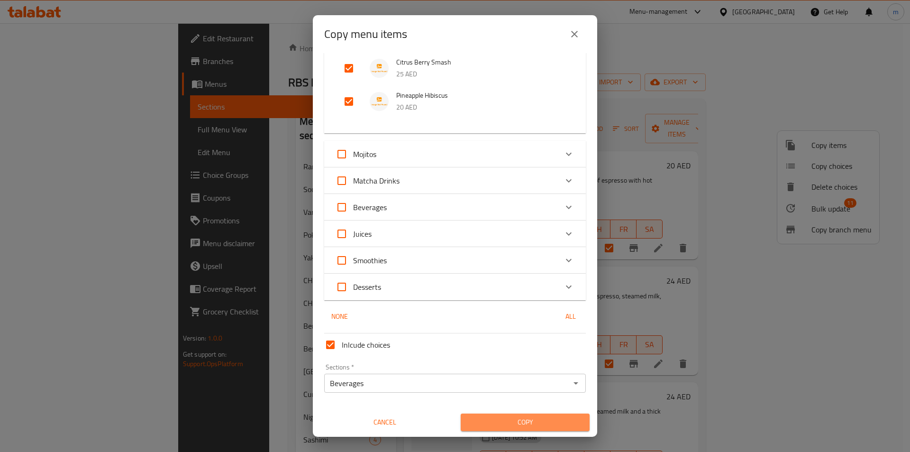
click at [543, 420] on span "Copy" at bounding box center [526, 422] width 114 height 12
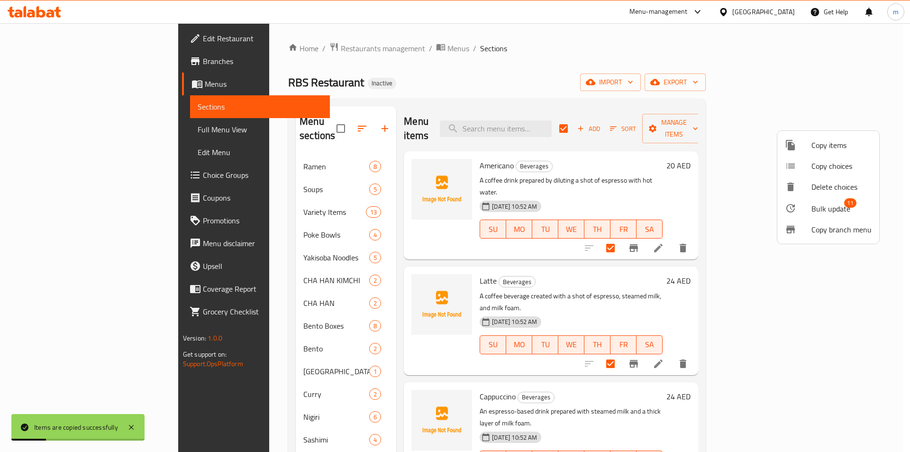
click at [432, 64] on div at bounding box center [455, 226] width 910 height 452
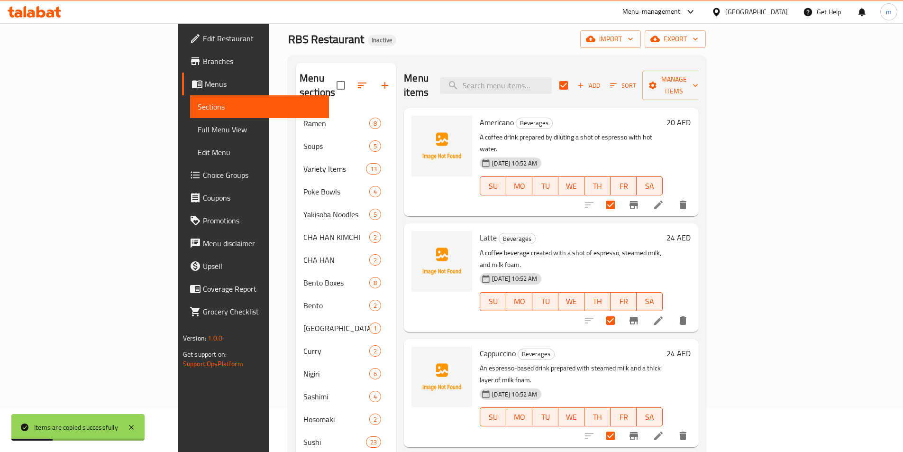
scroll to position [220, 0]
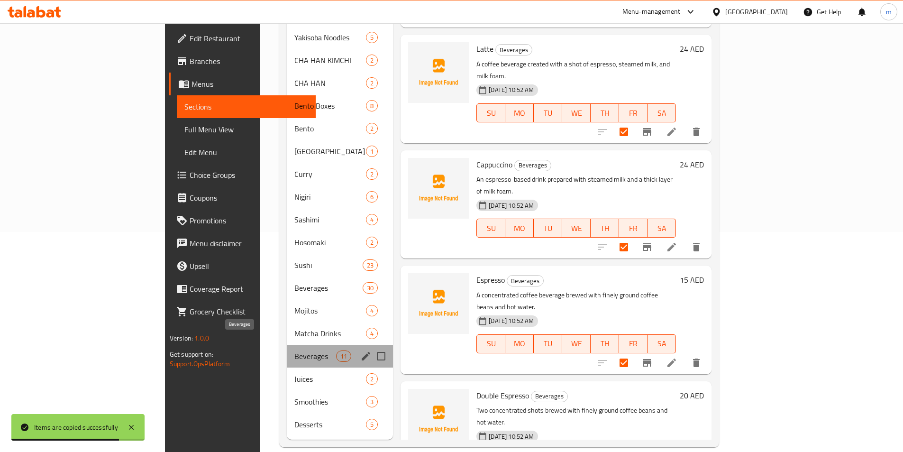
click at [294, 350] on span "Beverages" at bounding box center [315, 355] width 42 height 11
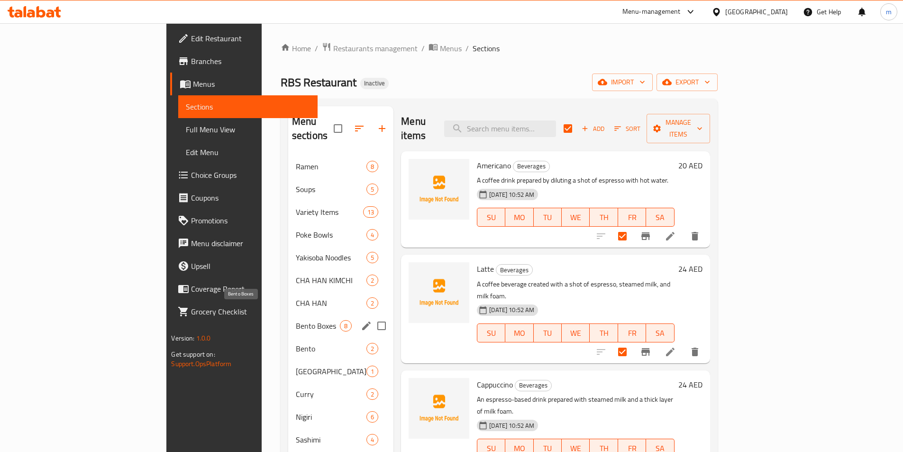
scroll to position [190, 0]
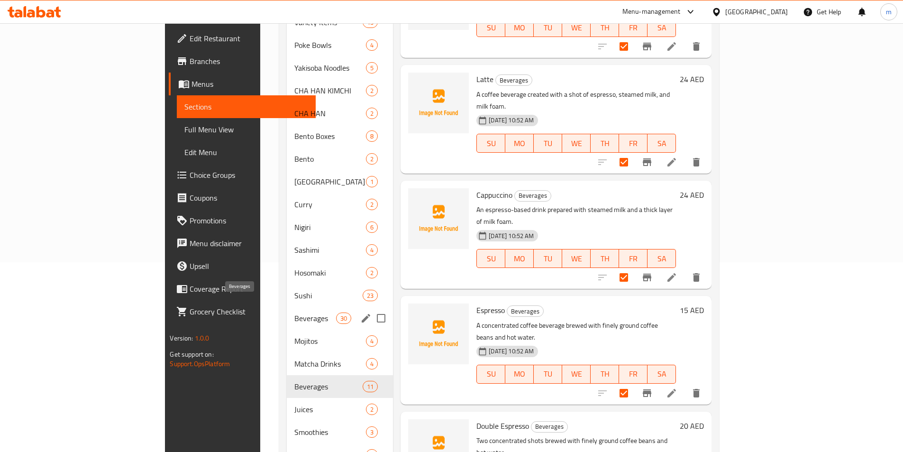
click at [294, 313] on span "Beverages" at bounding box center [315, 318] width 42 height 11
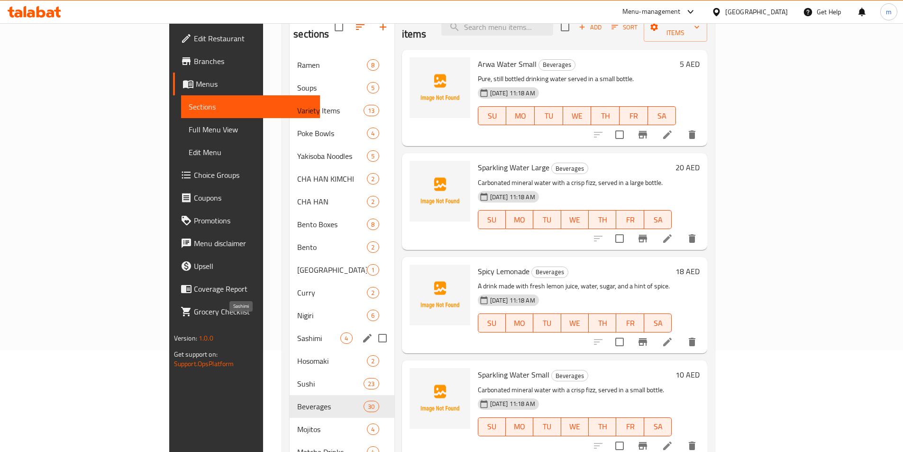
scroll to position [142, 0]
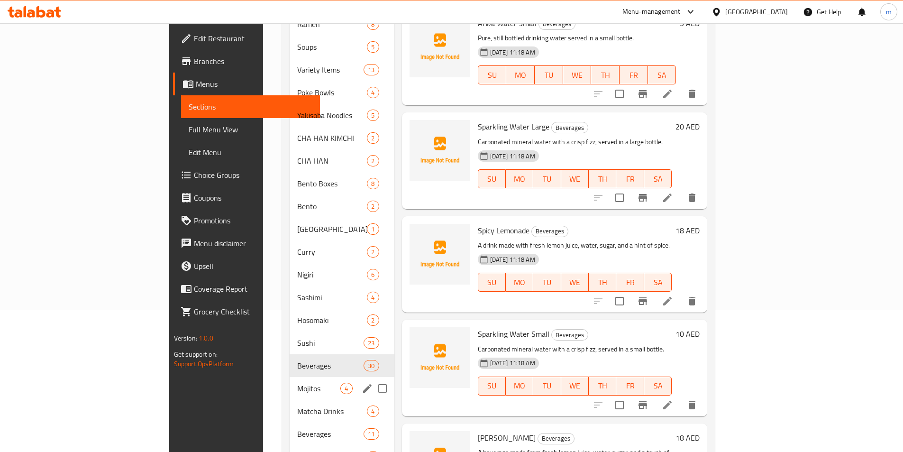
click at [290, 377] on div "Mojitos 4" at bounding box center [342, 388] width 104 height 23
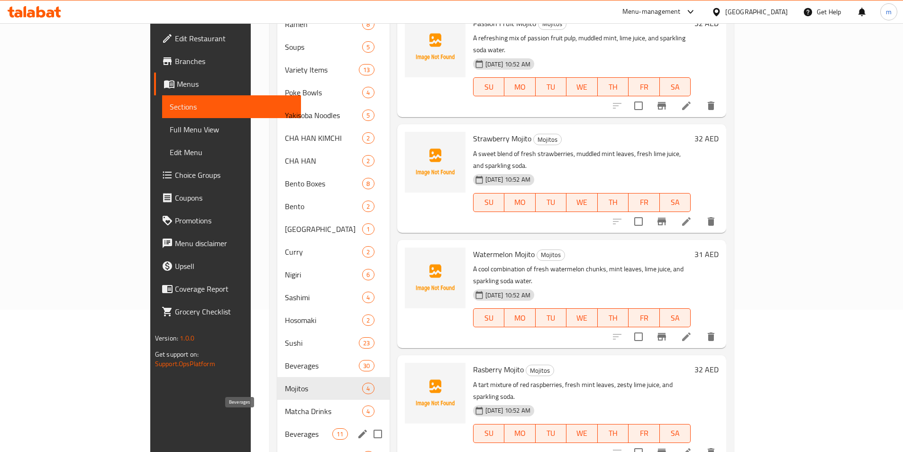
click at [285, 428] on span "Beverages" at bounding box center [309, 433] width 48 height 11
checkbox input "true"
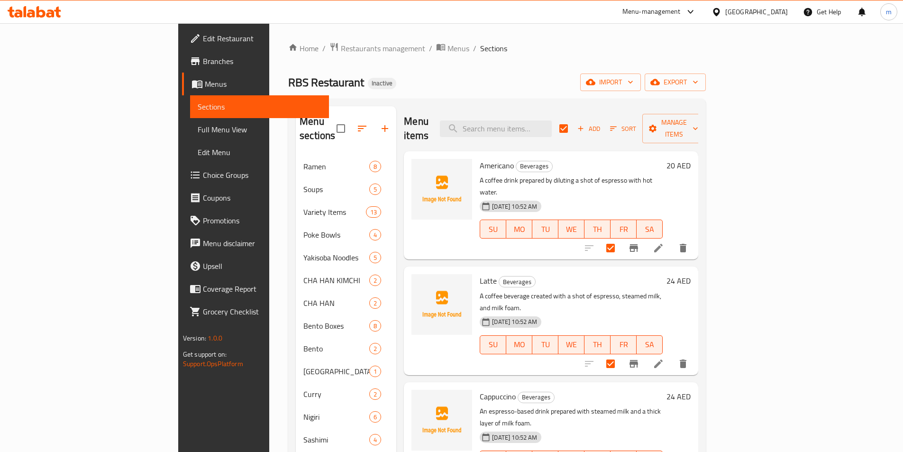
click at [476, 158] on div "Americano Beverages A coffee drink prepared by diluting a shot of espresso with…" at bounding box center [571, 205] width 191 height 101
click at [480, 158] on span "Americano" at bounding box center [497, 165] width 34 height 14
copy h6 "Americano"
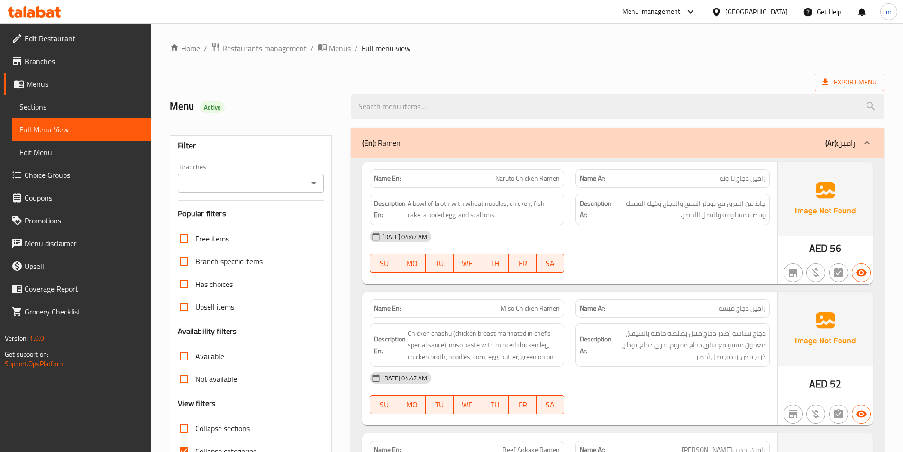
scroll to position [237, 0]
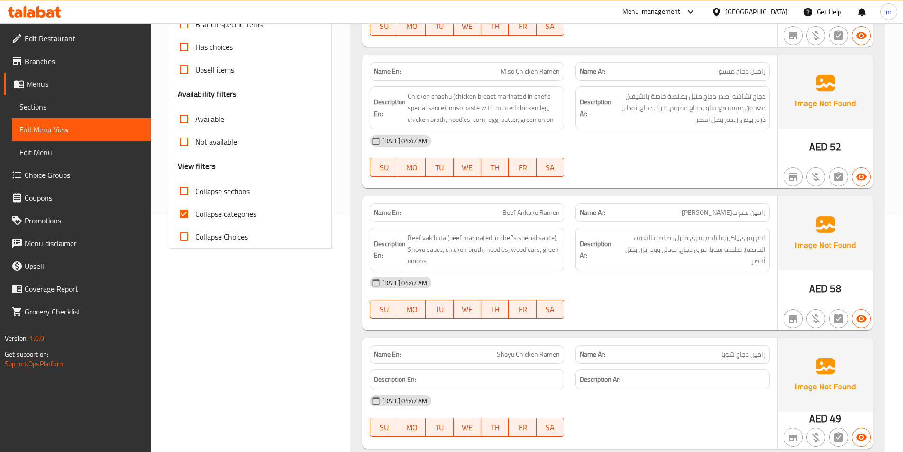
click at [183, 212] on input "Collapse categories" at bounding box center [184, 213] width 23 height 23
checkbox input "false"
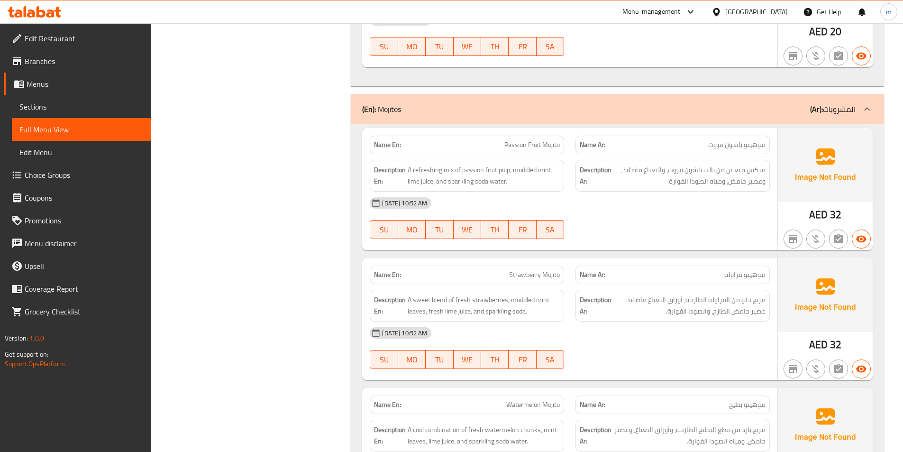
scroll to position [14750, 0]
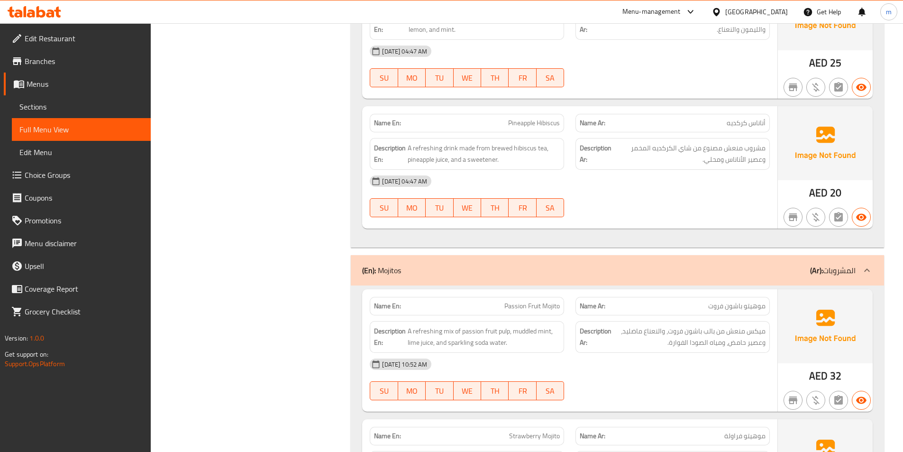
scroll to position [14513, 0]
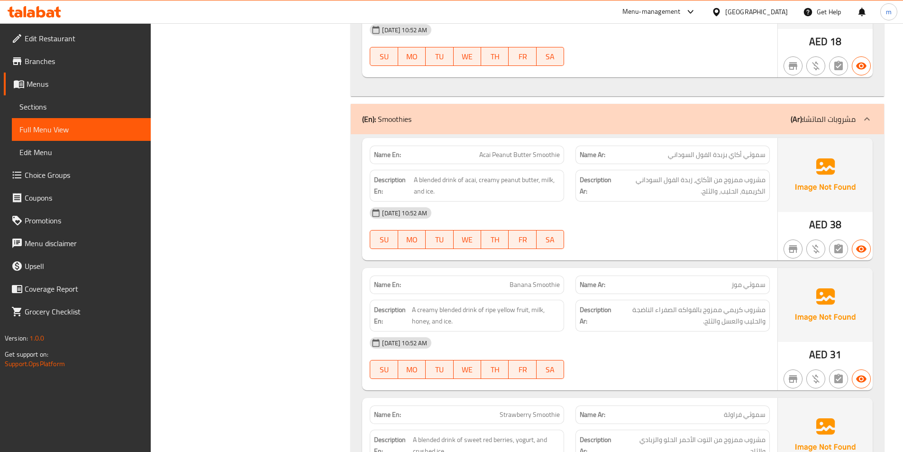
scroll to position [17690, 0]
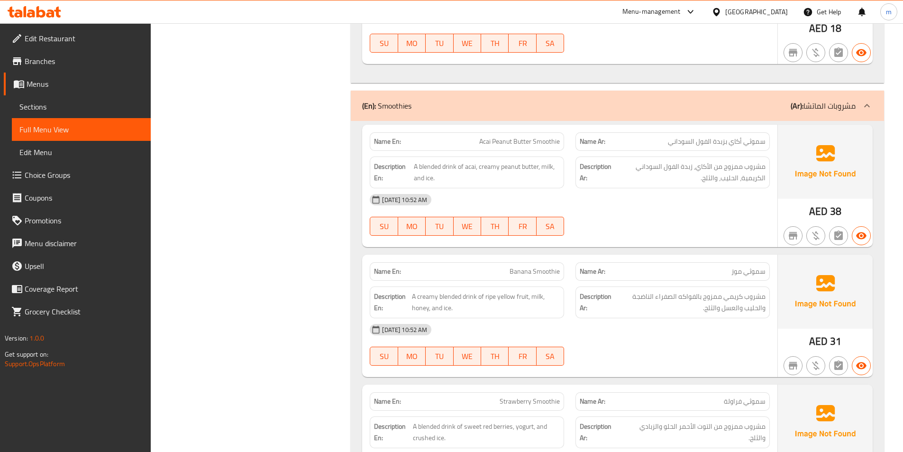
copy span "Banana Smoothie"
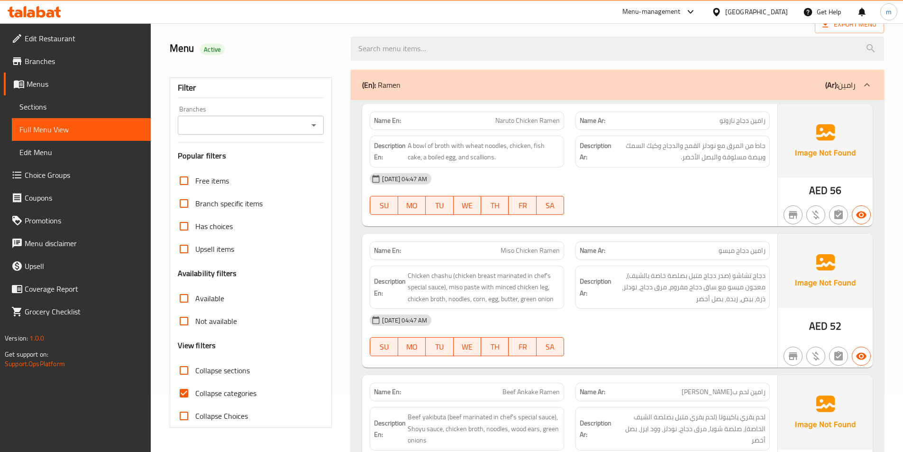
scroll to position [95, 0]
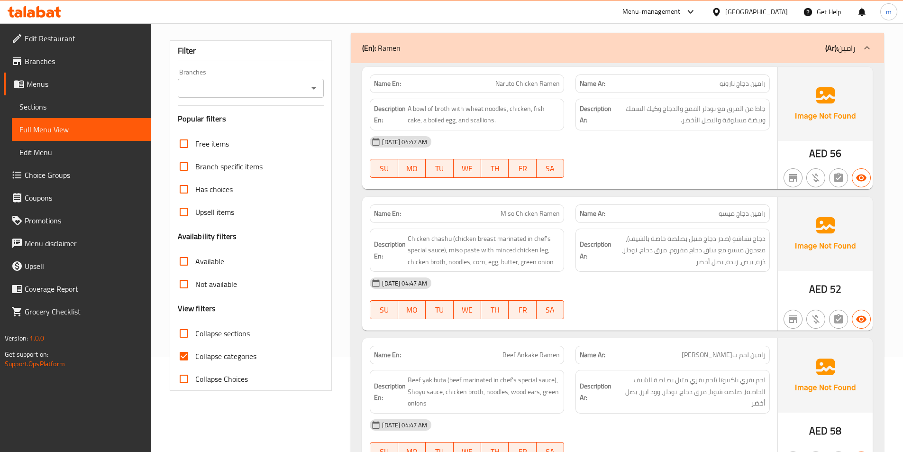
click at [187, 352] on input "Collapse categories" at bounding box center [184, 356] width 23 height 23
checkbox input "false"
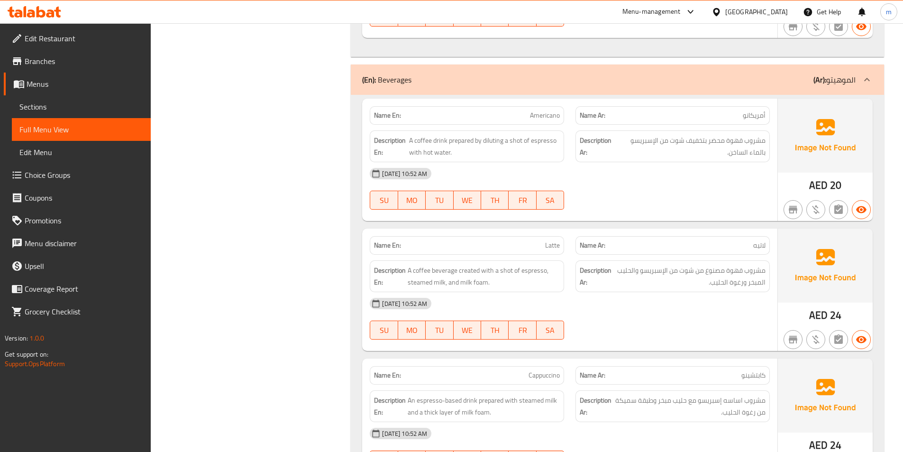
scroll to position [15825, 0]
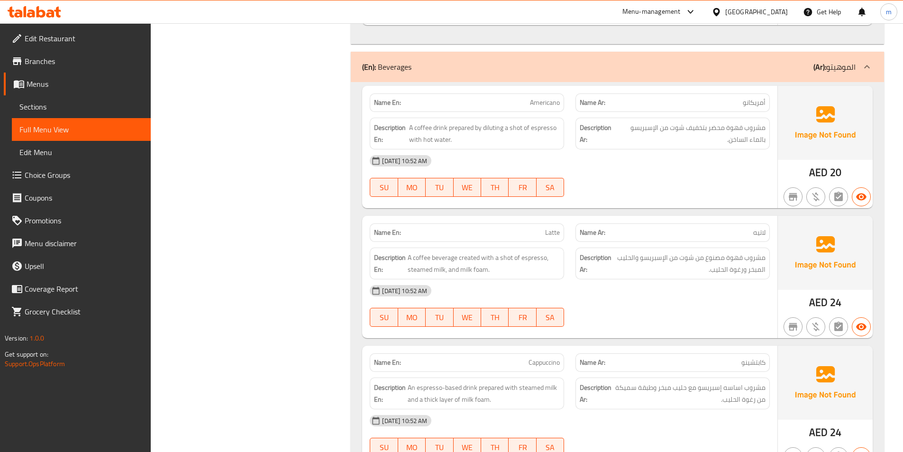
scroll to position [15939, 0]
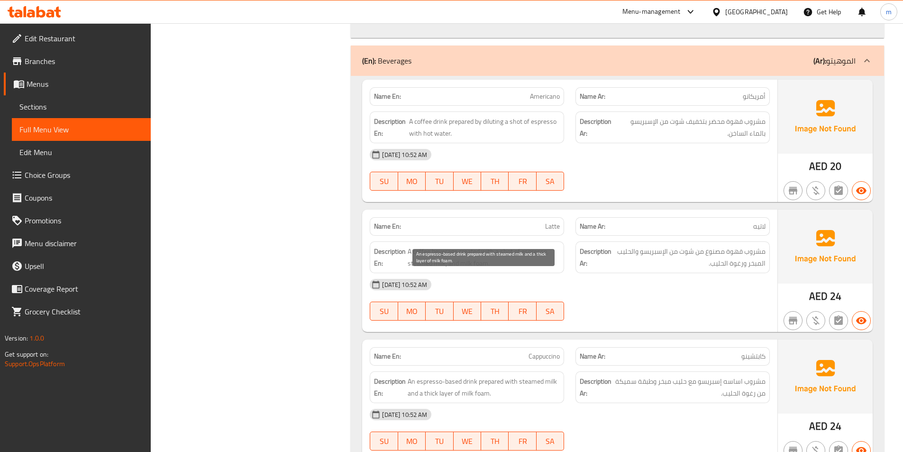
click at [481, 376] on span "An espresso-based drink prepared with steamed milk and a thick layer of milk fo…" at bounding box center [484, 387] width 152 height 23
click at [482, 376] on span "An espresso-based drink prepared with steamed milk and a thick layer of milk fo…" at bounding box center [484, 387] width 152 height 23
drag, startPoint x: 482, startPoint y: 275, endPoint x: 509, endPoint y: 275, distance: 26.6
click at [509, 376] on span "An espresso-based drink prepared with steamed milk and a thick layer of milk fo…" at bounding box center [484, 387] width 152 height 23
copy span "prepared with"
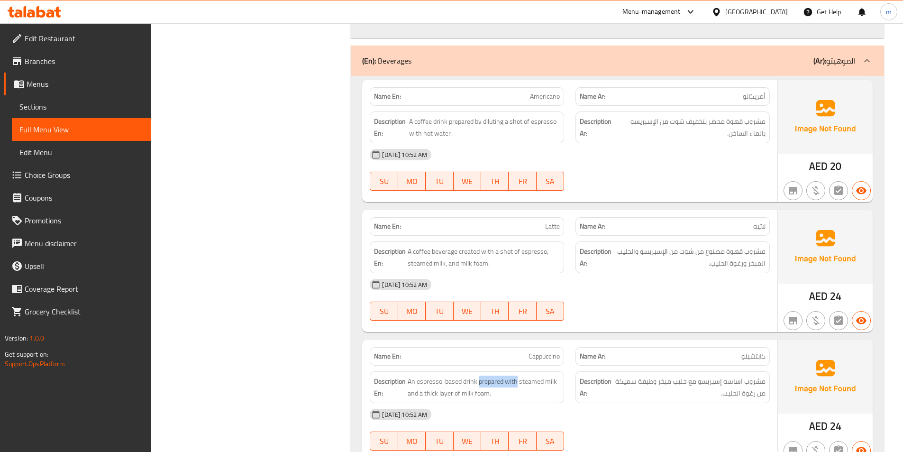
copy span "Cappuccino"
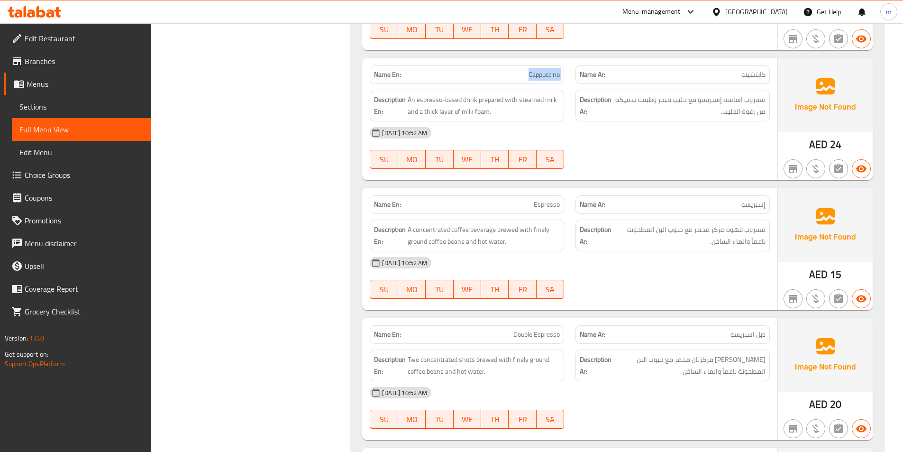
scroll to position [16319, 0]
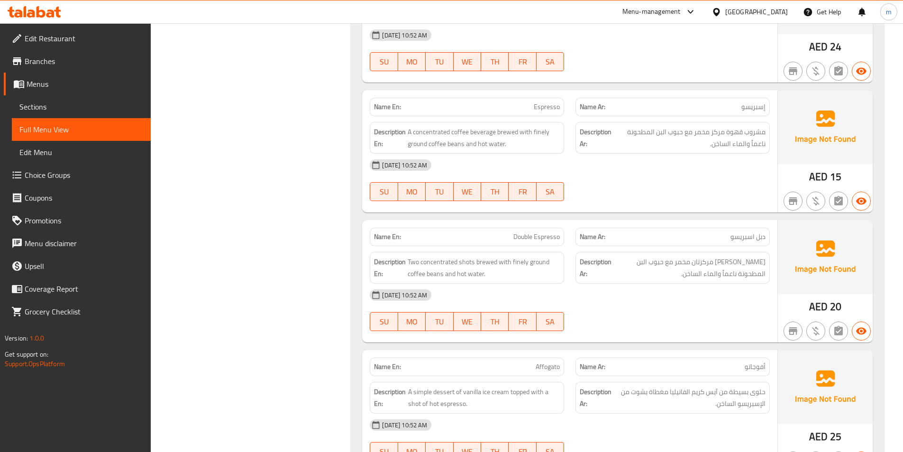
copy span "Double Espresso"
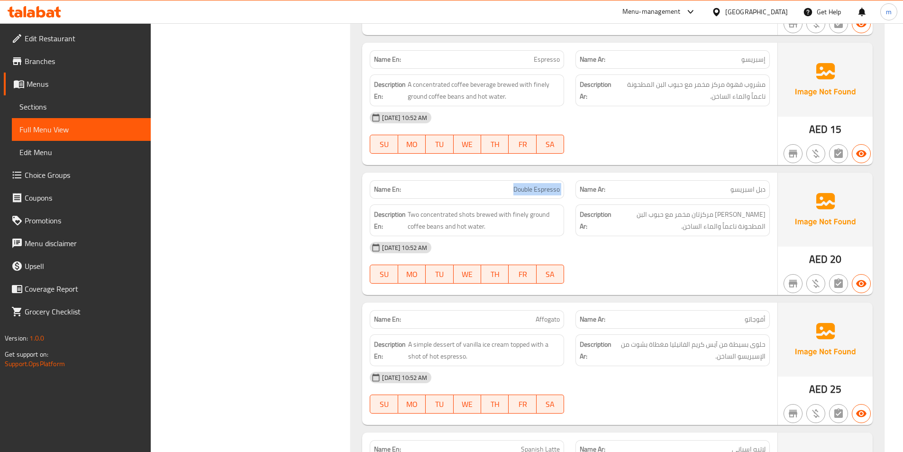
scroll to position [16461, 0]
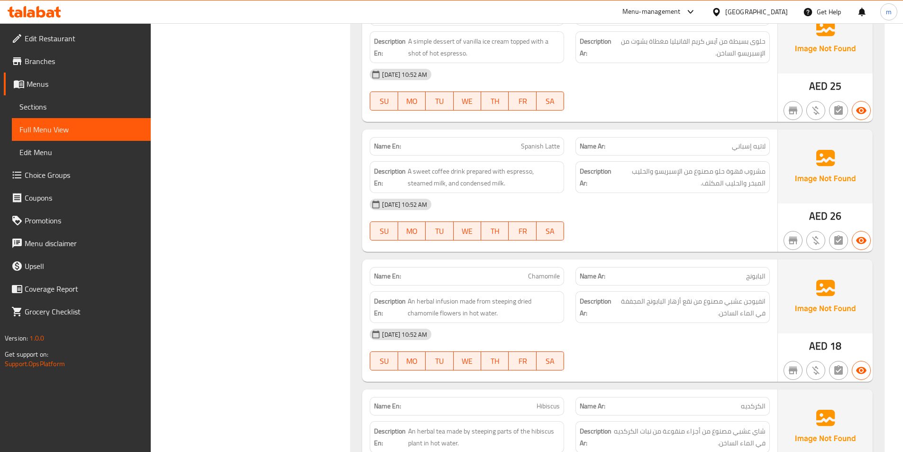
scroll to position [16669, 0]
click at [452, 295] on span "An herbal infusion made from steeping dried chamomile flowers in hot water." at bounding box center [484, 306] width 152 height 23
copy span "infusion"
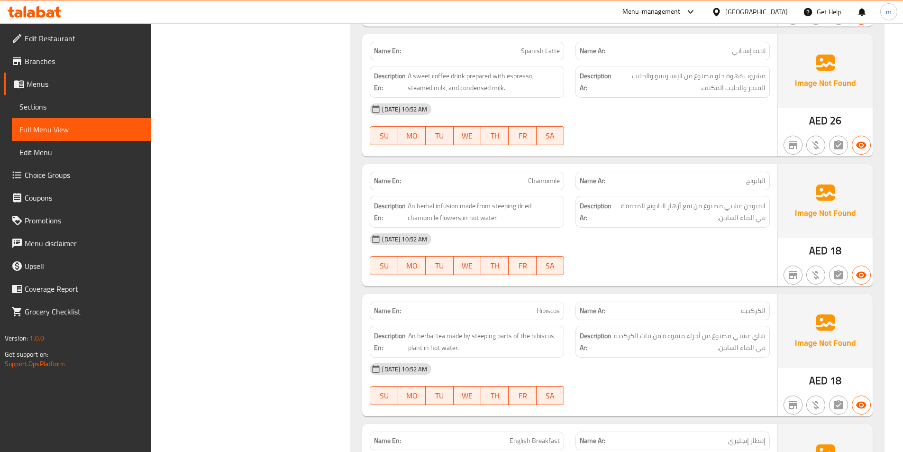
scroll to position [16954, 0]
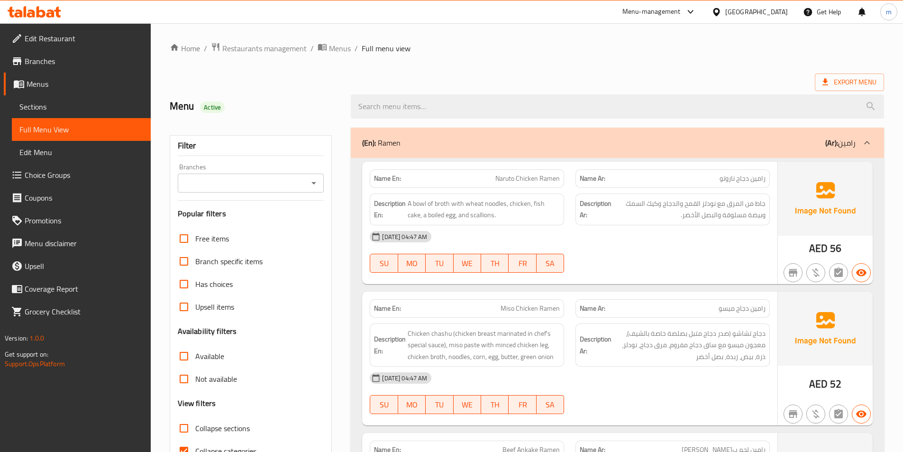
scroll to position [142, 0]
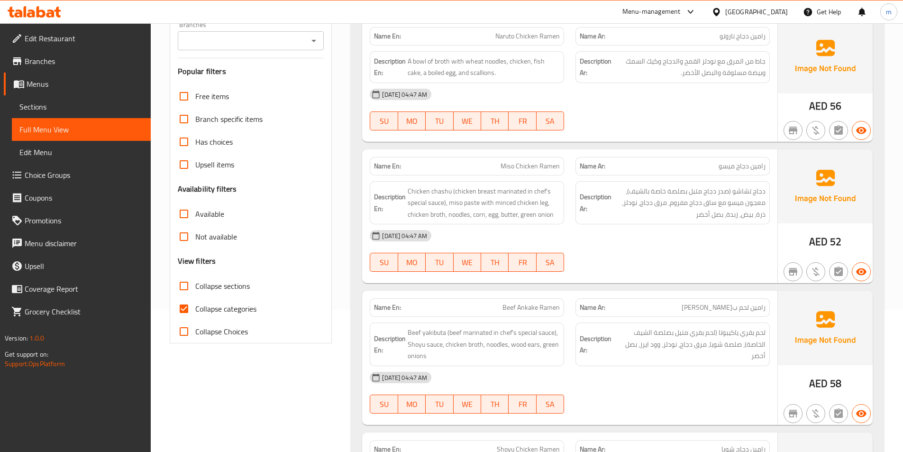
click at [185, 304] on input "Collapse categories" at bounding box center [184, 308] width 23 height 23
checkbox input "false"
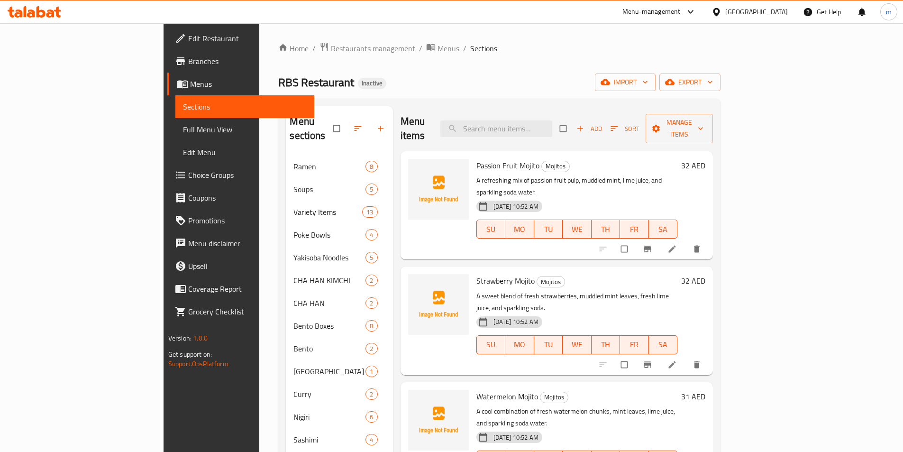
click at [616, 119] on div "Menu items Add Sort Manage items" at bounding box center [557, 128] width 313 height 45
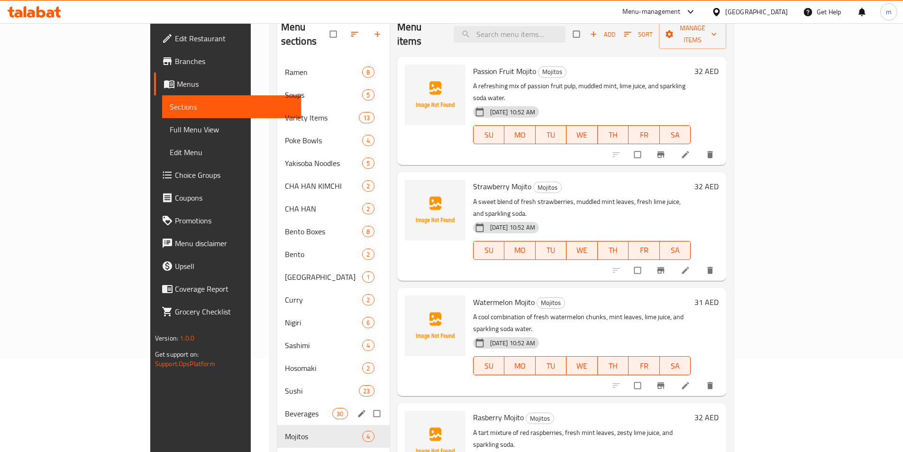
scroll to position [95, 0]
click at [285, 407] on span "Beverages" at bounding box center [309, 412] width 48 height 11
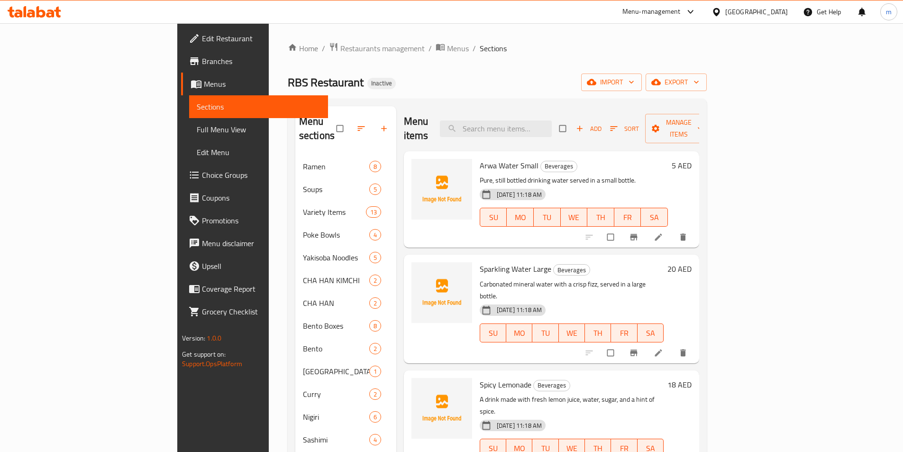
click at [616, 64] on div "Home / Restaurants management / Menus / Sections RBS Restaurant Inactive import…" at bounding box center [497, 354] width 419 height 625
click at [526, 120] on input "search" at bounding box center [496, 128] width 112 height 17
paste input "Americano"
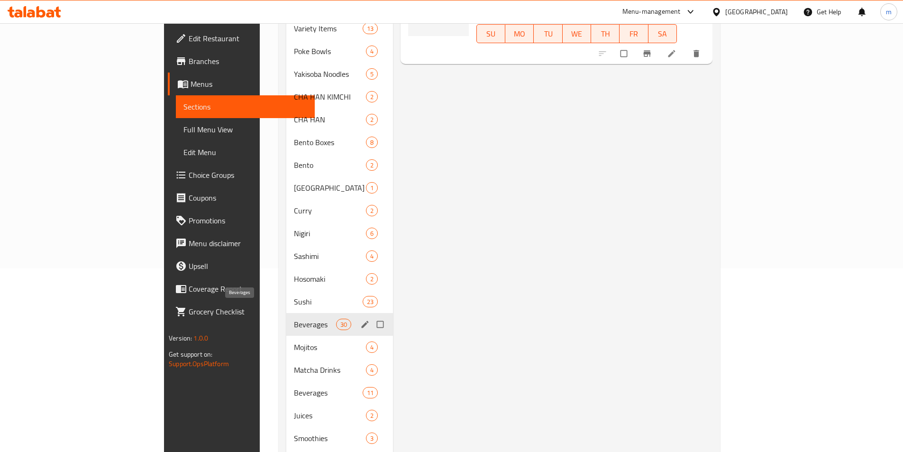
scroll to position [173, 0]
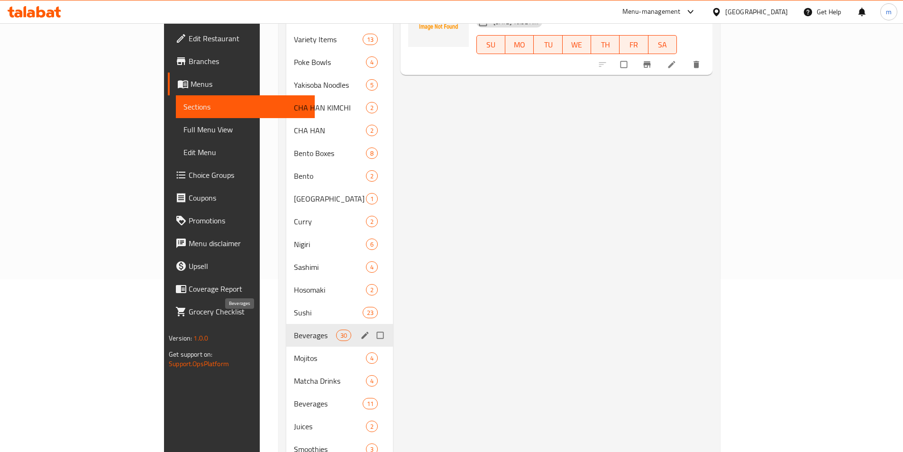
type input "Americano"
click at [286, 324] on div "Beverages 30" at bounding box center [339, 335] width 107 height 23
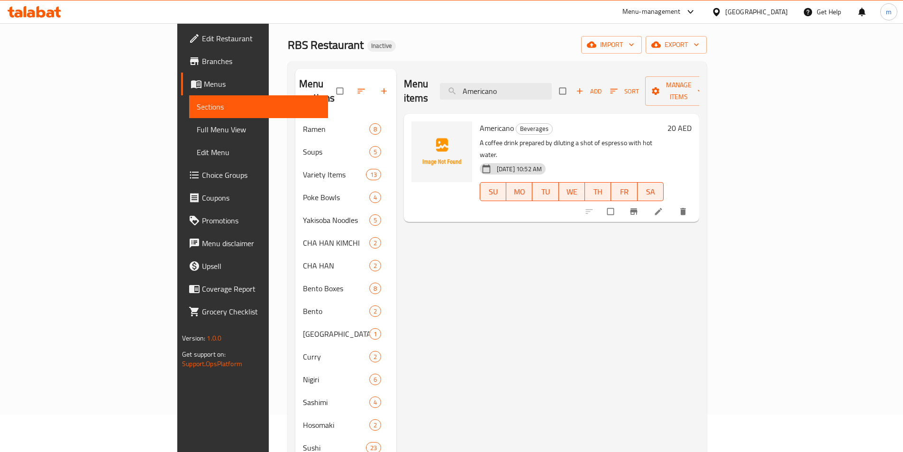
scroll to position [0, 0]
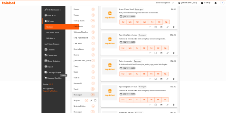
scroll to position [190, 0]
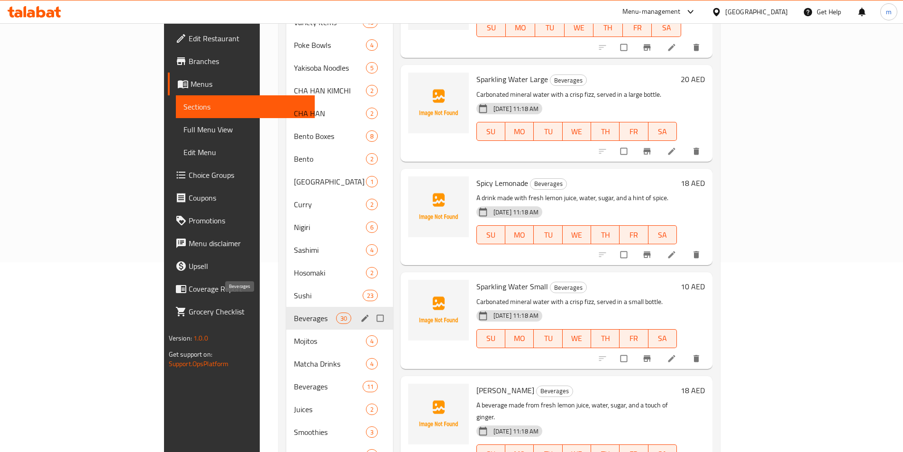
click at [294, 313] on span "Beverages" at bounding box center [315, 318] width 42 height 11
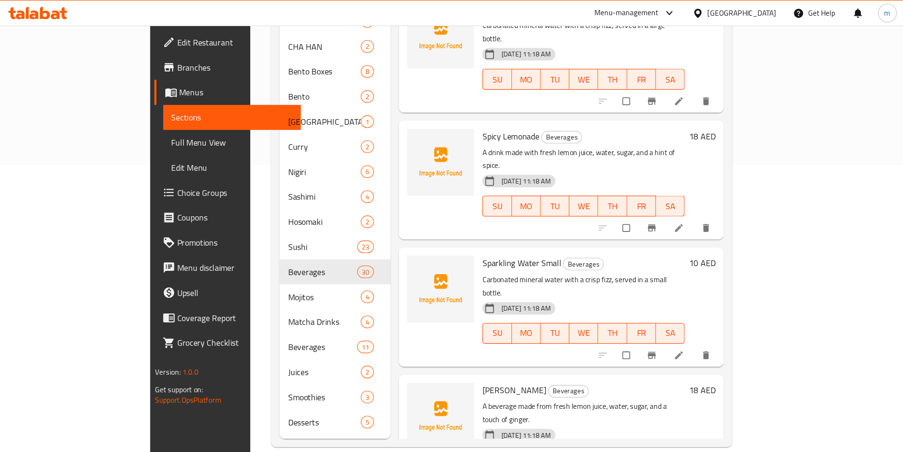
scroll to position [220, 0]
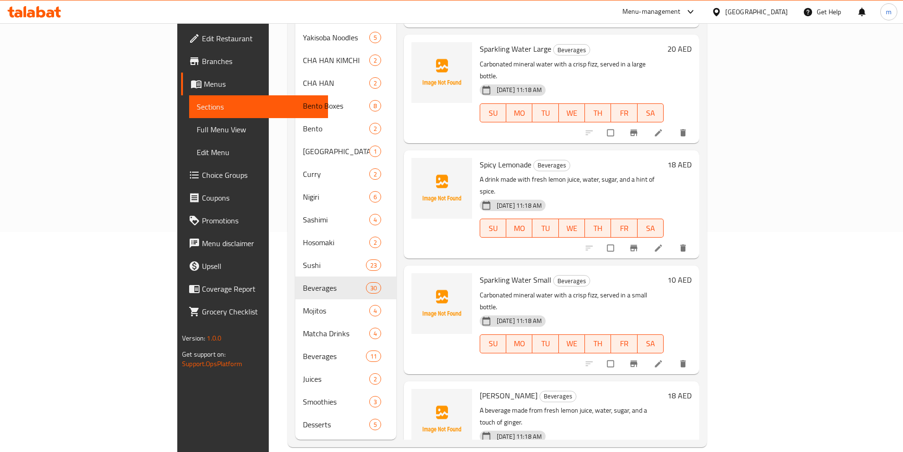
click at [648, 120] on div "Menu items Add Sort Manage items Arwa Water Small Beverages Pure, still bottled…" at bounding box center [547, 162] width 303 height 553
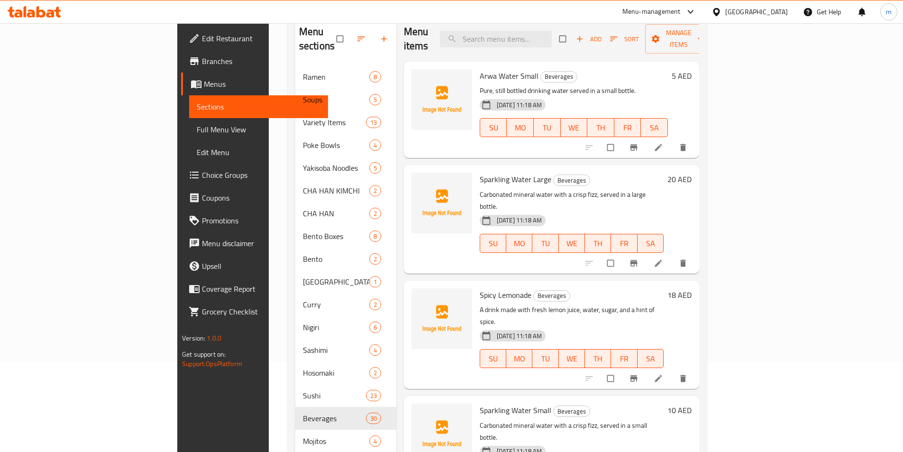
scroll to position [0, 0]
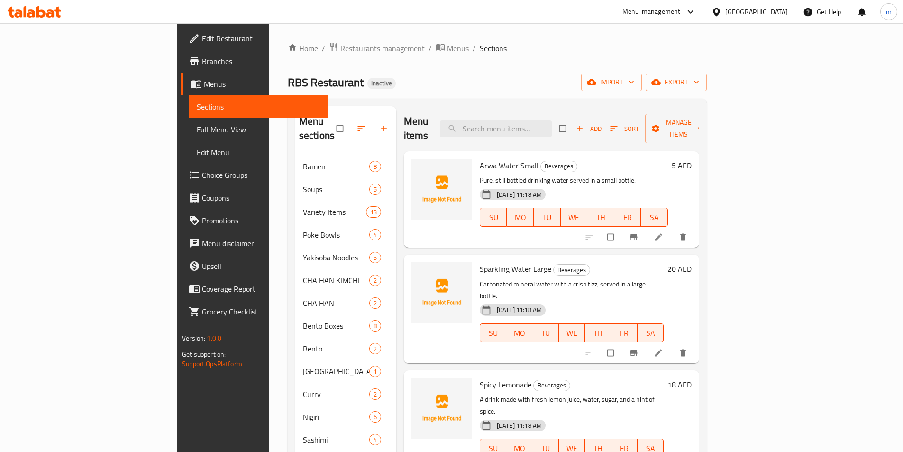
click at [567, 106] on div "Menu items Add Sort Manage items" at bounding box center [551, 128] width 295 height 45
click at [525, 129] on input "search" at bounding box center [496, 128] width 112 height 17
paste input "Americano"
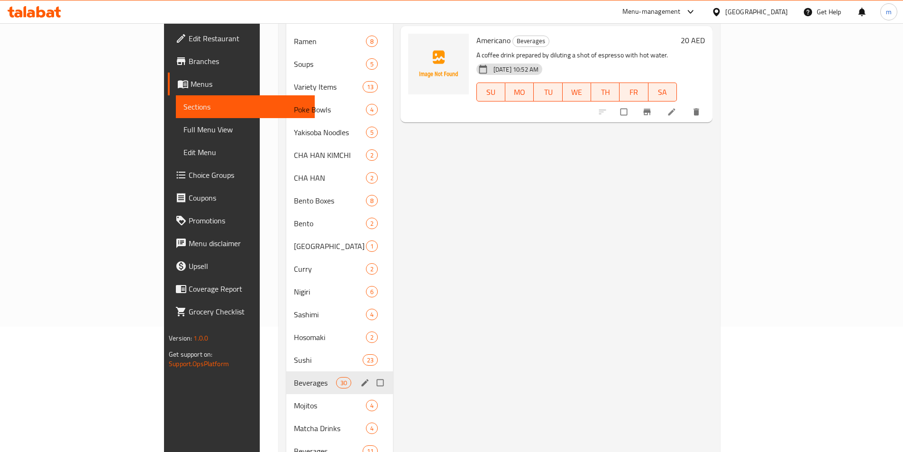
scroll to position [142, 0]
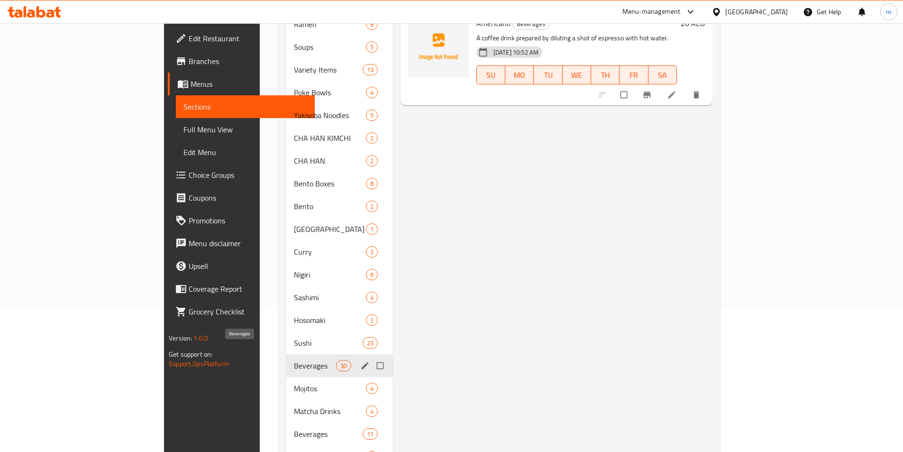
type input "Americano"
click at [294, 360] on span "Beverages" at bounding box center [315, 365] width 42 height 11
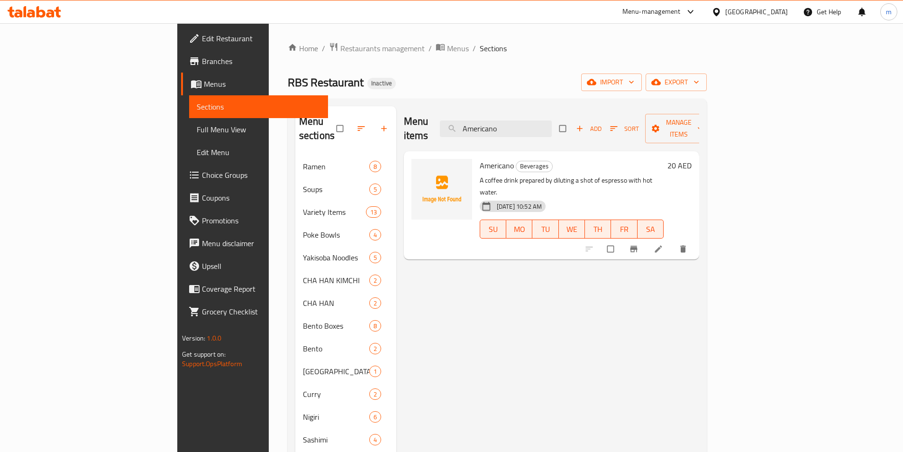
scroll to position [220, 0]
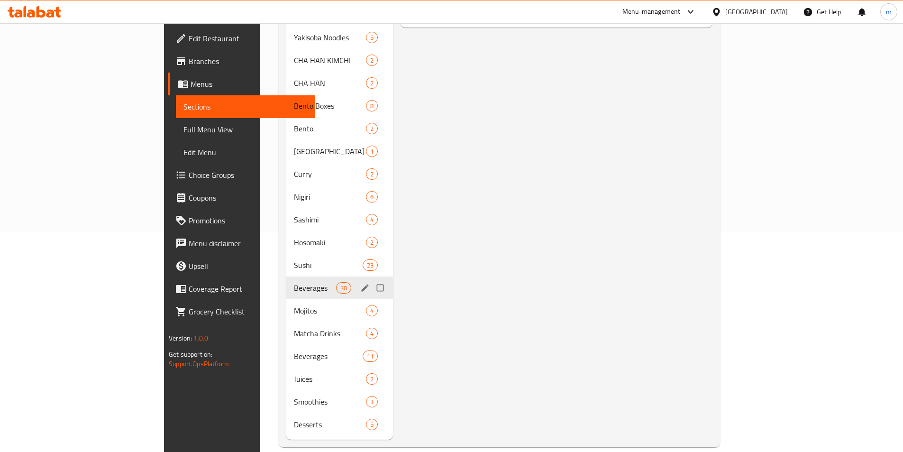
click at [286, 281] on div "Beverages 30" at bounding box center [339, 287] width 107 height 23
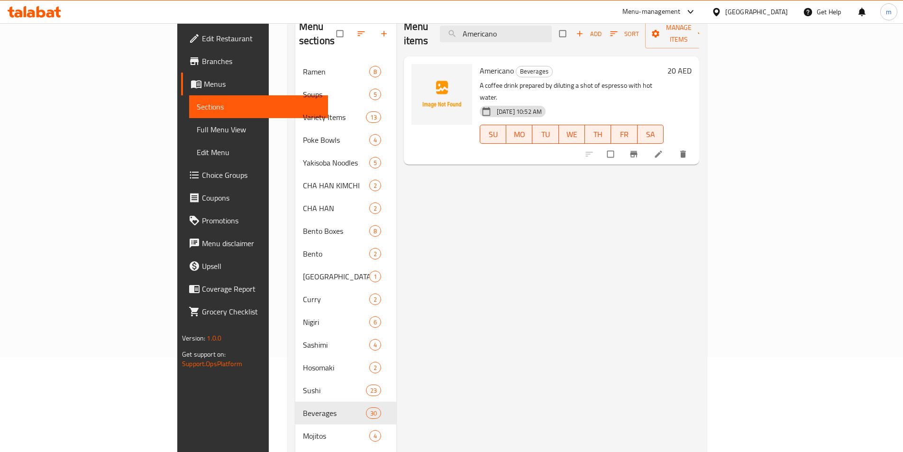
scroll to position [0, 0]
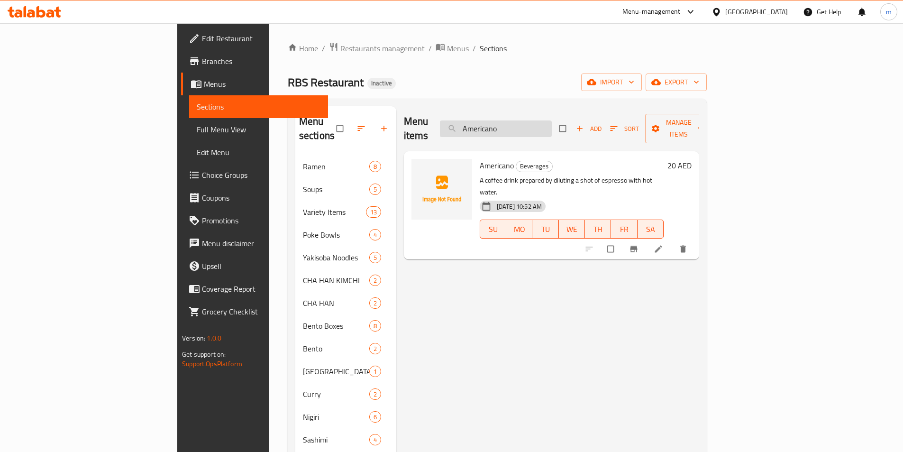
click at [552, 128] on input "Americano" at bounding box center [496, 128] width 112 height 17
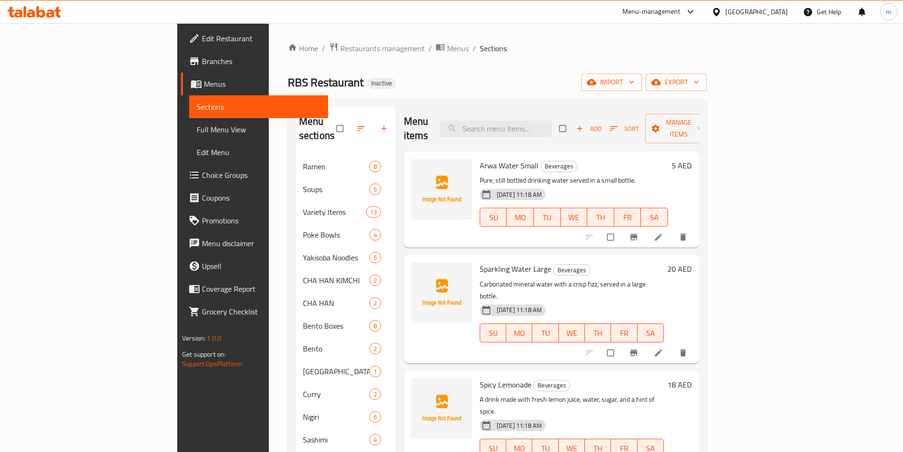
click at [480, 158] on span "Arwa Water Small" at bounding box center [509, 165] width 59 height 14
copy h6 "Arwa Water Small"
click at [699, 235] on div "Arwa Water Small Beverages Pure, still bottled drinking water served in a small…" at bounding box center [551, 222] width 295 height 142
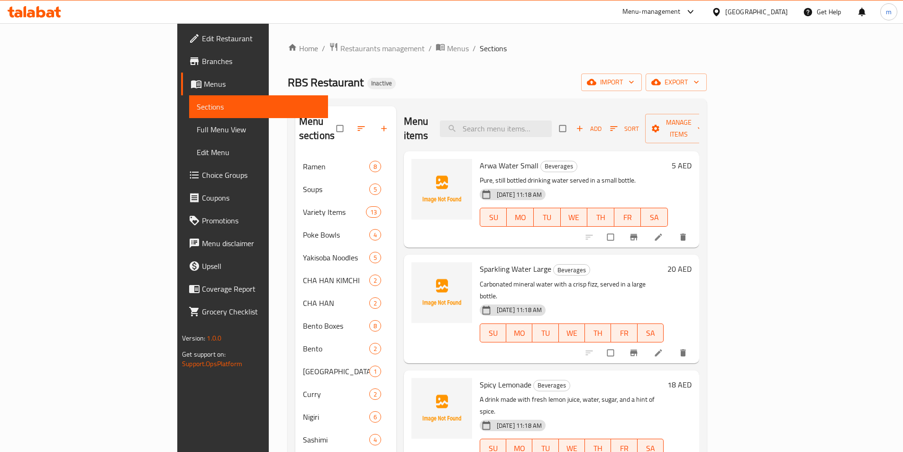
click at [696, 229] on button "delete" at bounding box center [684, 237] width 23 height 21
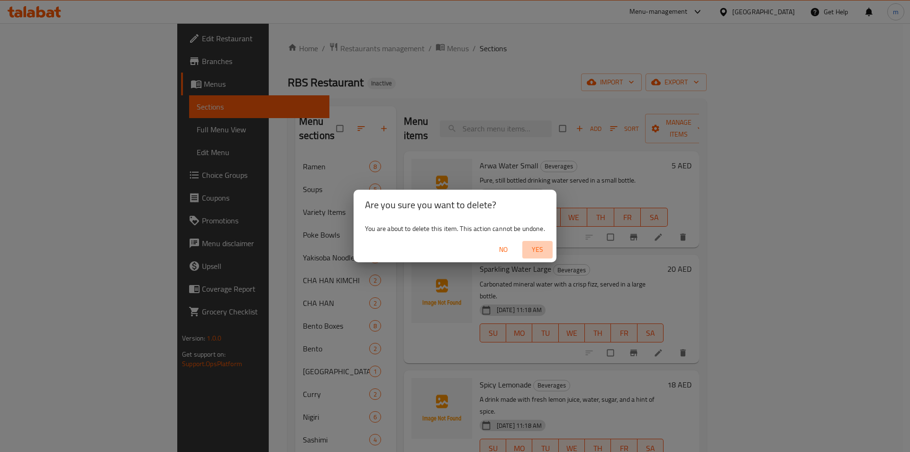
click at [542, 245] on span "Yes" at bounding box center [537, 250] width 23 height 12
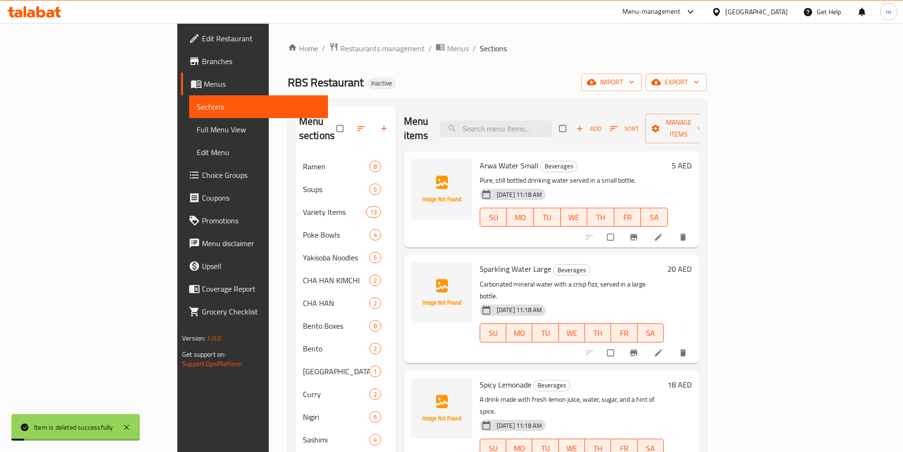
click at [480, 262] on span "Sparkling Water Large" at bounding box center [516, 269] width 72 height 14
copy h6 "Sparkling Water Large"
click at [696, 342] on button "delete" at bounding box center [684, 352] width 23 height 21
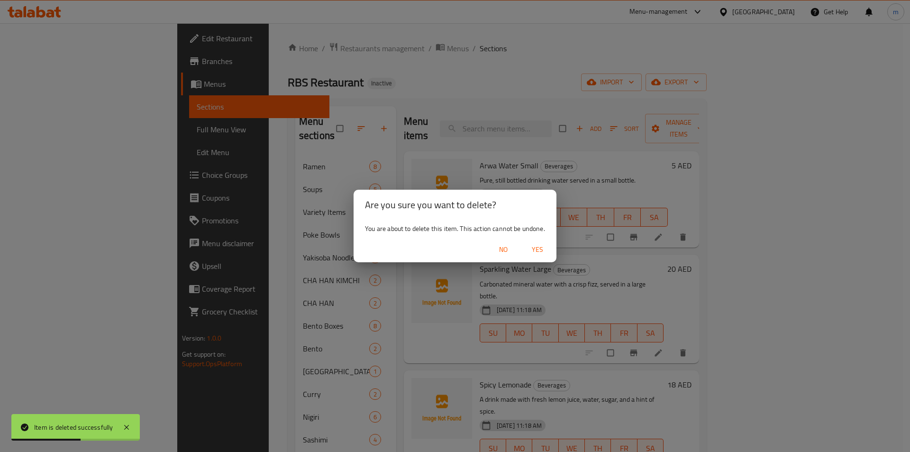
click at [534, 252] on span "Yes" at bounding box center [537, 250] width 23 height 12
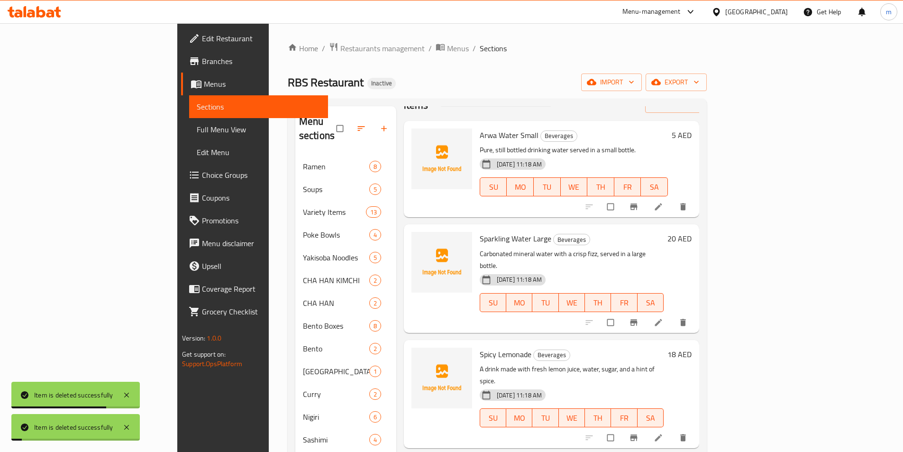
scroll to position [47, 0]
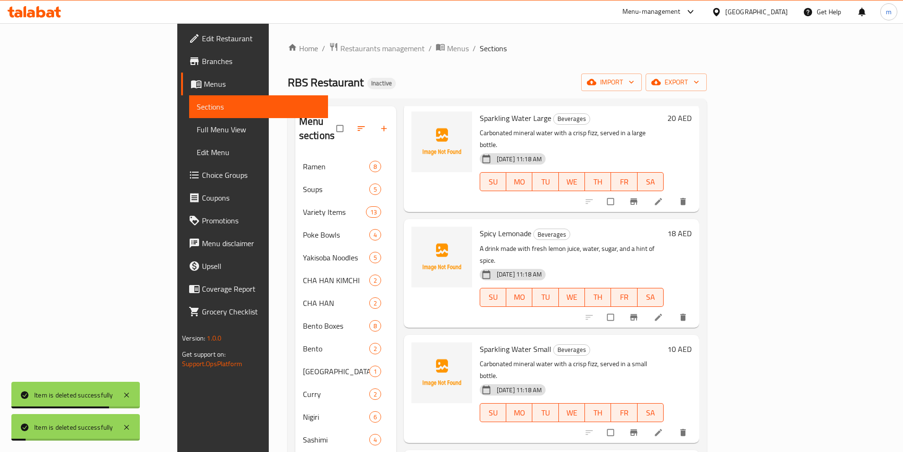
click at [480, 342] on span "Sparkling Water Small" at bounding box center [516, 349] width 72 height 14
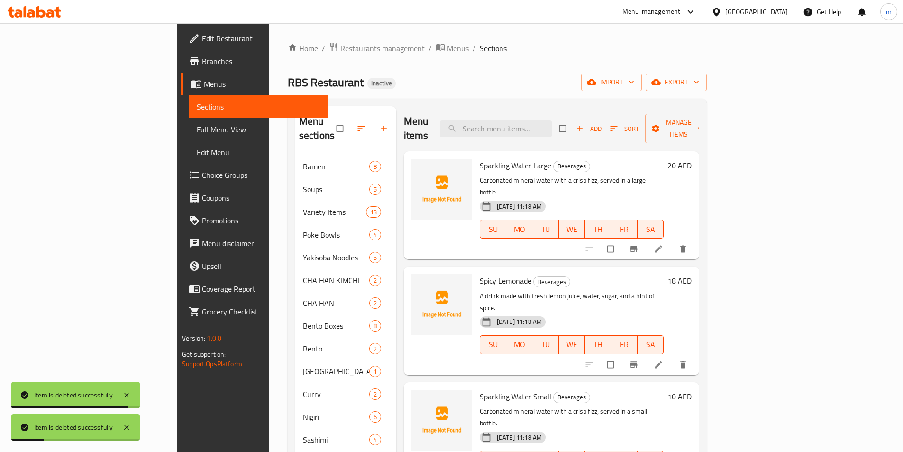
click at [573, 274] on h6 "Spicy Lemonade Beverages" at bounding box center [572, 280] width 184 height 13
click at [480, 274] on span "Spicy Lemonade" at bounding box center [506, 281] width 52 height 14
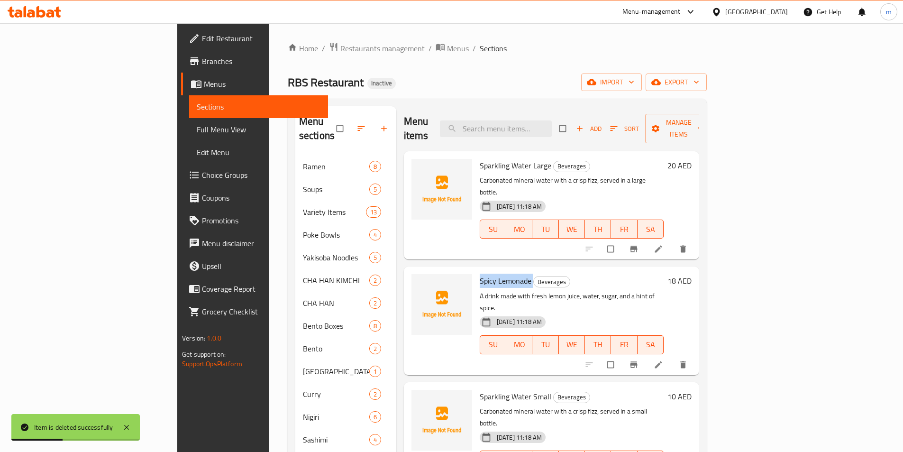
copy h6 "Spicy Lemonade"
click at [688, 360] on icon "delete" at bounding box center [683, 364] width 9 height 9
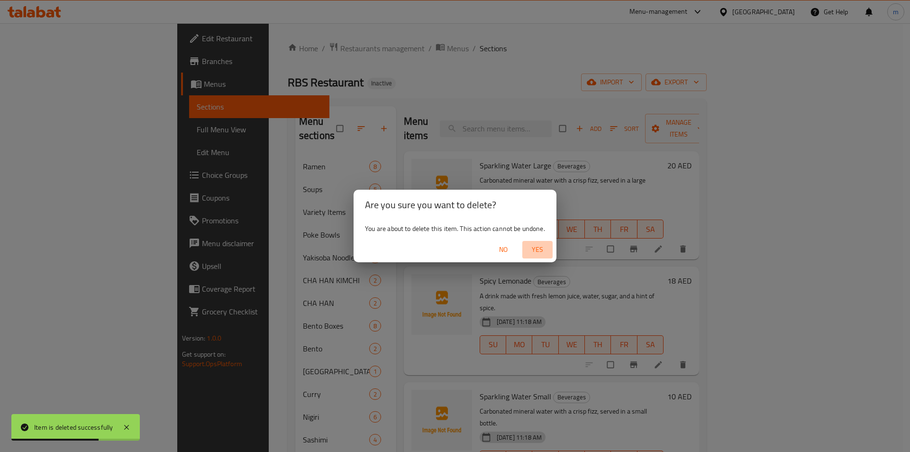
click at [539, 258] on button "Yes" at bounding box center [538, 250] width 30 height 18
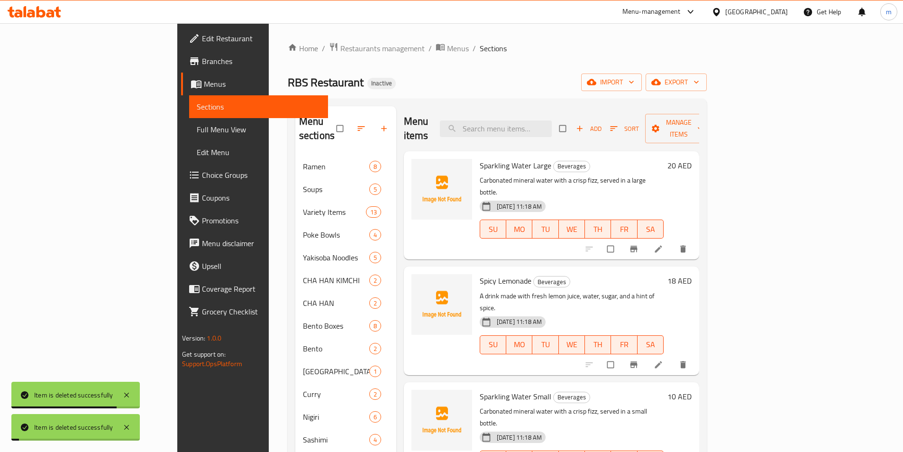
click at [480, 389] on span "Sparkling Water Small" at bounding box center [516, 396] width 72 height 14
copy h6 "Sparkling Water Small"
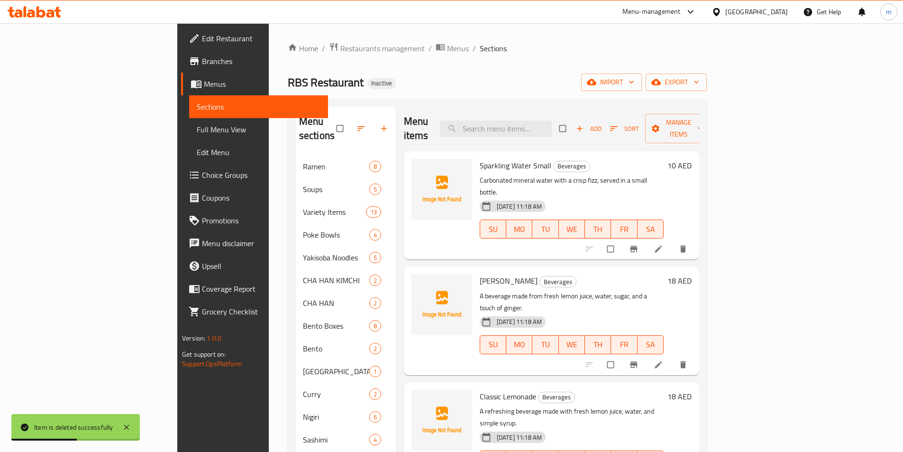
click at [696, 239] on button "delete" at bounding box center [684, 249] width 23 height 21
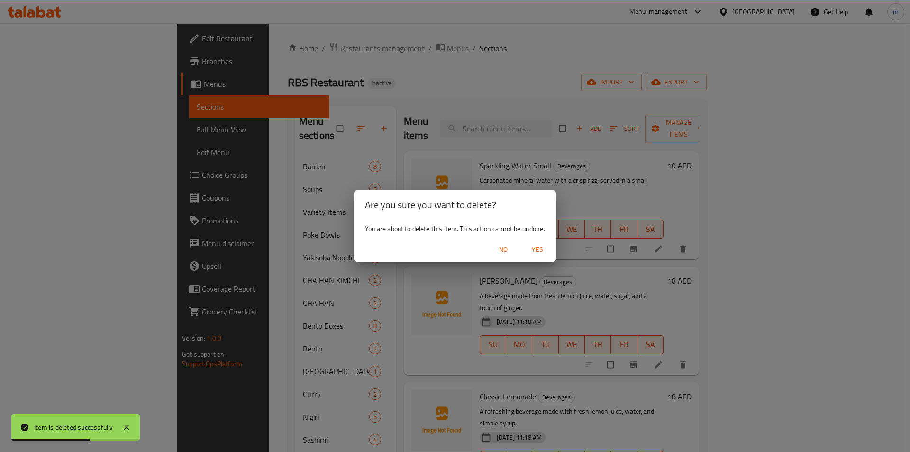
click at [539, 249] on span "Yes" at bounding box center [537, 250] width 23 height 12
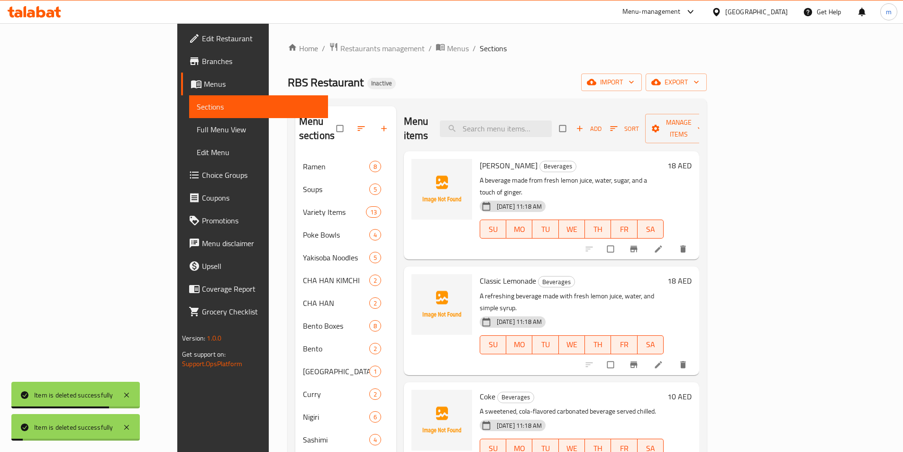
click at [480, 274] on span "Classic Lemonade" at bounding box center [508, 281] width 56 height 14
click at [480, 158] on span "[PERSON_NAME]" at bounding box center [509, 165] width 58 height 14
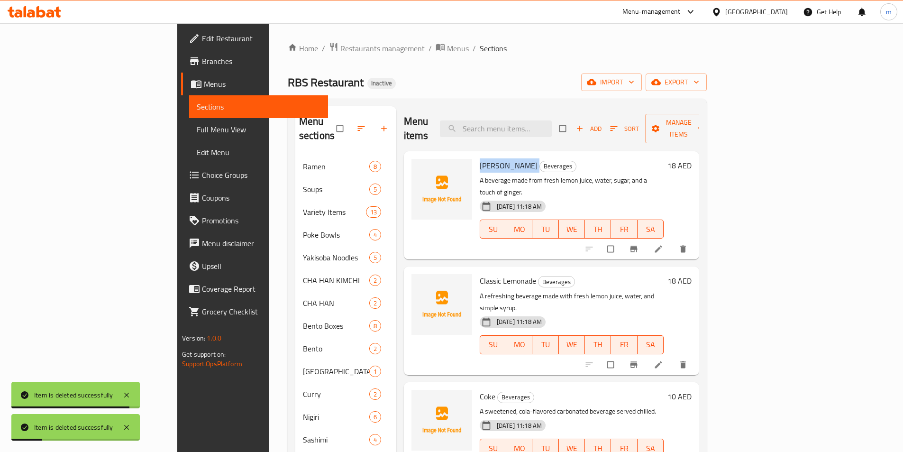
copy h6 "[PERSON_NAME]"
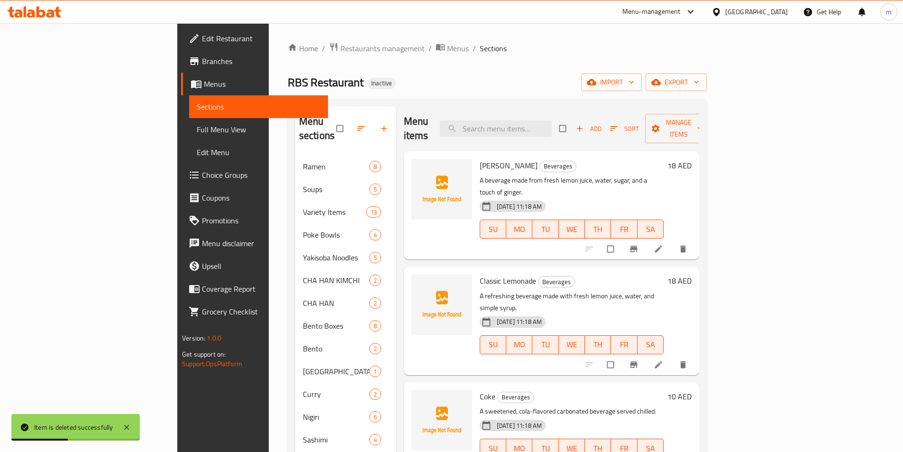
click at [686, 246] on icon "delete" at bounding box center [683, 249] width 6 height 7
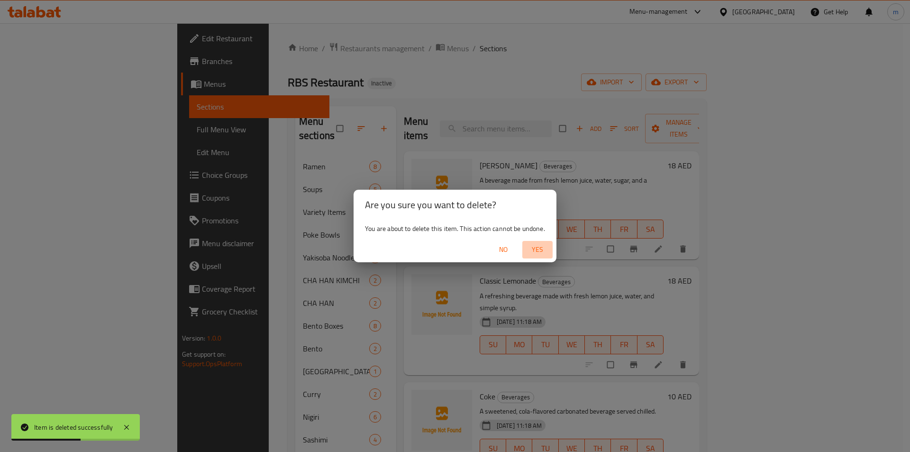
click at [533, 253] on span "Yes" at bounding box center [537, 250] width 23 height 12
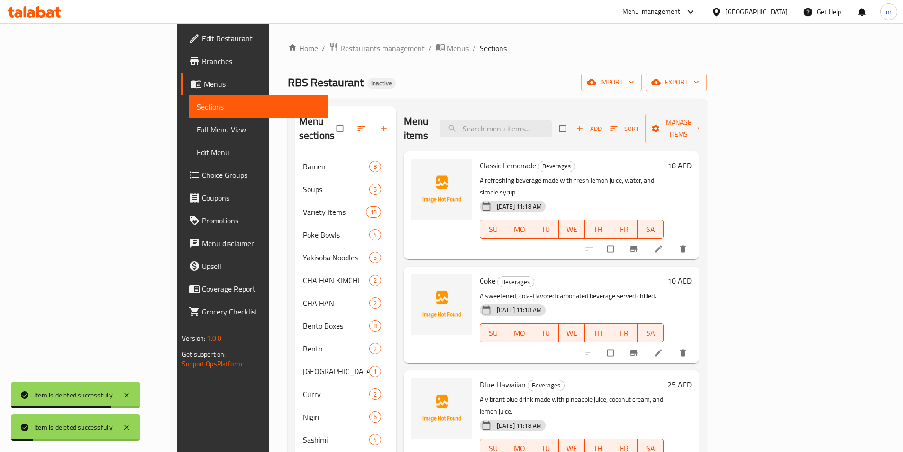
click at [480, 158] on span "Classic Lemonade" at bounding box center [508, 165] width 56 height 14
copy h6 "Classic Lemonade"
click at [696, 239] on button "delete" at bounding box center [684, 249] width 23 height 21
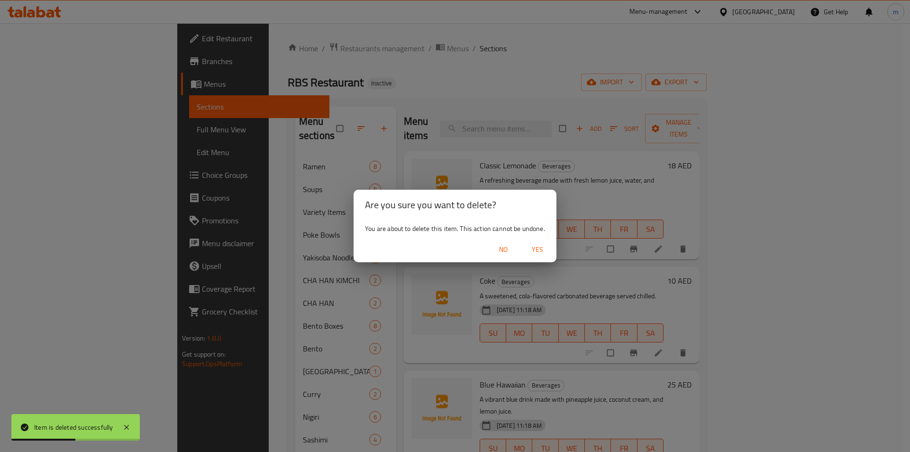
click at [540, 248] on span "Yes" at bounding box center [537, 250] width 23 height 12
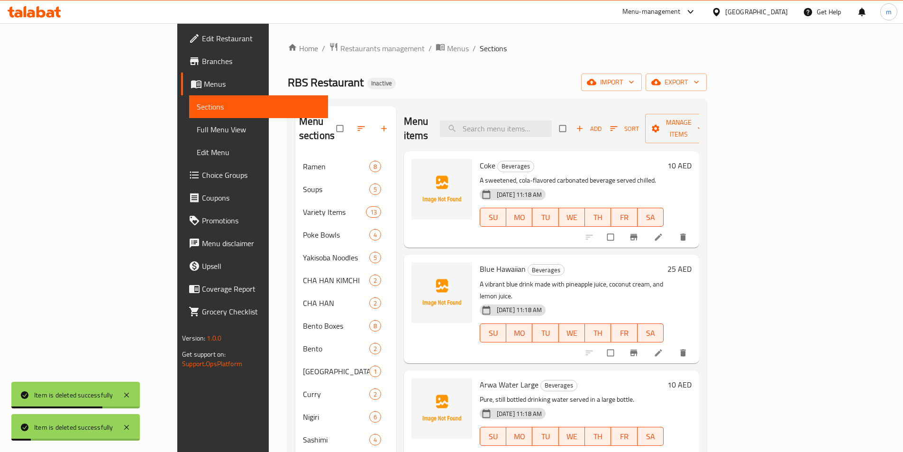
click at [480, 158] on span "Coke" at bounding box center [488, 165] width 16 height 14
copy h6 "Coke"
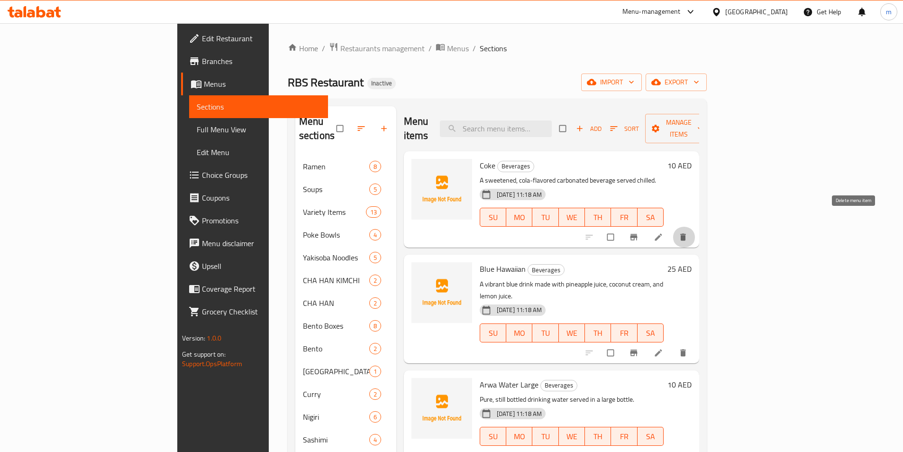
click at [696, 227] on button "delete" at bounding box center [684, 237] width 23 height 21
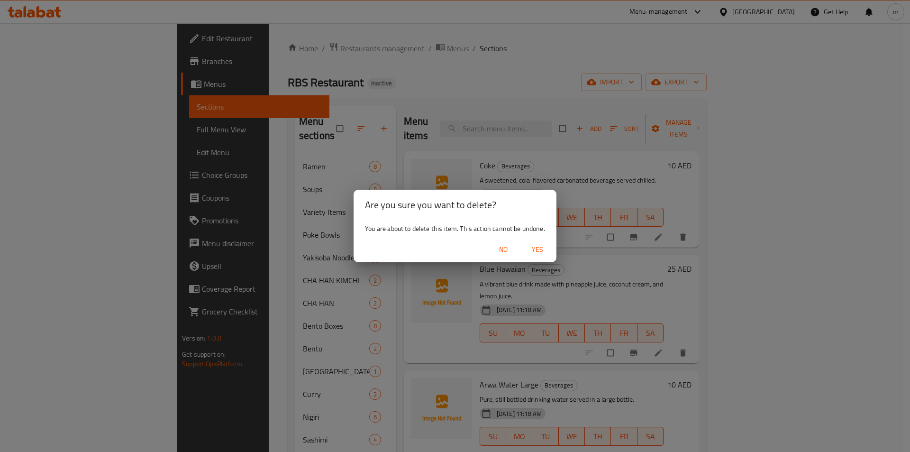
click at [539, 248] on span "Yes" at bounding box center [537, 250] width 23 height 12
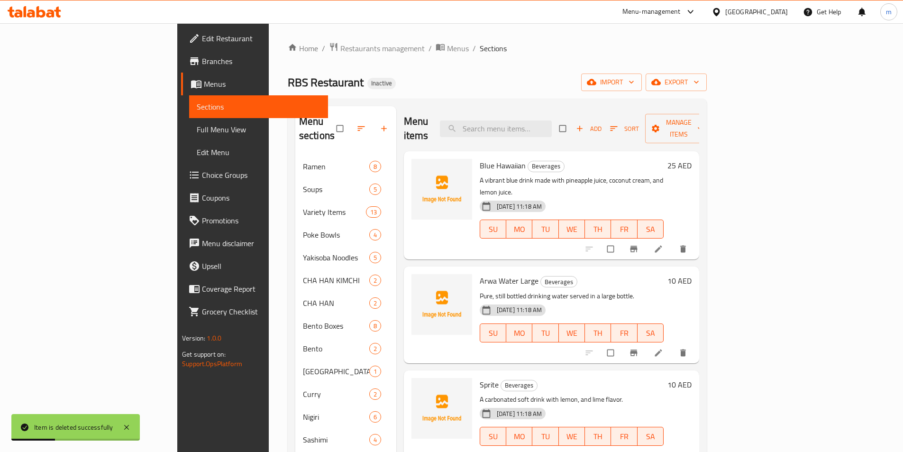
click at [480, 158] on span "Blue Hawaiian" at bounding box center [503, 165] width 46 height 14
copy h6 "Blue Hawaiian"
click at [686, 246] on icon "delete" at bounding box center [683, 249] width 6 height 7
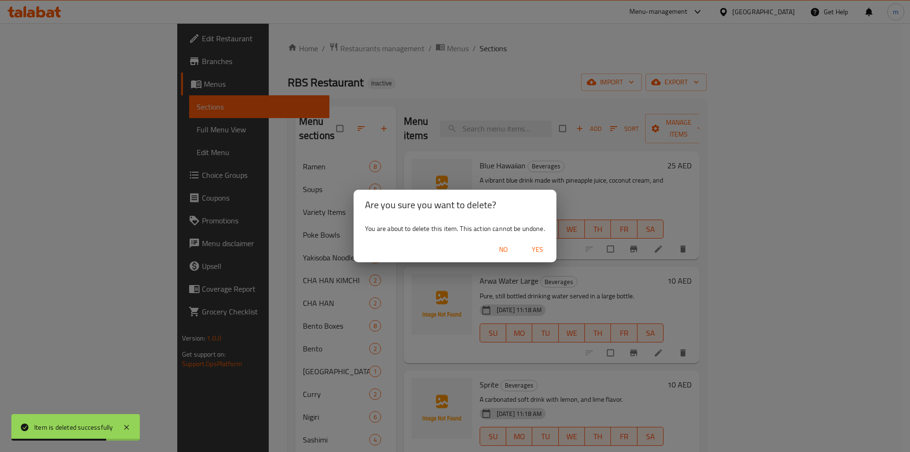
click at [546, 249] on span "Yes" at bounding box center [537, 250] width 23 height 12
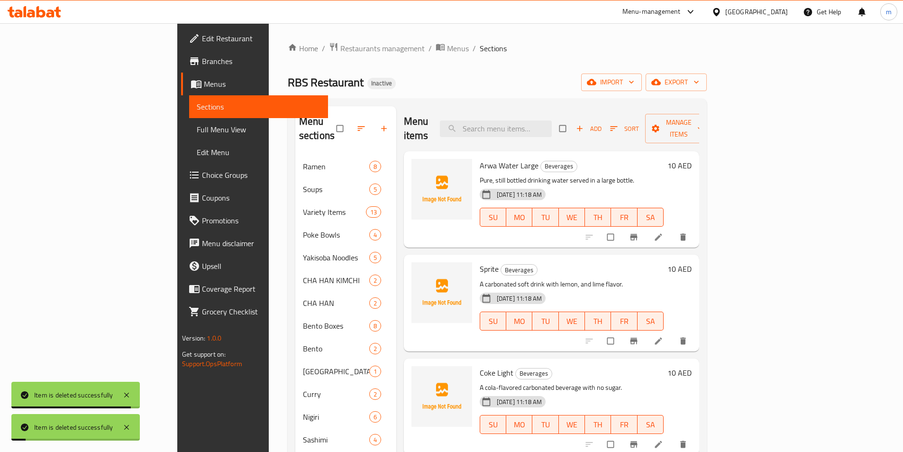
click at [480, 158] on span "Arwa Water Large" at bounding box center [509, 165] width 59 height 14
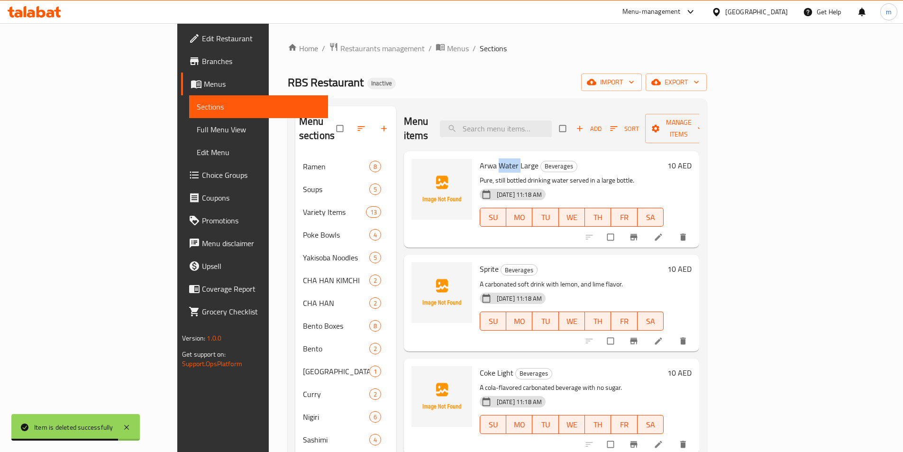
click at [480, 158] on span "Arwa Water Large" at bounding box center [509, 165] width 59 height 14
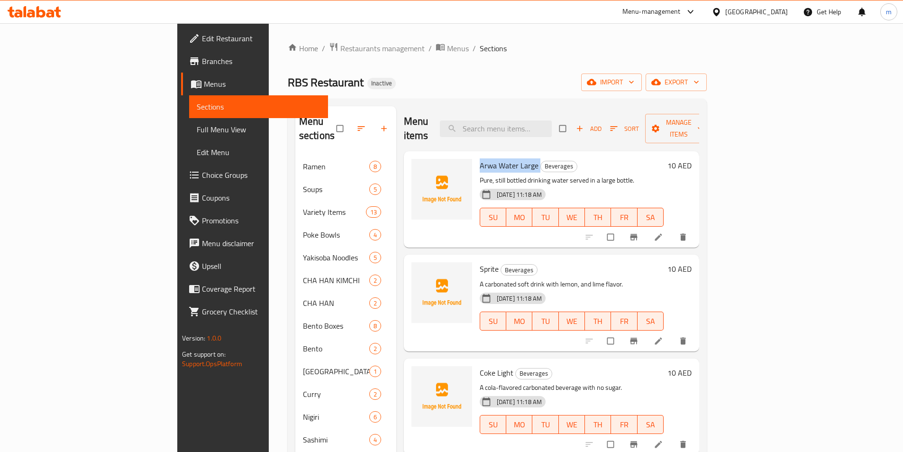
copy h6 "Arwa Water Large"
click at [696, 230] on button "delete" at bounding box center [684, 237] width 23 height 21
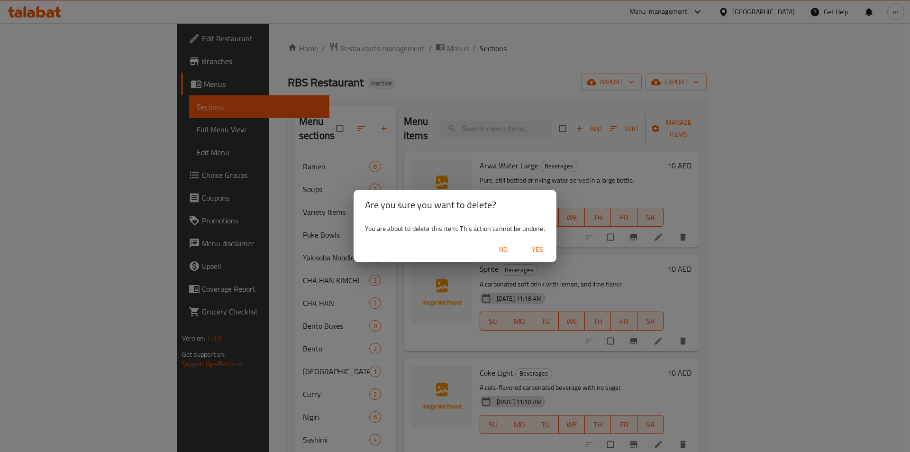
click at [539, 248] on span "Yes" at bounding box center [537, 250] width 23 height 12
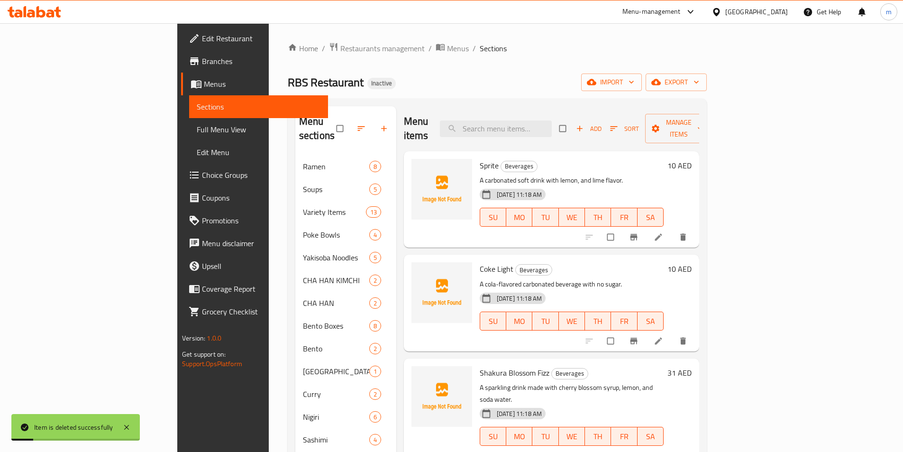
click at [480, 158] on span "Sprite" at bounding box center [489, 165] width 19 height 14
copy h6 "Sprite"
click at [688, 232] on icon "delete" at bounding box center [683, 236] width 9 height 9
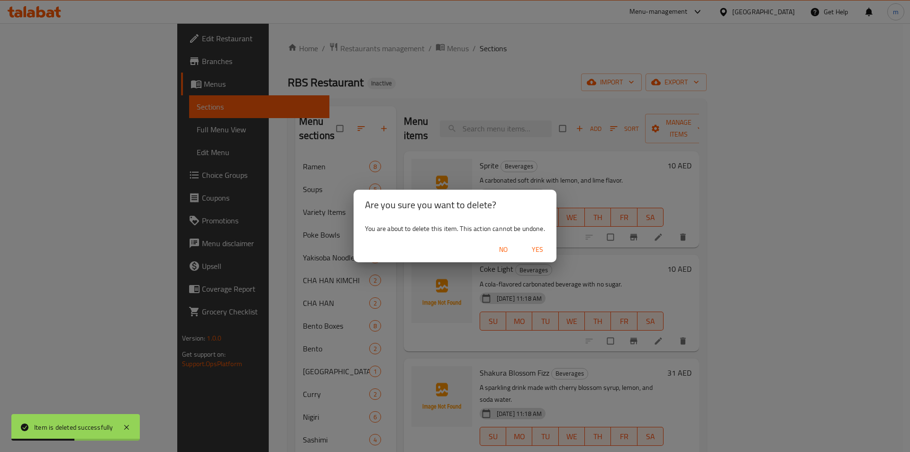
click at [543, 253] on span "Yes" at bounding box center [537, 250] width 23 height 12
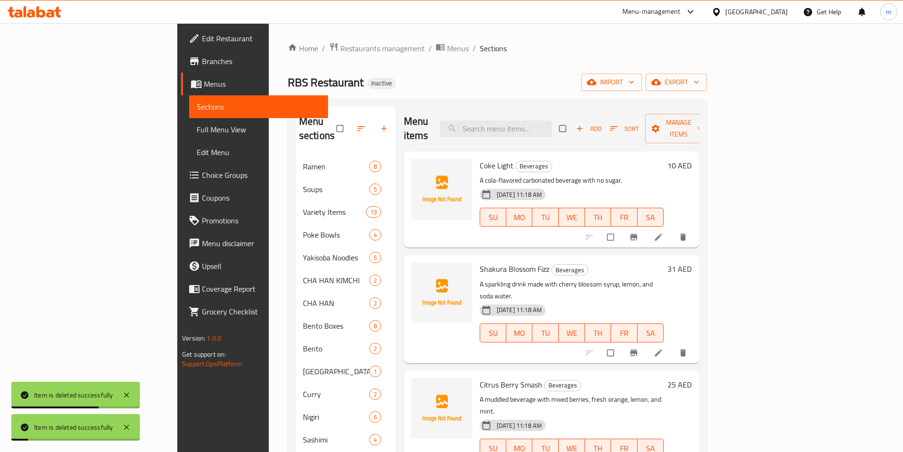
click at [480, 158] on span "Coke Light" at bounding box center [497, 165] width 34 height 14
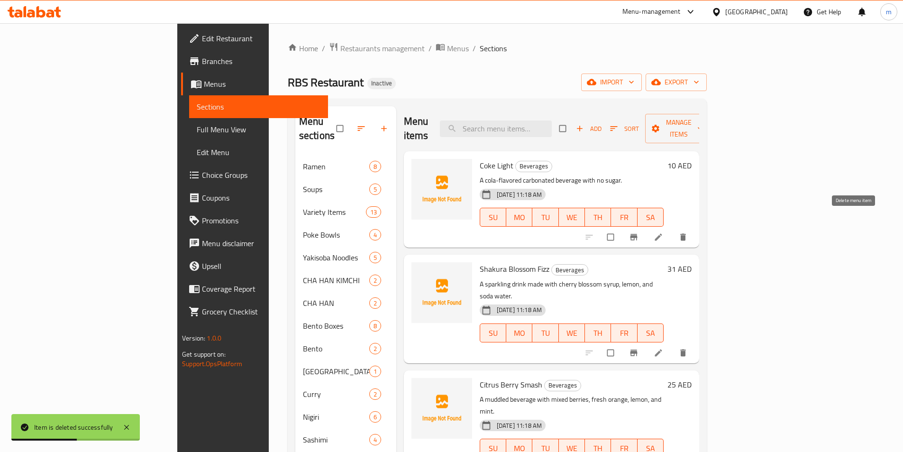
click at [686, 234] on icon "delete" at bounding box center [683, 237] width 6 height 7
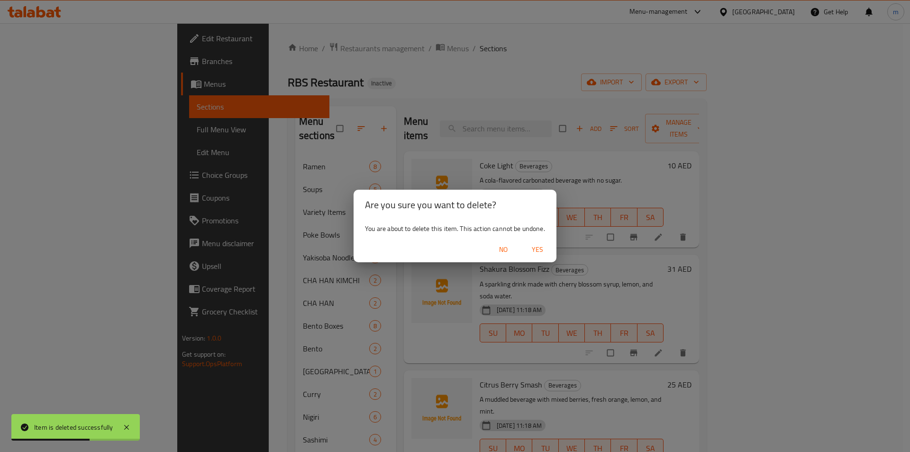
click at [536, 255] on span "Yes" at bounding box center [537, 250] width 23 height 12
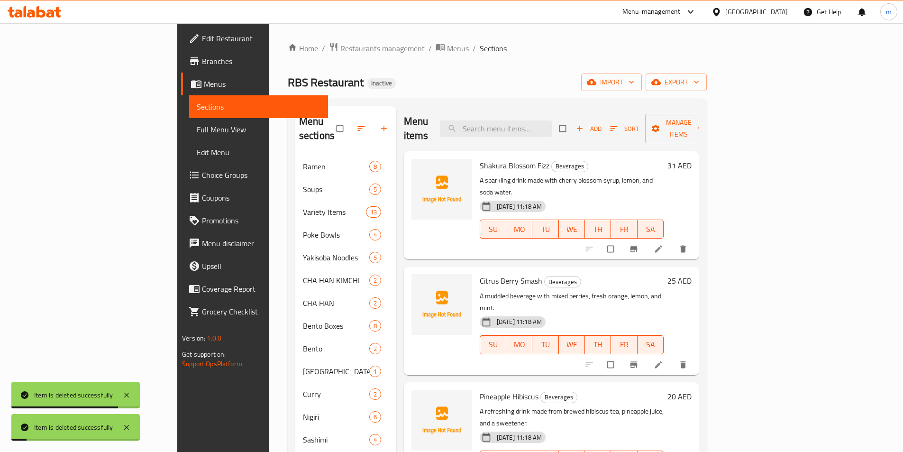
click at [480, 158] on span "Shakura Blossom Fizz" at bounding box center [515, 165] width 70 height 14
click at [696, 239] on button "delete" at bounding box center [684, 249] width 23 height 21
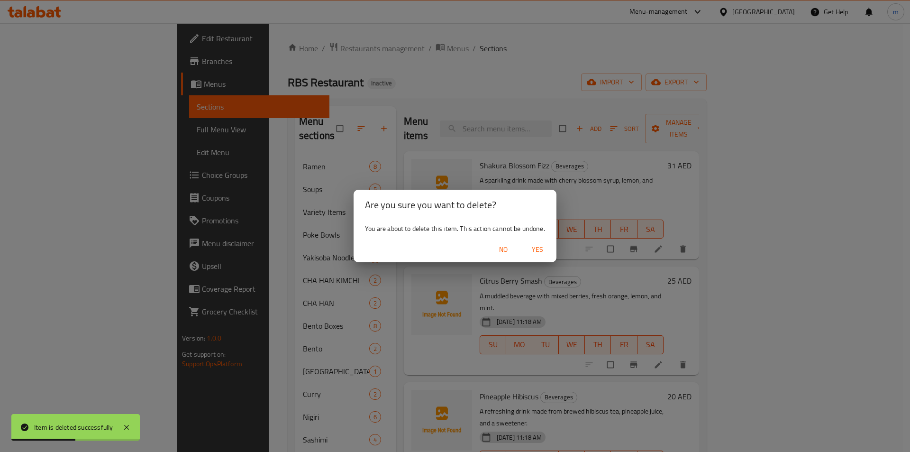
click at [541, 249] on span "Yes" at bounding box center [537, 250] width 23 height 12
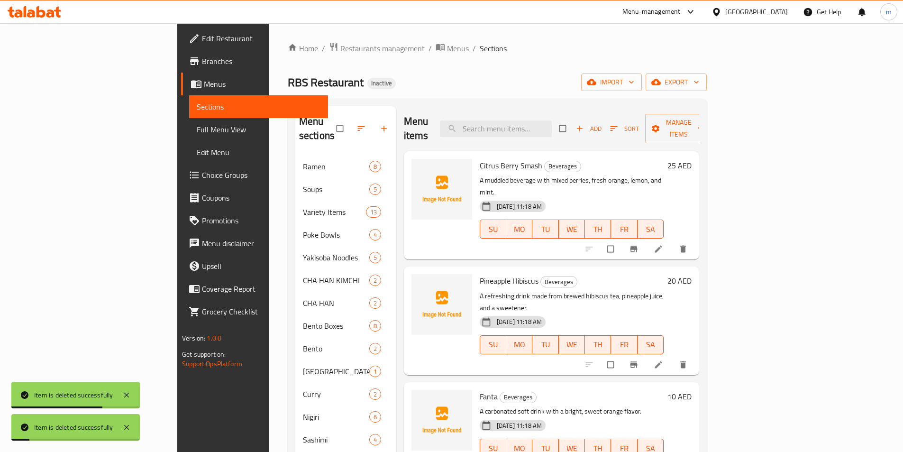
click at [480, 158] on span "Citrus Berry Smash" at bounding box center [511, 165] width 63 height 14
click at [696, 239] on button "delete" at bounding box center [684, 249] width 23 height 21
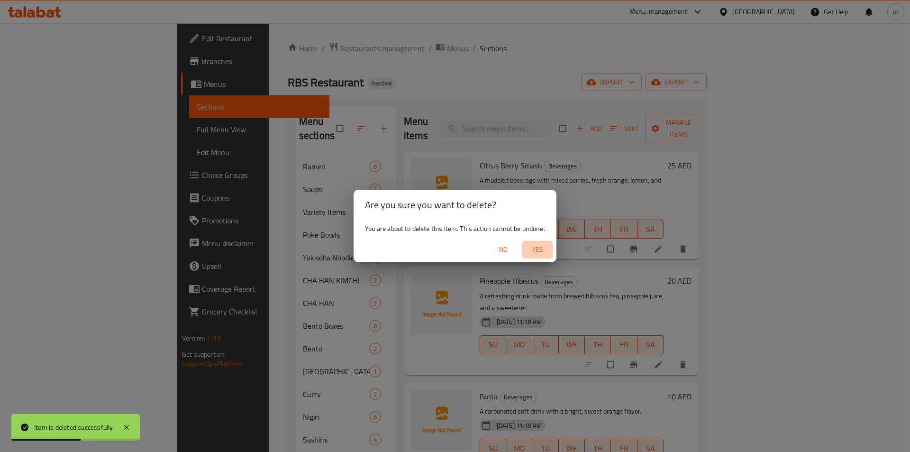
click at [533, 248] on span "Yes" at bounding box center [537, 250] width 23 height 12
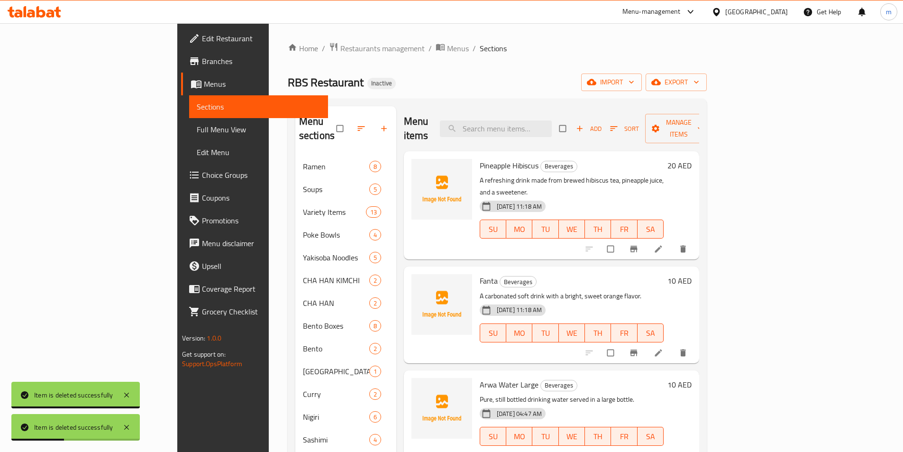
click at [480, 158] on span "Pineapple Hibiscus" at bounding box center [509, 165] width 59 height 14
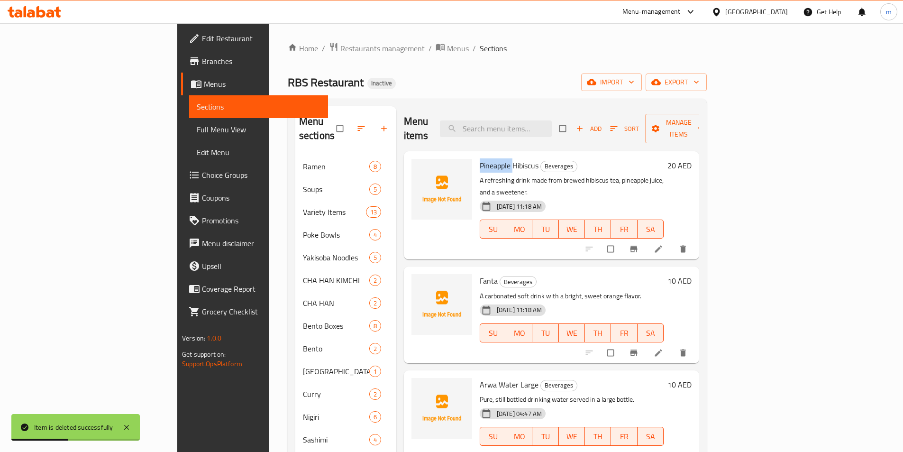
click at [480, 158] on span "Pineapple Hibiscus" at bounding box center [509, 165] width 59 height 14
click at [688, 244] on icon "delete" at bounding box center [683, 248] width 9 height 9
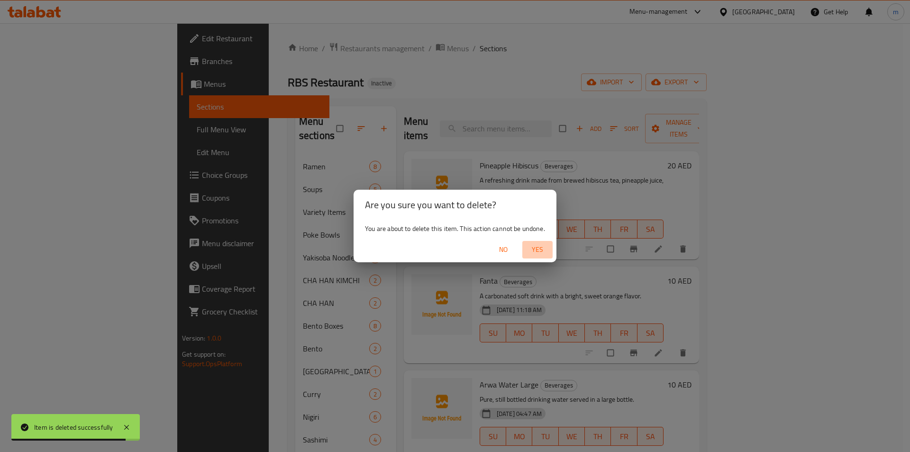
click at [541, 247] on span "Yes" at bounding box center [537, 250] width 23 height 12
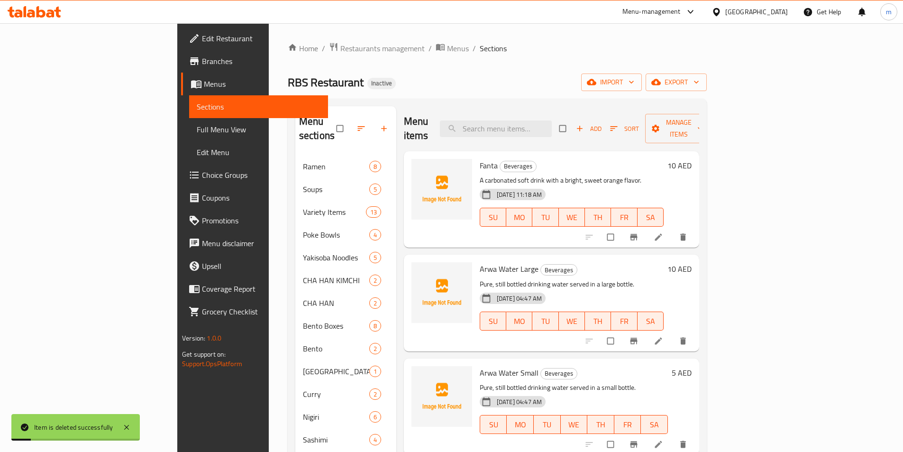
click at [476, 155] on div "Fanta Beverages A carbonated soft drink with a bright, sweet orange flavor. 16-…" at bounding box center [572, 199] width 192 height 89
click at [696, 227] on button "delete" at bounding box center [684, 237] width 23 height 21
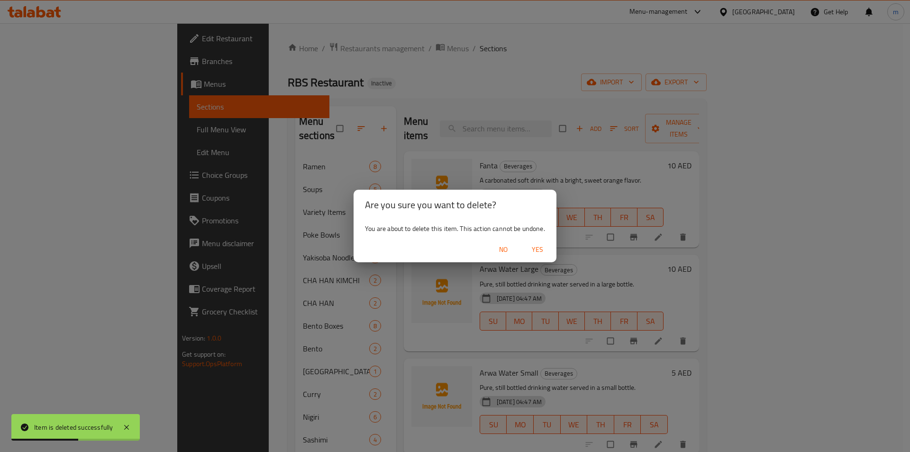
click at [540, 242] on button "Yes" at bounding box center [538, 250] width 30 height 18
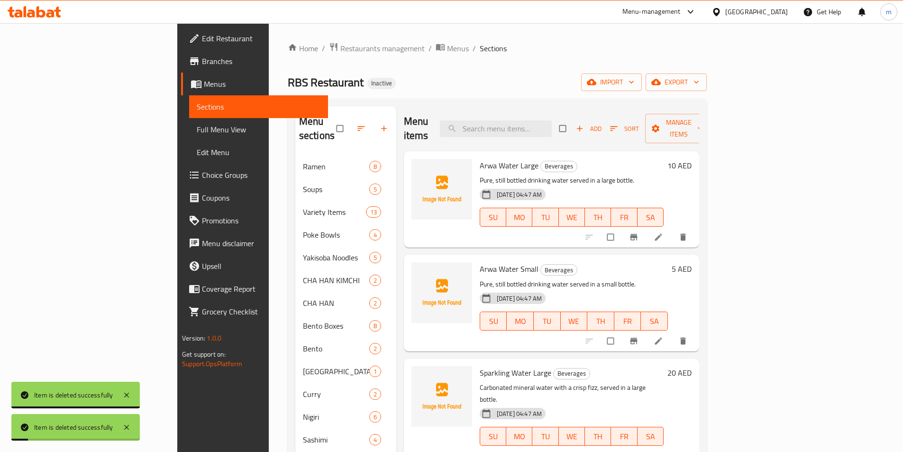
click at [480, 158] on span "Arwa Water Large" at bounding box center [509, 165] width 59 height 14
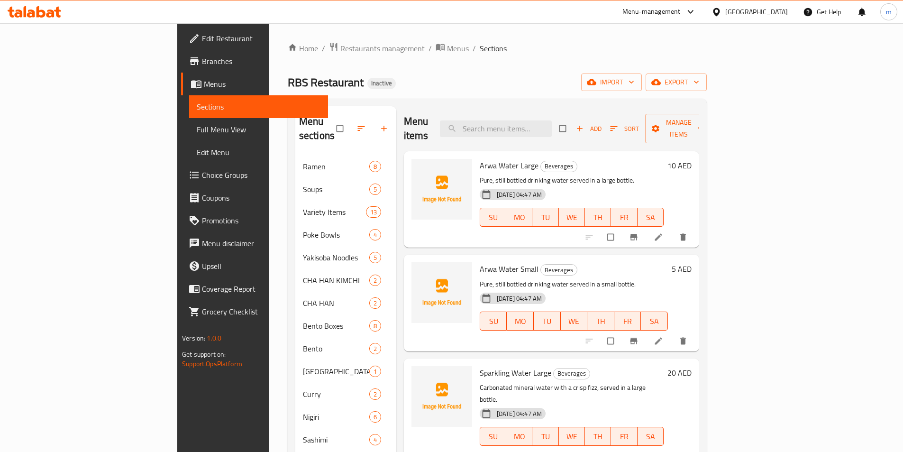
click at [668, 185] on div "16-08-2025 04:47 AM SU MO TU WE TH FR SA" at bounding box center [572, 210] width 192 height 51
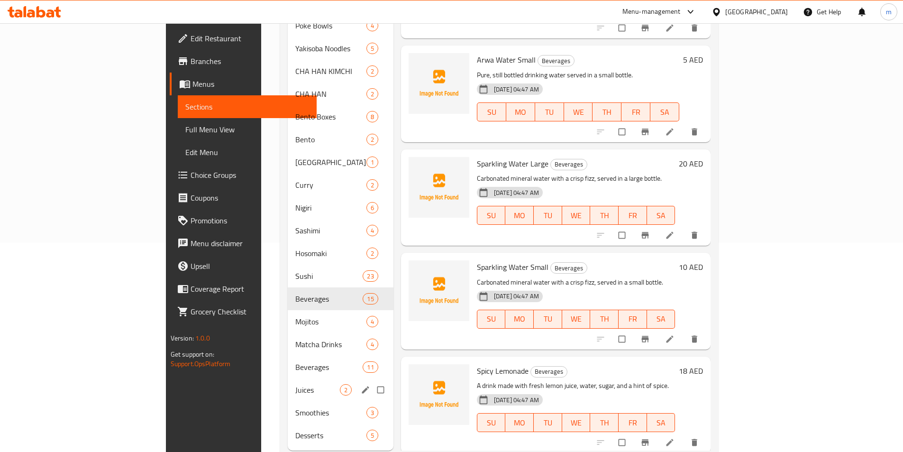
scroll to position [220, 0]
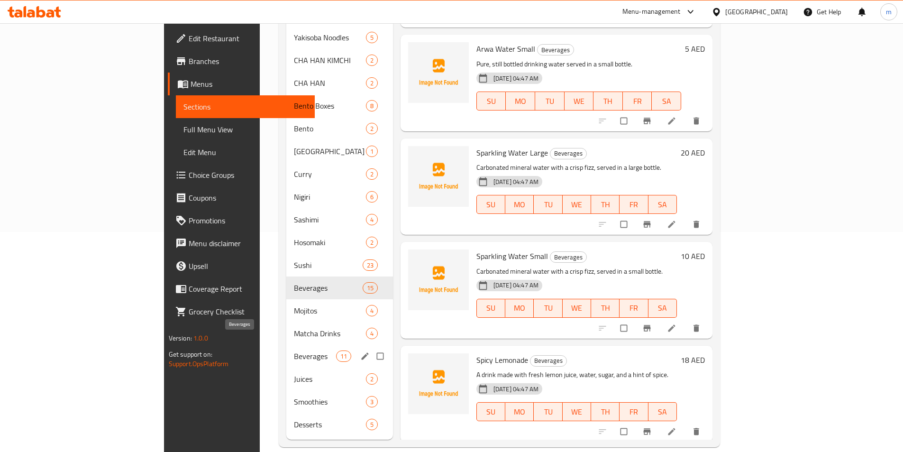
click at [294, 350] on span "Beverages" at bounding box center [315, 355] width 42 height 11
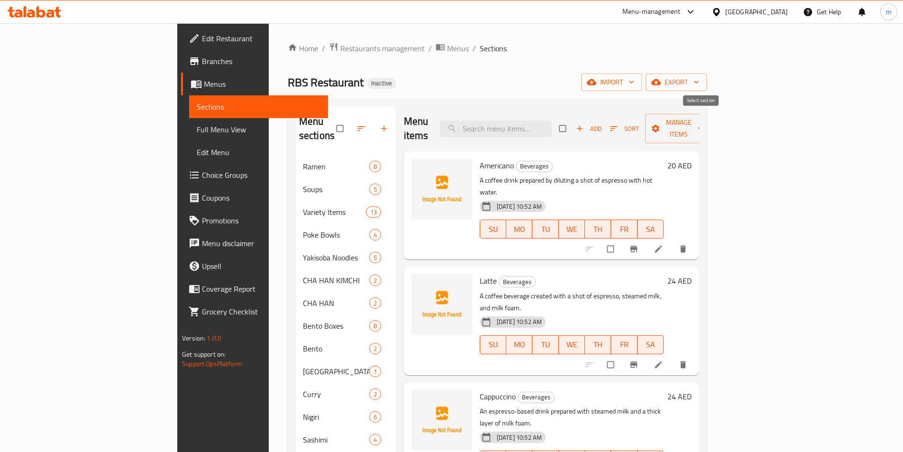
click at [574, 120] on input "checkbox" at bounding box center [564, 129] width 20 height 18
checkbox input "true"
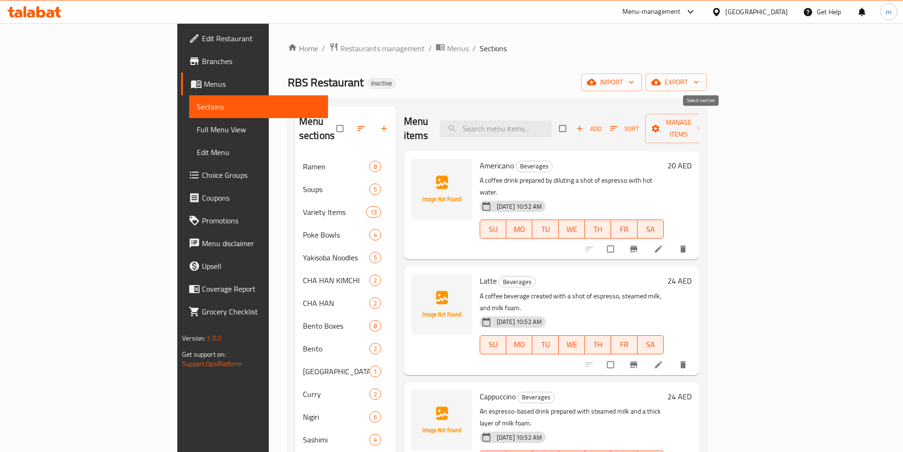
checkbox input "true"
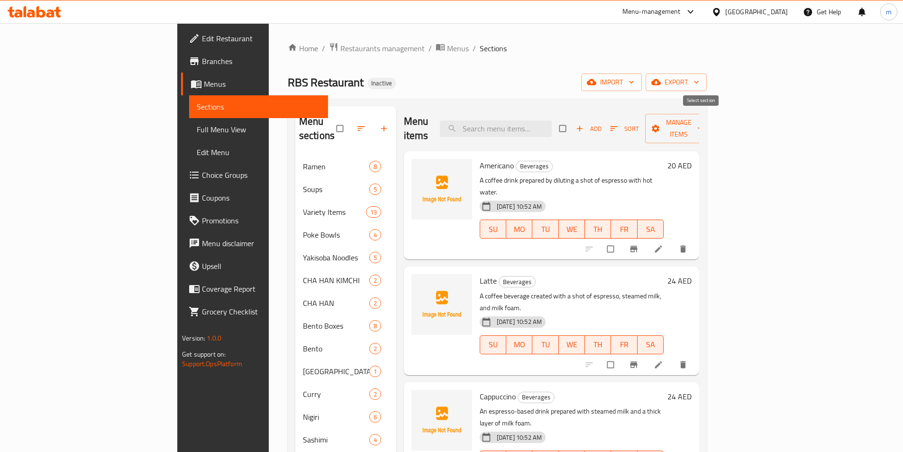
checkbox input "true"
click at [705, 127] on span "Manage items" at bounding box center [679, 129] width 52 height 24
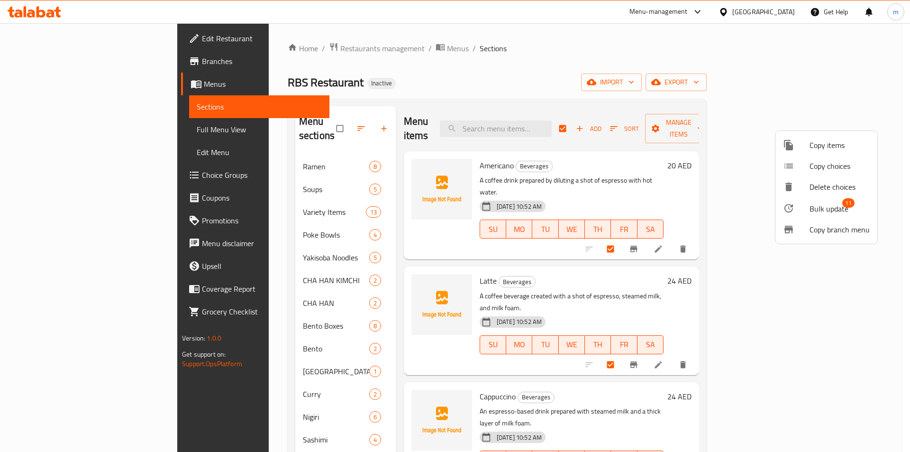
click at [794, 149] on icon at bounding box center [788, 144] width 11 height 11
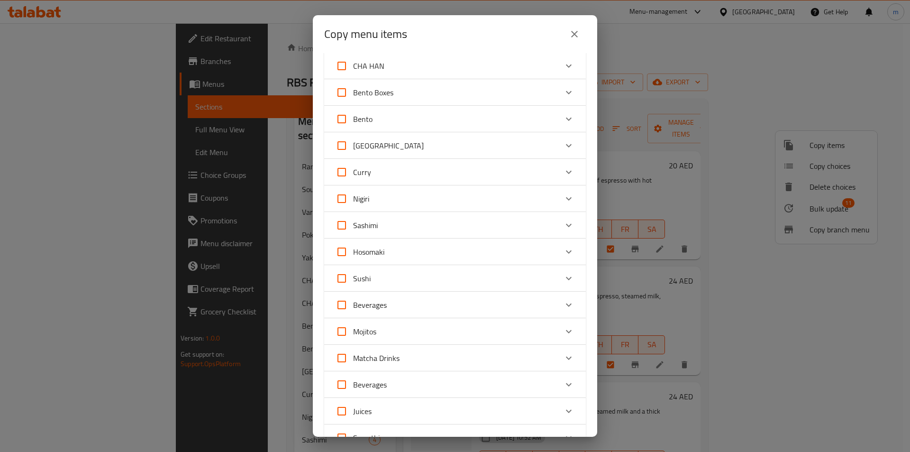
scroll to position [237, 0]
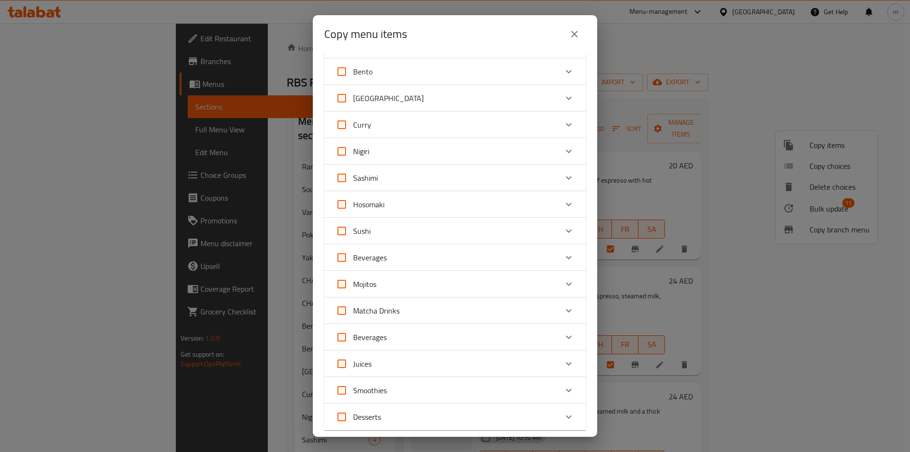
click at [342, 258] on input "Beverages" at bounding box center [342, 257] width 23 height 23
checkbox input "true"
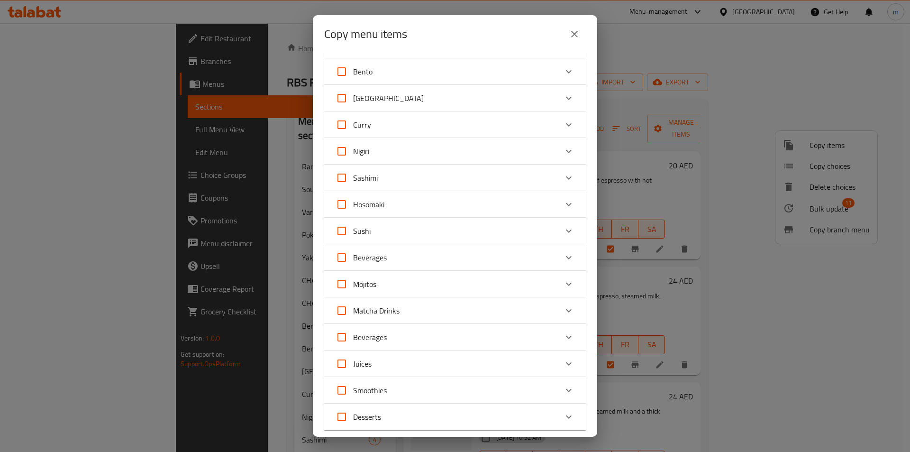
checkbox input "true"
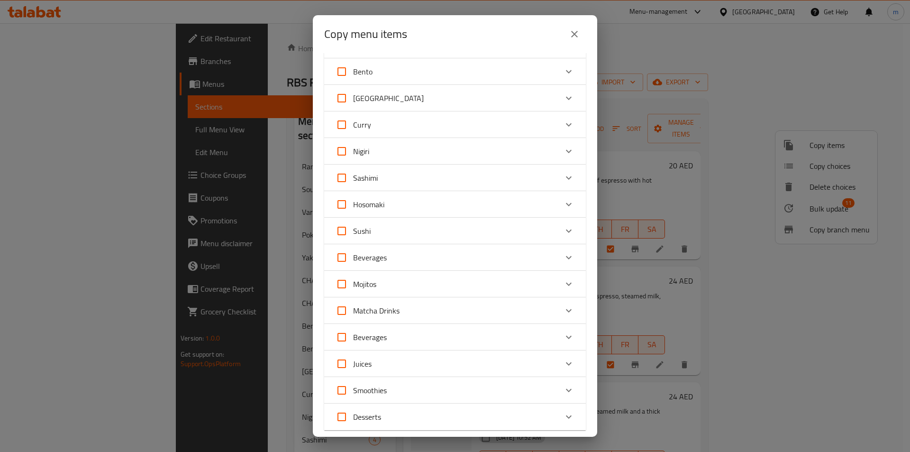
checkbox input "true"
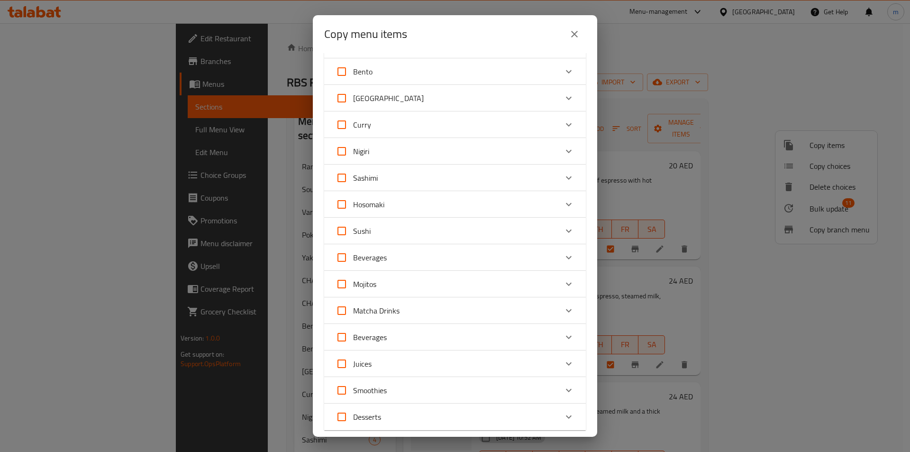
checkbox input "true"
click at [377, 256] on span "Beverages" at bounding box center [370, 257] width 34 height 14
click at [353, 256] on input "Beverages" at bounding box center [342, 257] width 23 height 23
checkbox input "false"
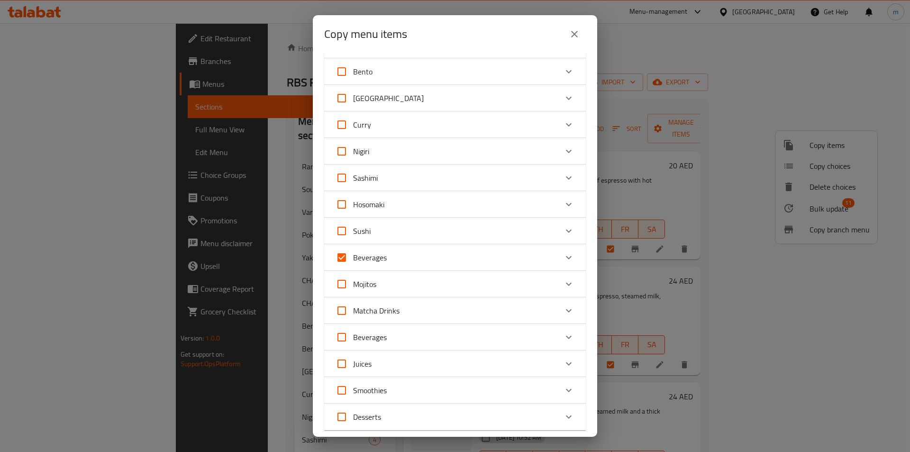
checkbox input "false"
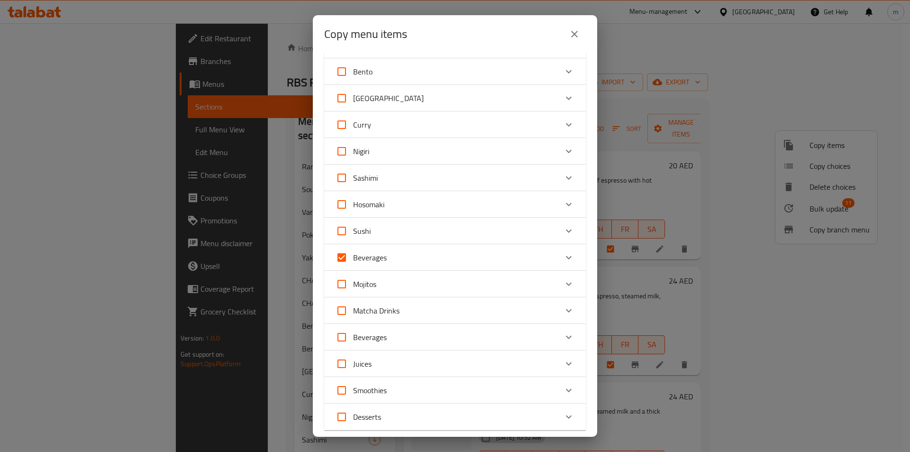
checkbox input "false"
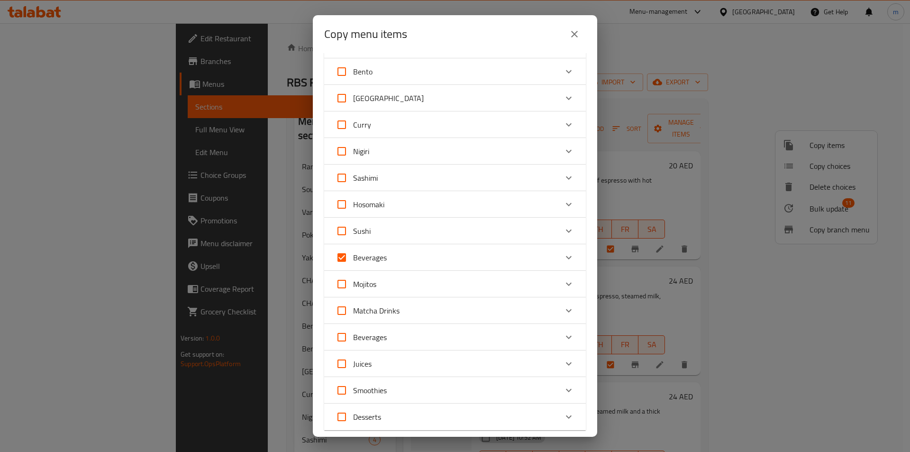
checkbox input "false"
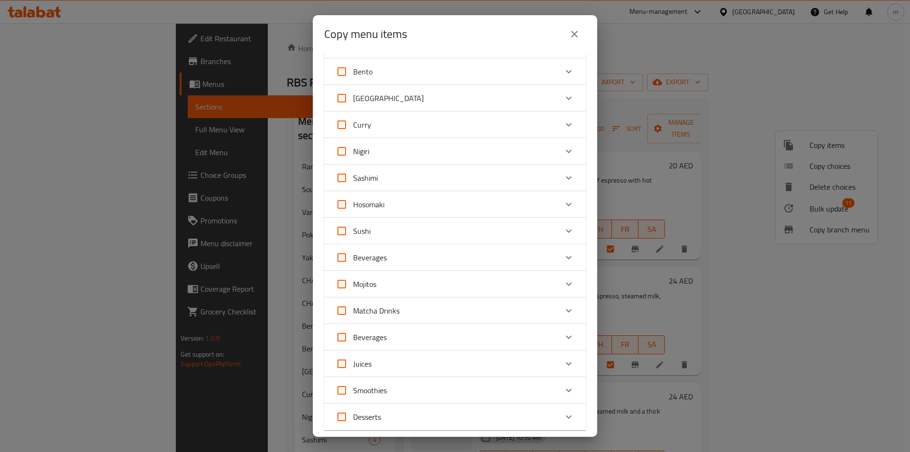
click at [356, 260] on span "Beverages" at bounding box center [370, 257] width 34 height 14
click at [353, 260] on input "Beverages" at bounding box center [342, 257] width 23 height 23
checkbox input "true"
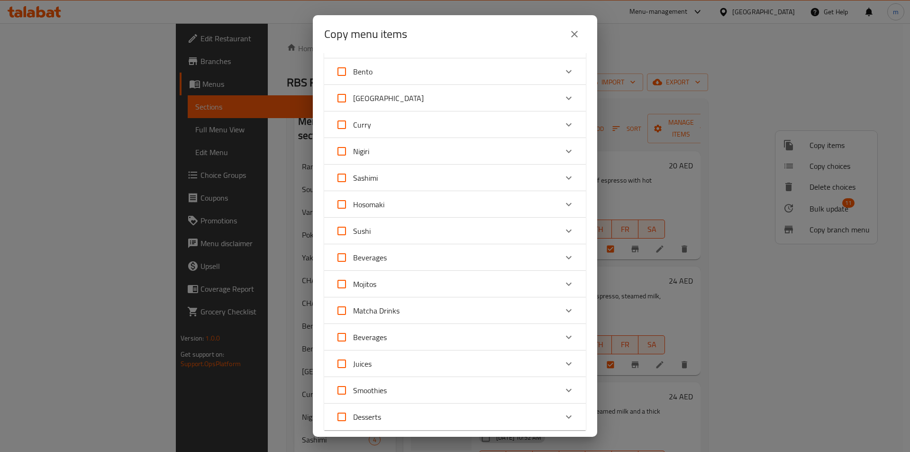
checkbox input "true"
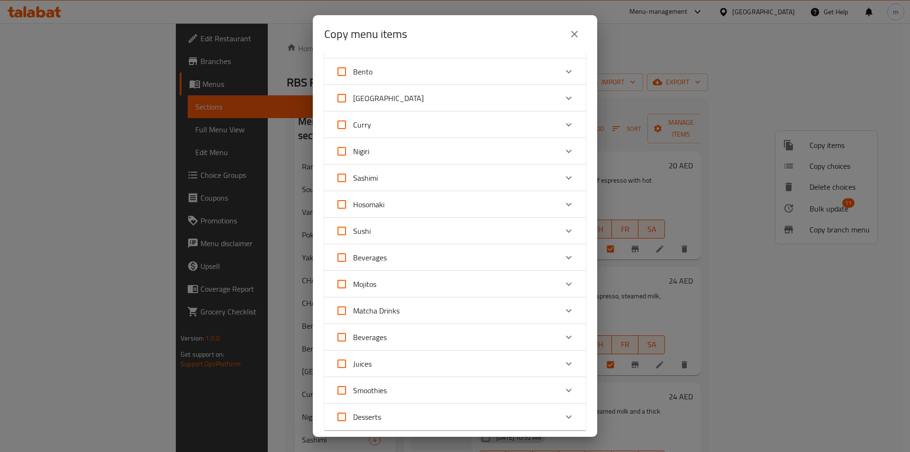
checkbox input "true"
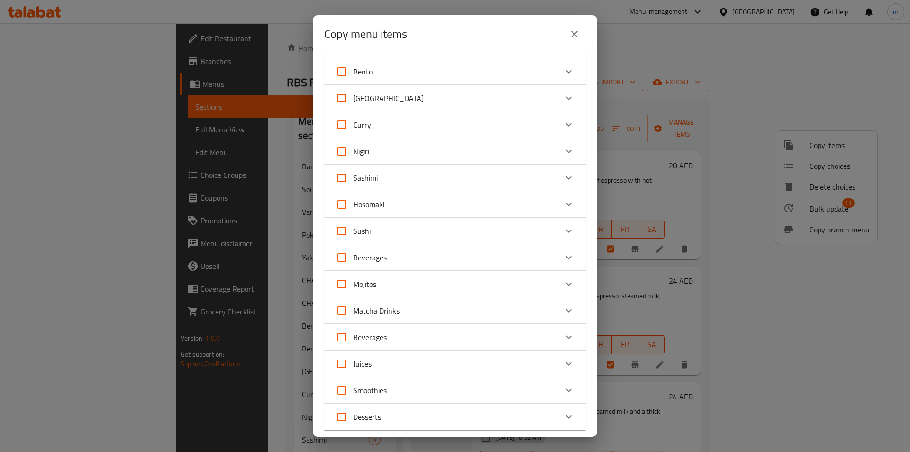
checkbox input "true"
click at [400, 263] on div "Beverages" at bounding box center [447, 257] width 222 height 23
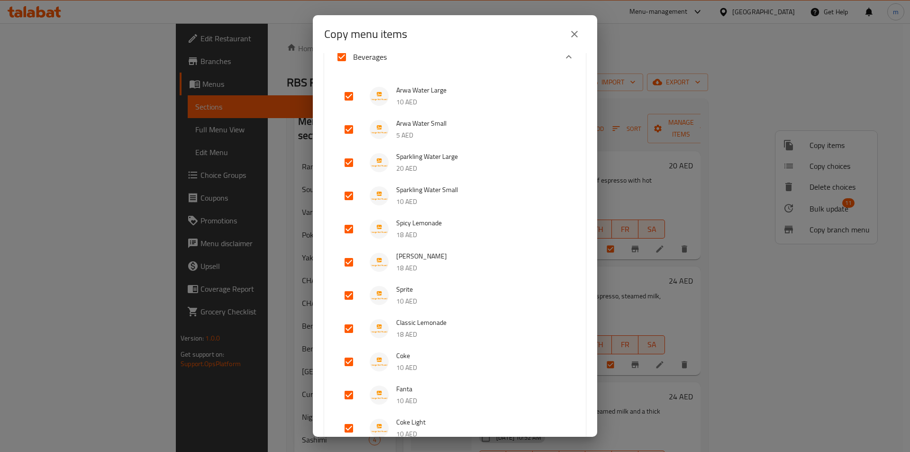
scroll to position [379, 0]
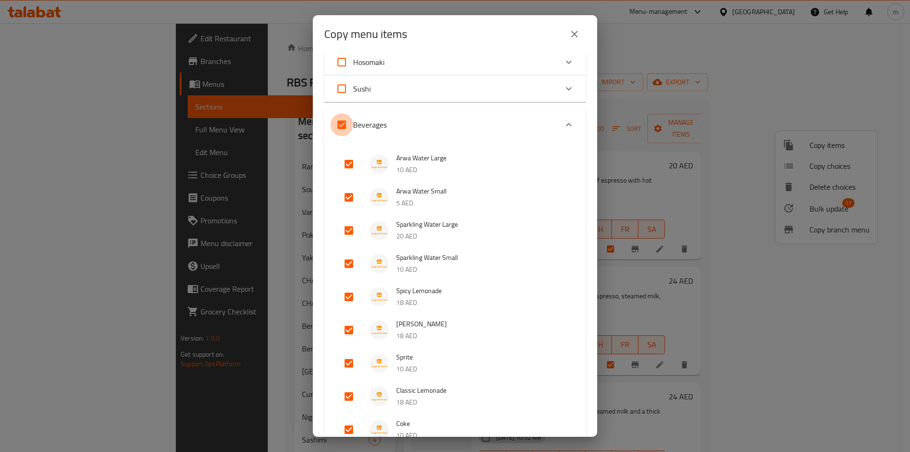
click at [346, 126] on input "Beverages" at bounding box center [342, 124] width 23 height 23
checkbox input "false"
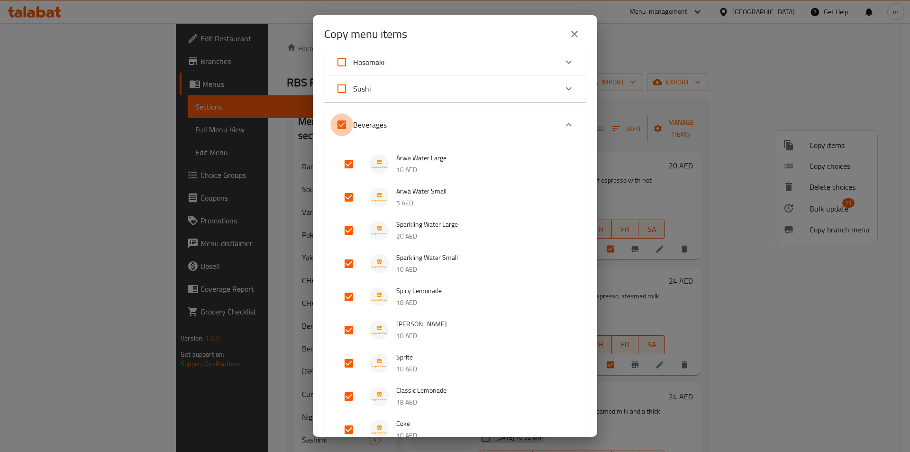
checkbox input "false"
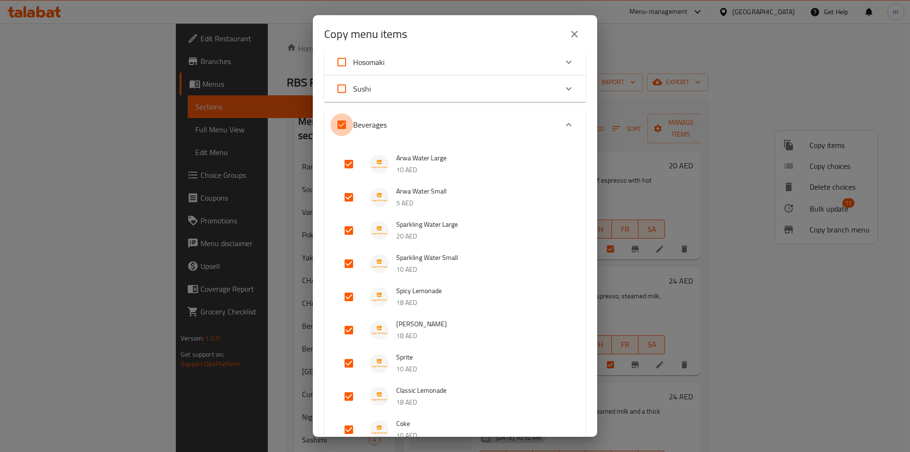
checkbox input "false"
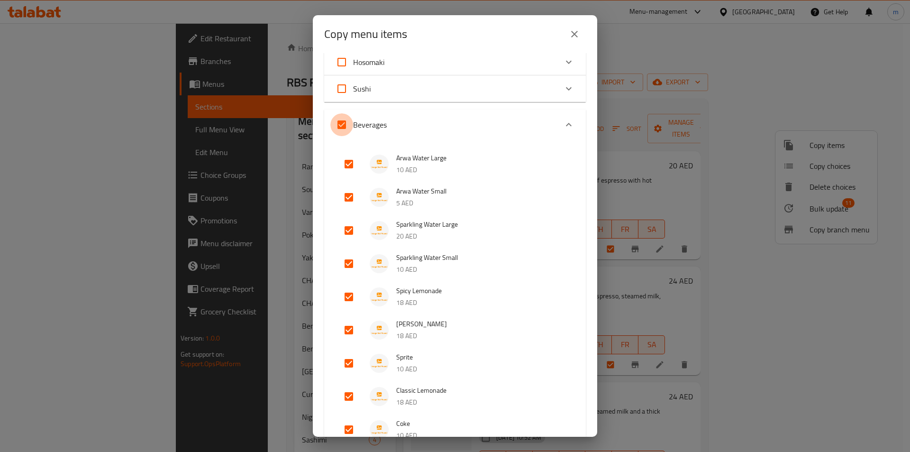
checkbox input "false"
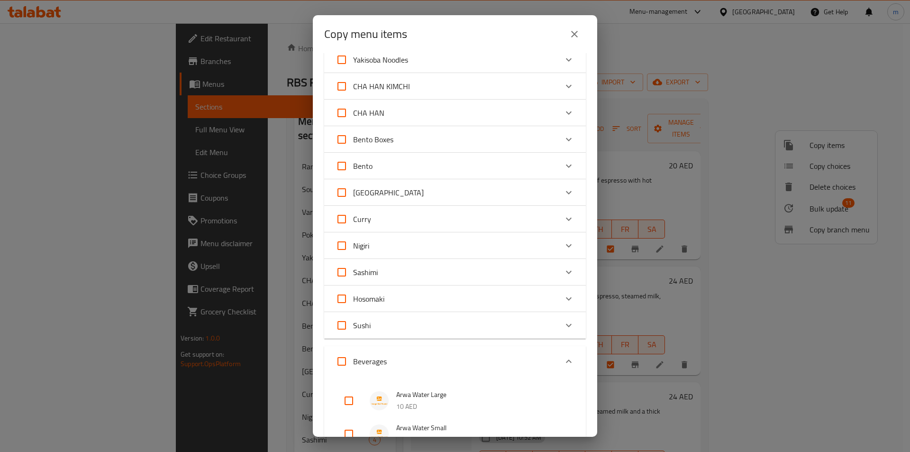
scroll to position [142, 0]
click at [568, 367] on div "Expand" at bounding box center [569, 361] width 23 height 23
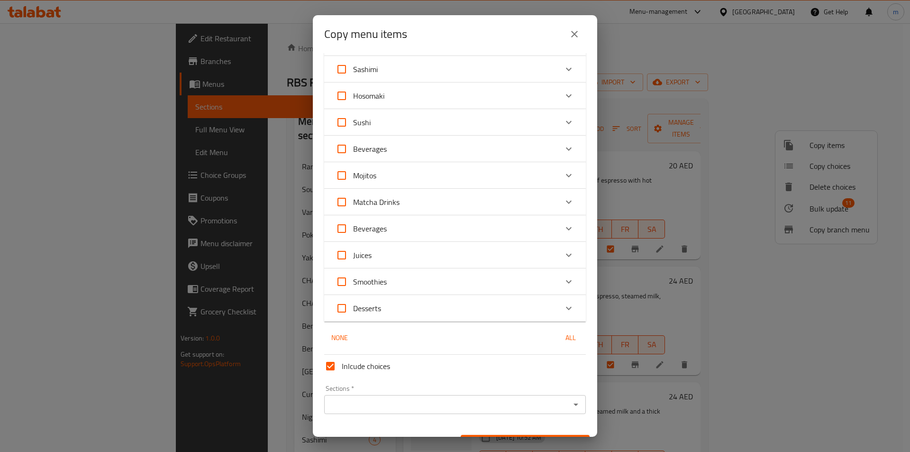
scroll to position [367, 0]
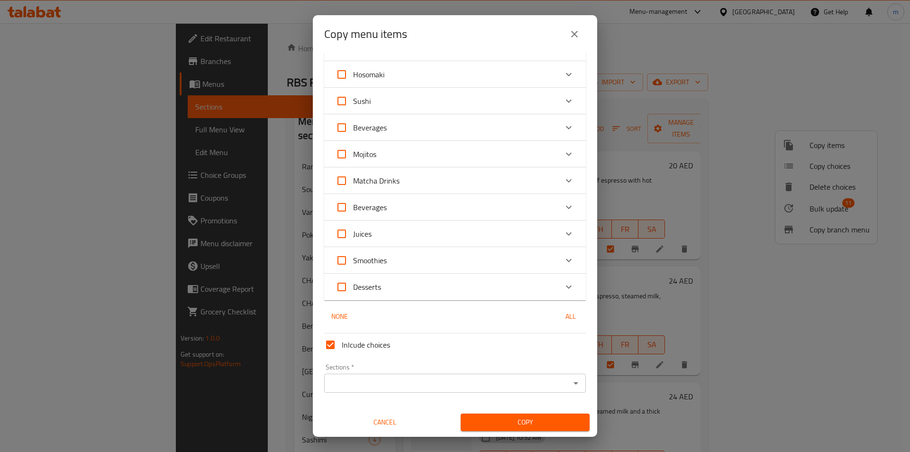
click at [563, 129] on icon "Expand" at bounding box center [568, 127] width 11 height 11
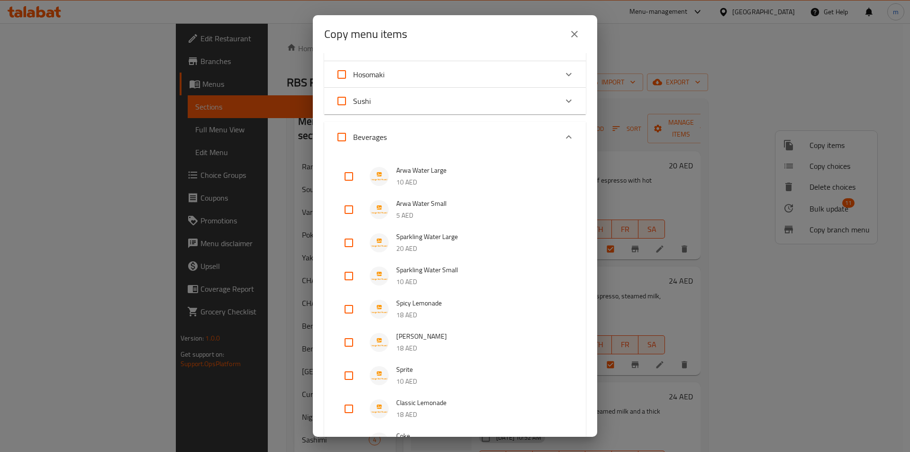
click at [558, 129] on div "Expand" at bounding box center [569, 137] width 23 height 23
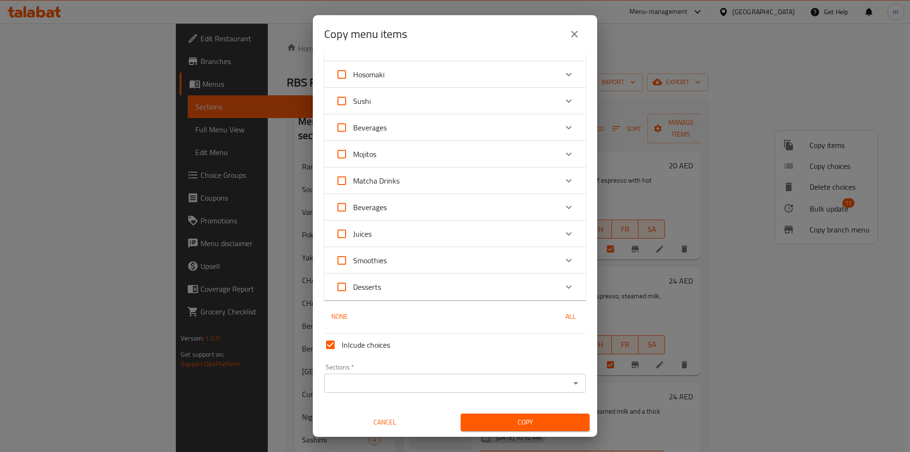
click at [339, 210] on input "Beverages" at bounding box center [342, 207] width 23 height 23
checkbox input "true"
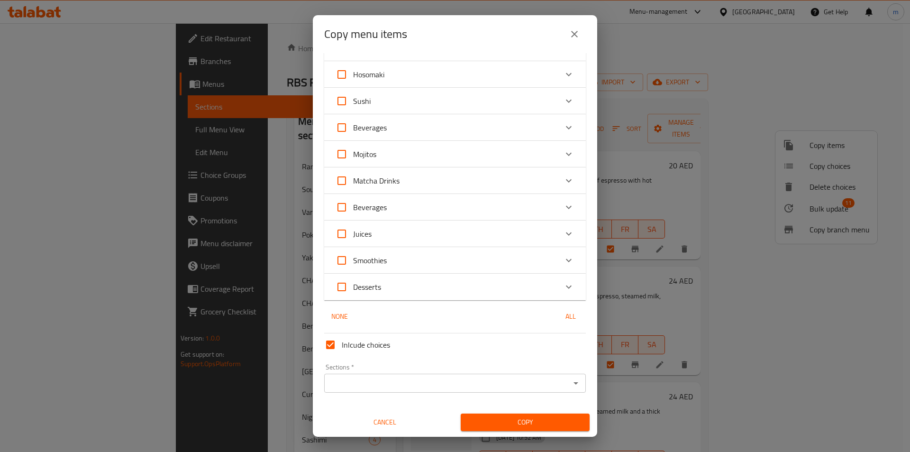
checkbox input "true"
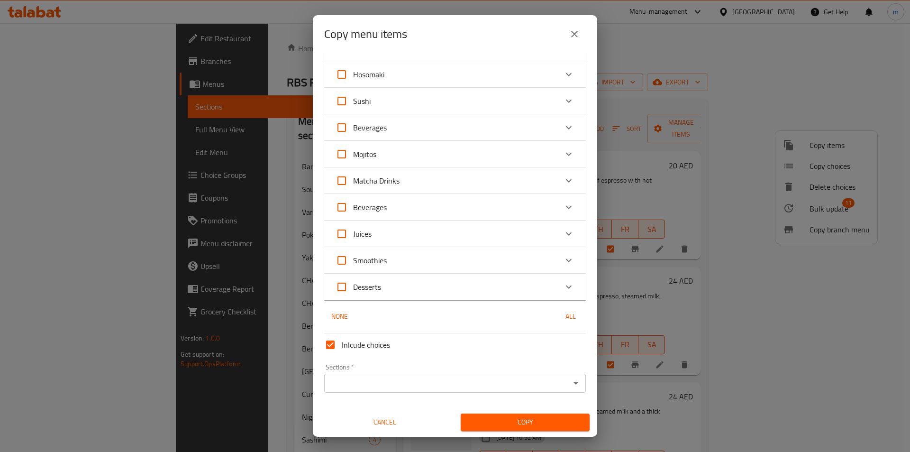
checkbox input "true"
click at [558, 203] on div "Expand" at bounding box center [569, 207] width 23 height 23
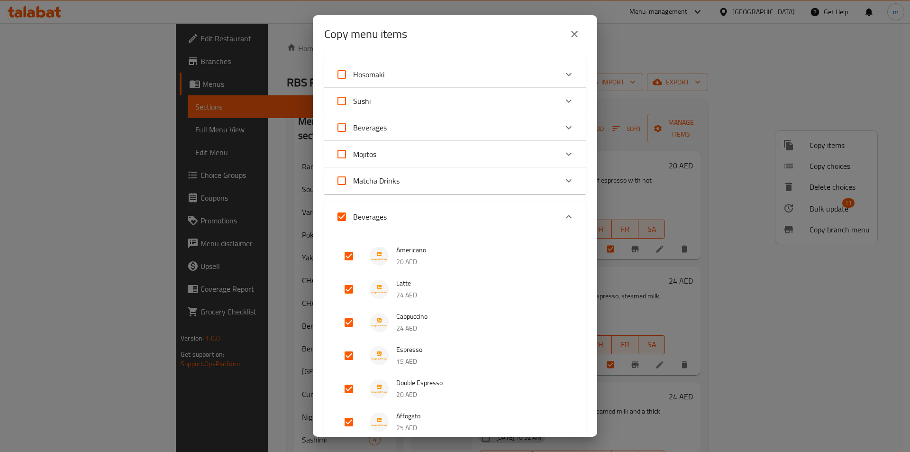
click at [566, 216] on icon "Expand" at bounding box center [568, 216] width 11 height 11
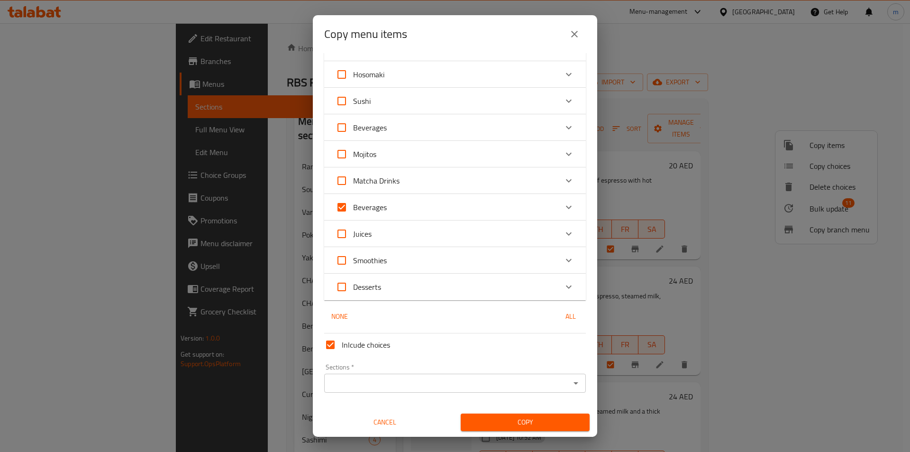
click at [399, 377] on input "Sections   *" at bounding box center [447, 383] width 240 height 13
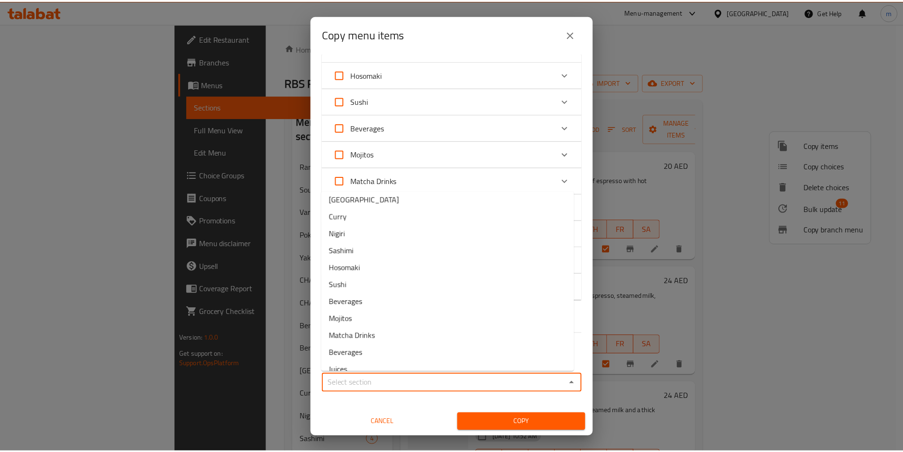
scroll to position [190, 0]
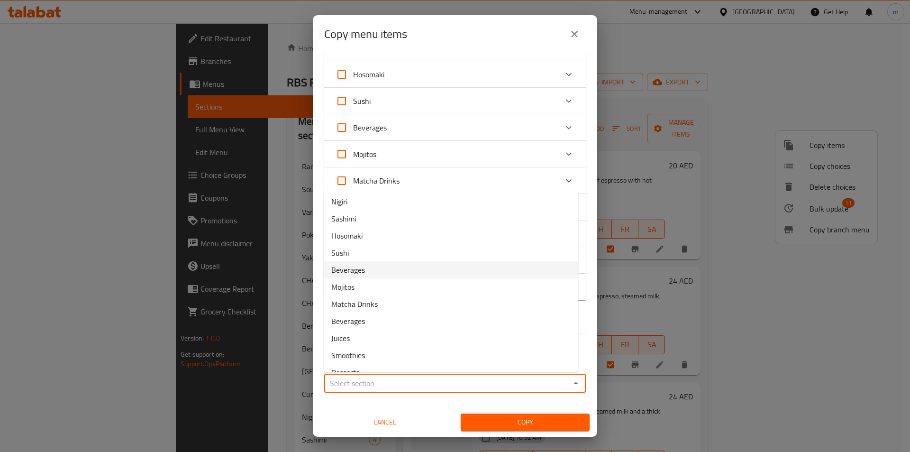
click at [365, 267] on span "Beverages" at bounding box center [348, 269] width 34 height 11
type input "Beverages"
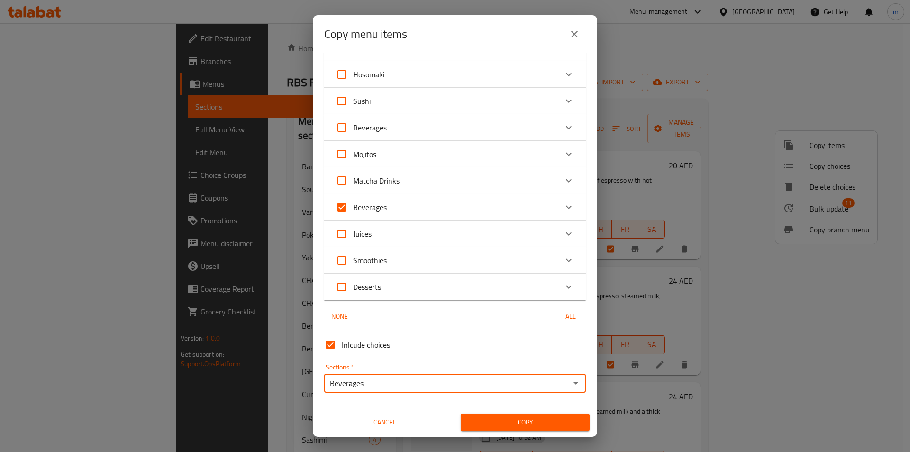
click at [533, 423] on span "Copy" at bounding box center [526, 422] width 114 height 12
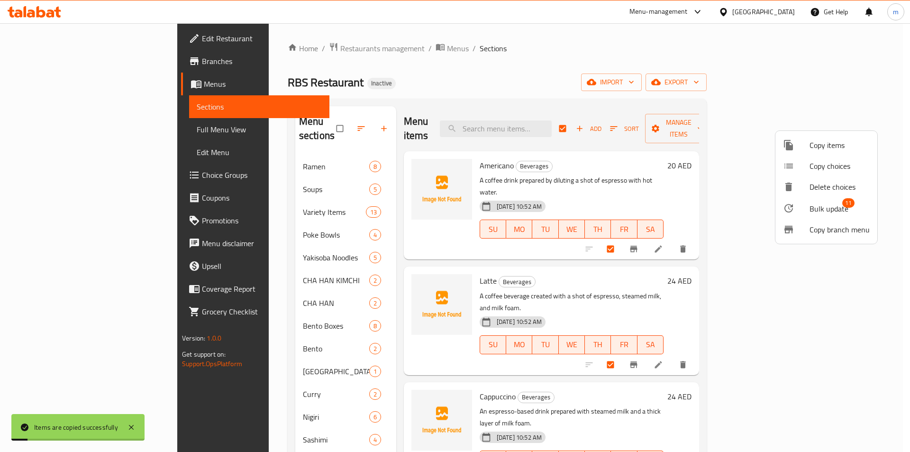
click at [288, 366] on div at bounding box center [455, 226] width 910 height 452
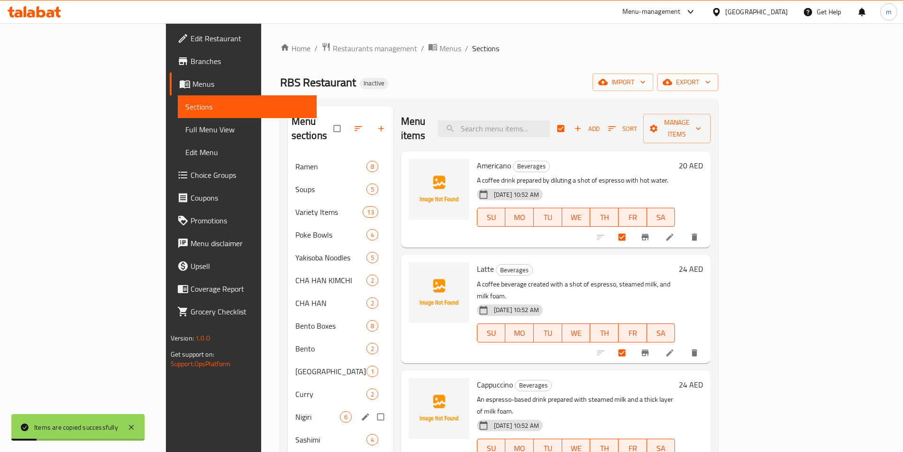
scroll to position [95, 0]
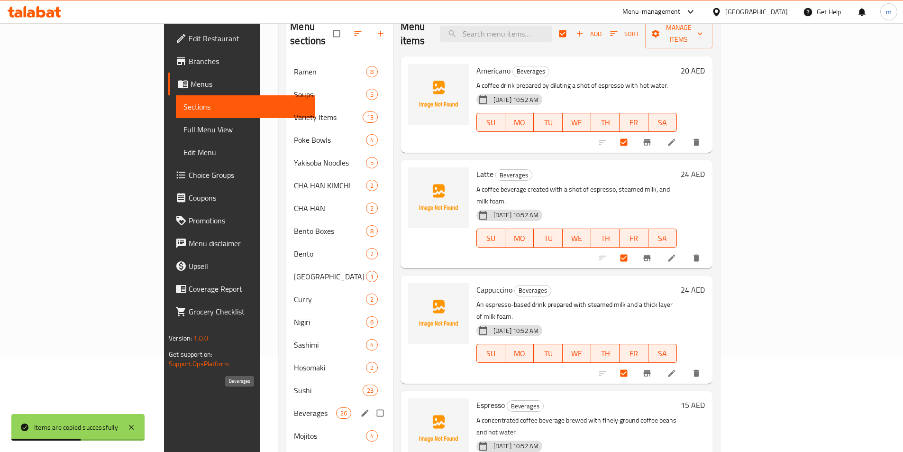
click at [294, 407] on span "Beverages" at bounding box center [315, 412] width 42 height 11
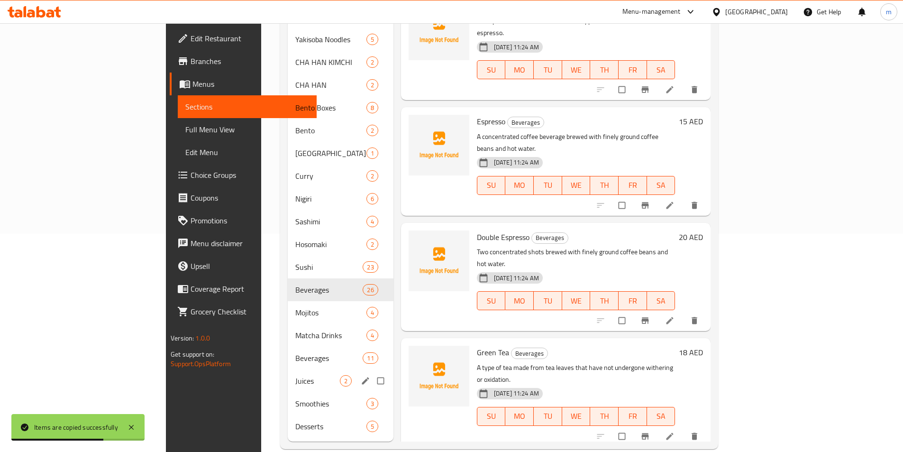
scroll to position [220, 0]
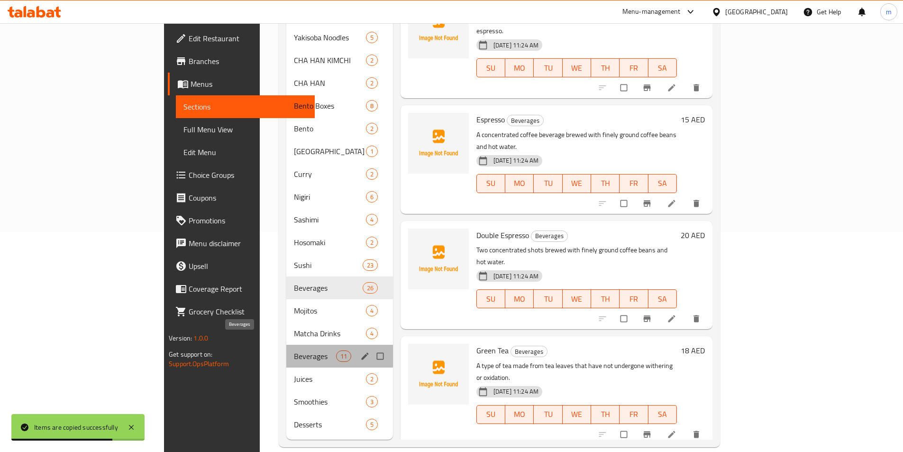
click at [294, 350] on span "Beverages" at bounding box center [315, 355] width 42 height 11
checkbox input "true"
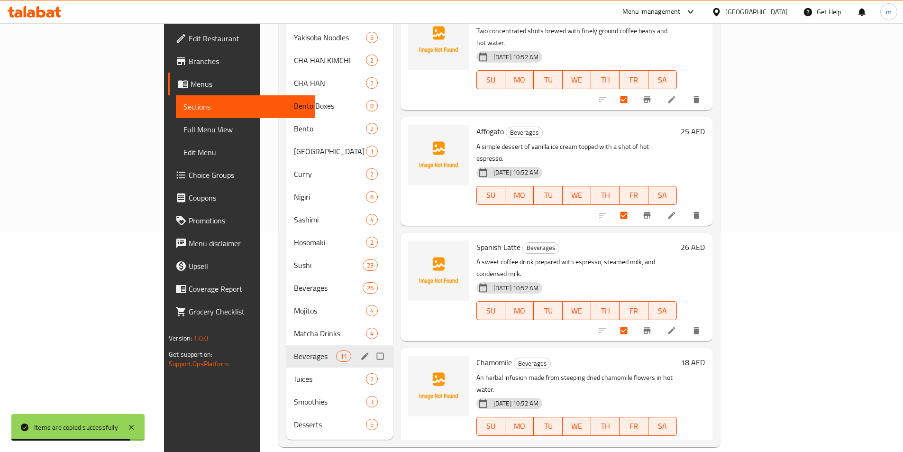
click at [371, 347] on input "Menu sections" at bounding box center [381, 356] width 20 height 18
checkbox input "true"
click at [360, 351] on icon "edit" at bounding box center [364, 355] width 9 height 9
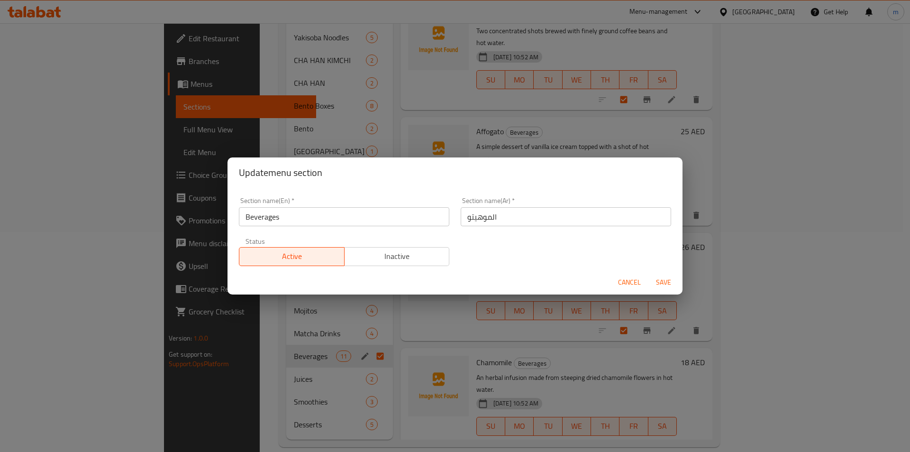
click at [627, 276] on span "Cancel" at bounding box center [629, 282] width 23 height 12
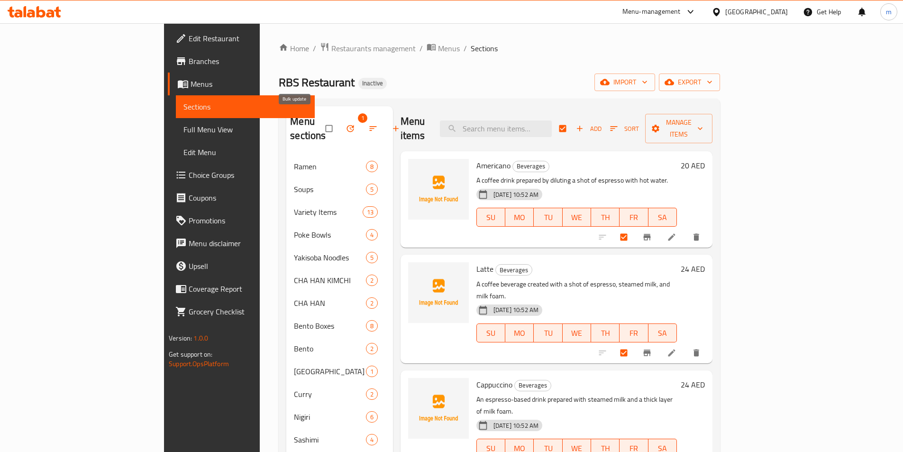
click at [346, 124] on icon "button" at bounding box center [350, 128] width 9 height 9
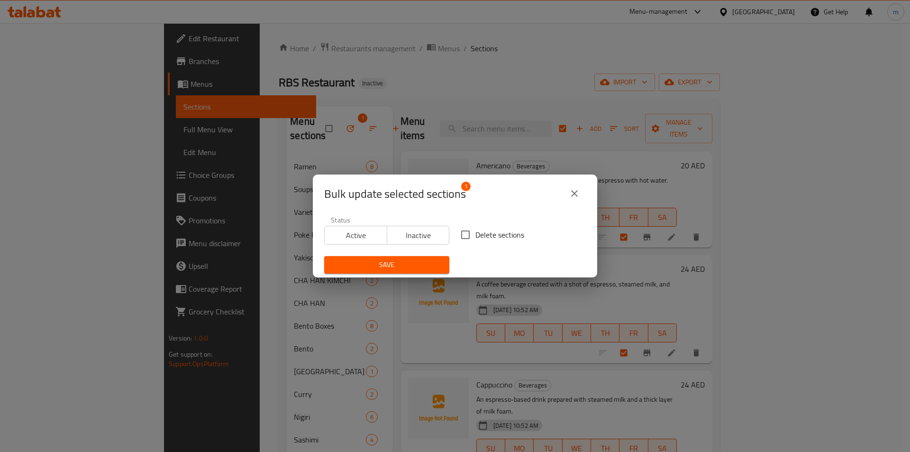
click at [578, 192] on icon "close" at bounding box center [574, 193] width 11 height 11
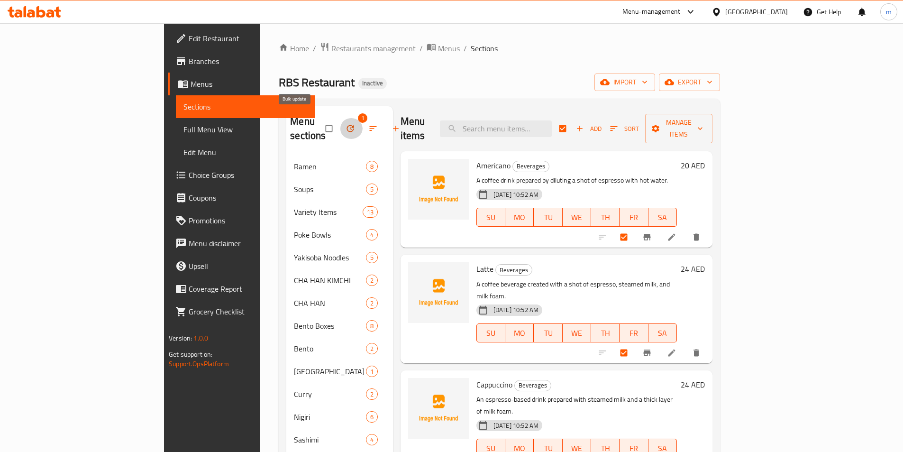
click at [346, 126] on icon "button" at bounding box center [350, 128] width 9 height 9
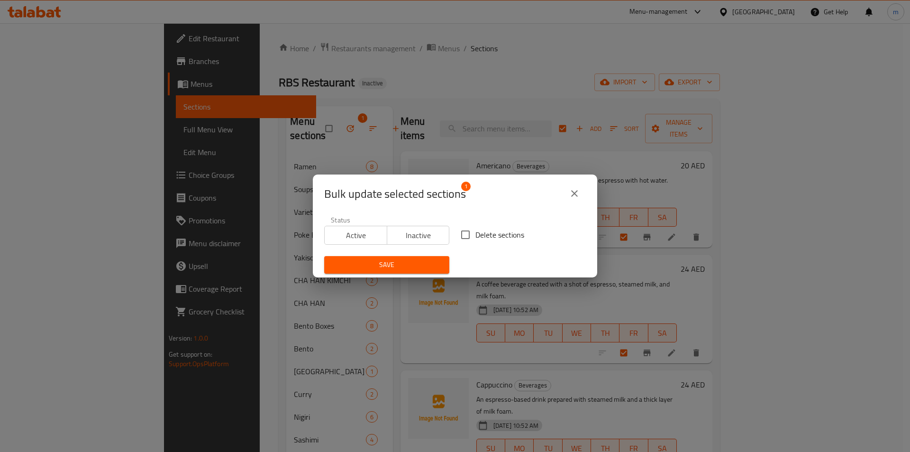
click at [470, 228] on input "Delete sections" at bounding box center [466, 235] width 20 height 20
checkbox input "true"
click at [418, 265] on span "Save" at bounding box center [387, 265] width 110 height 12
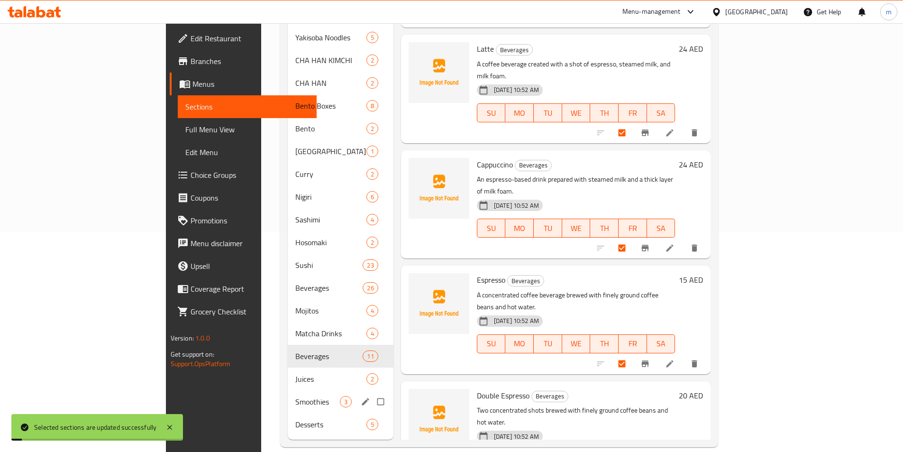
scroll to position [197, 0]
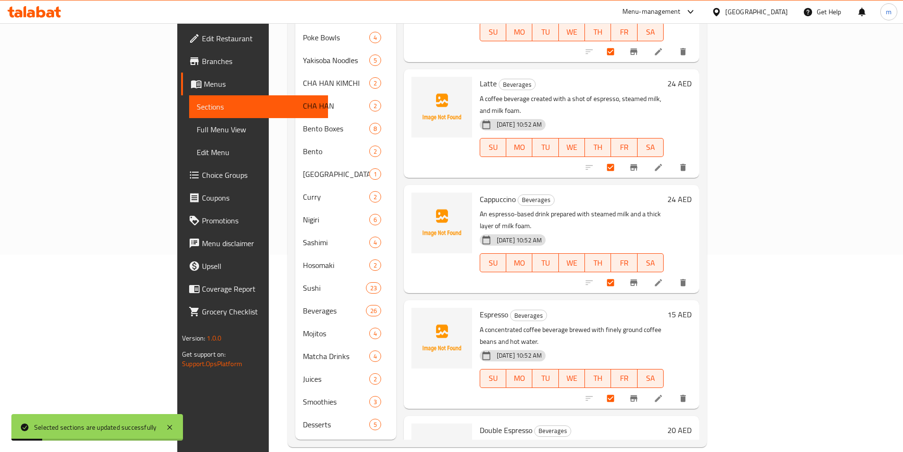
click at [338, 450] on div "Home / Restaurants management / Menus / Sections RBS Restaurant Inactive import…" at bounding box center [497, 146] width 457 height 640
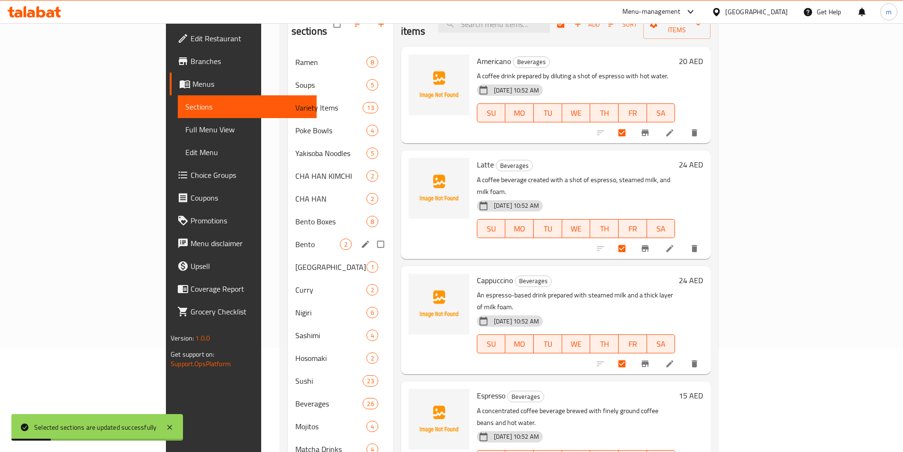
scroll to position [0, 0]
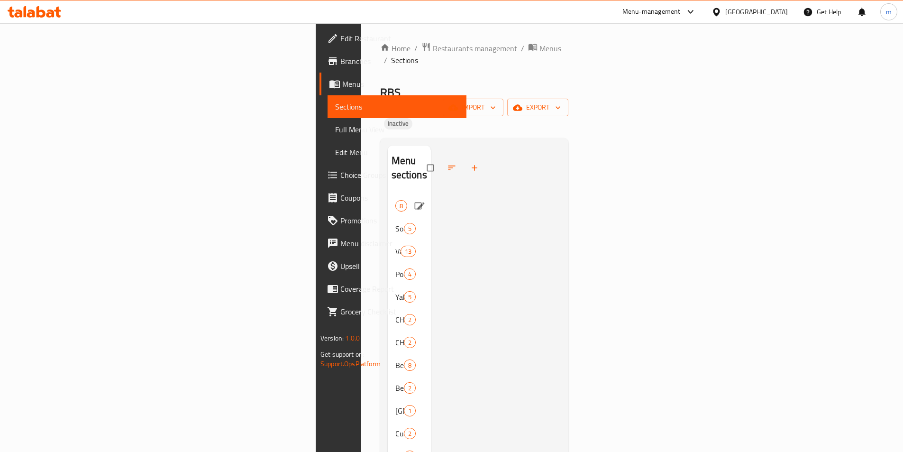
click at [395, 200] on span "Ramen" at bounding box center [395, 205] width 0 height 11
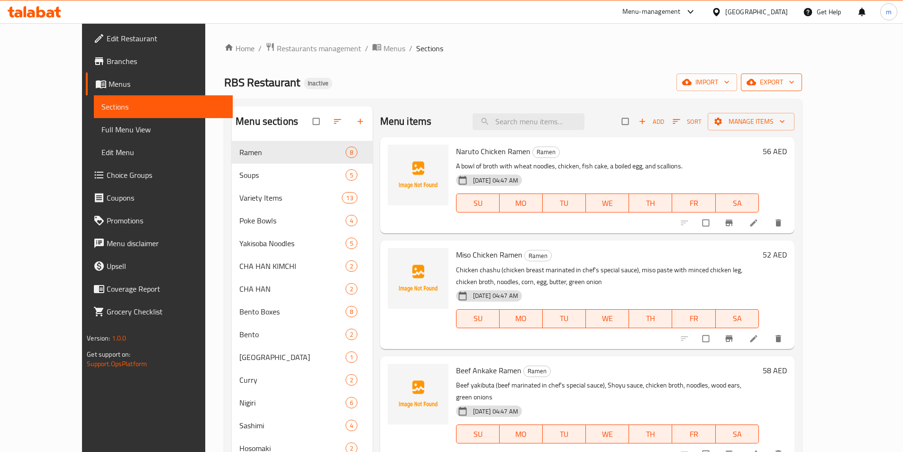
click at [802, 75] on button "export" at bounding box center [771, 83] width 61 height 18
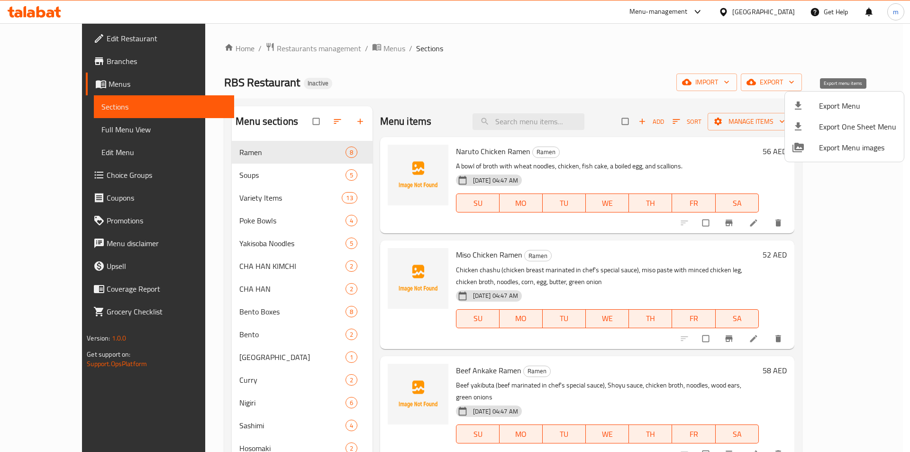
click at [798, 95] on li "Export Menu" at bounding box center [844, 105] width 119 height 21
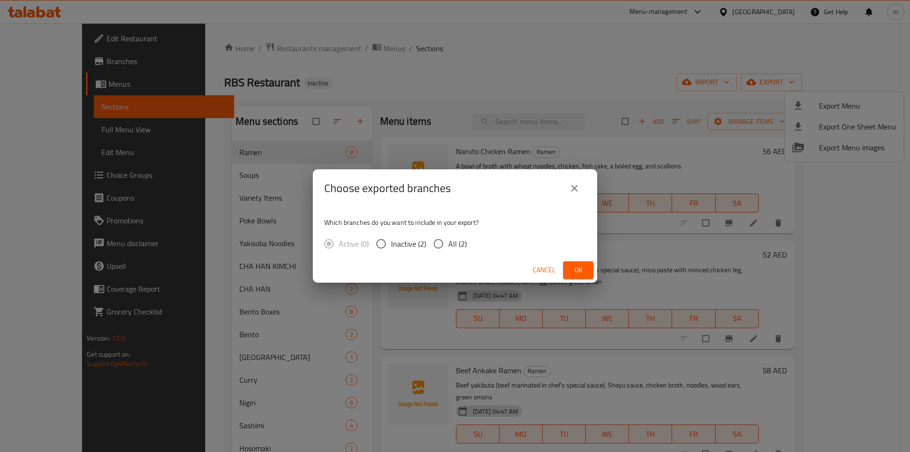
click at [451, 240] on span "All (2)" at bounding box center [458, 243] width 18 height 11
click at [449, 240] on input "All (2)" at bounding box center [439, 244] width 20 height 20
radio input "true"
click at [588, 268] on button "Ok" at bounding box center [578, 270] width 30 height 18
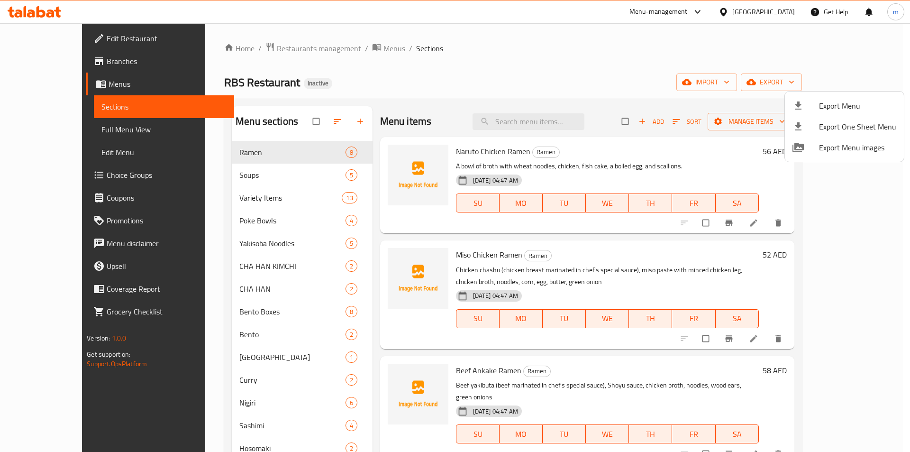
click at [27, 129] on div at bounding box center [455, 226] width 910 height 452
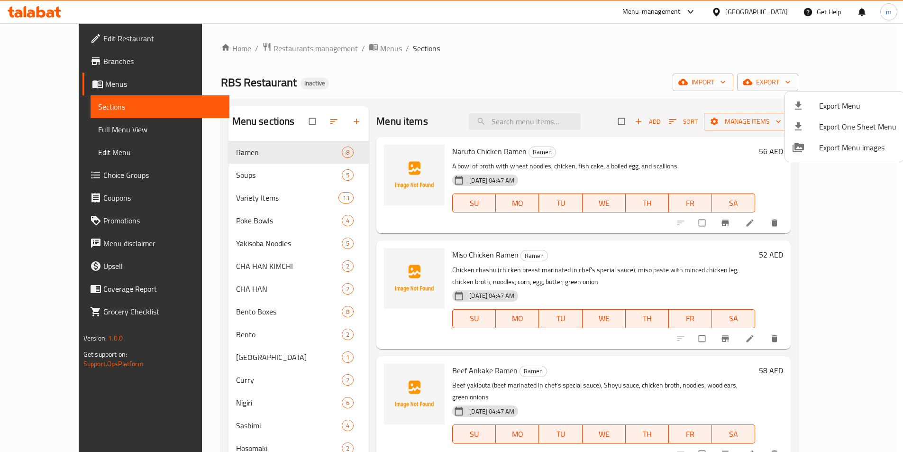
click at [98, 129] on span "Full Menu View" at bounding box center [160, 129] width 124 height 11
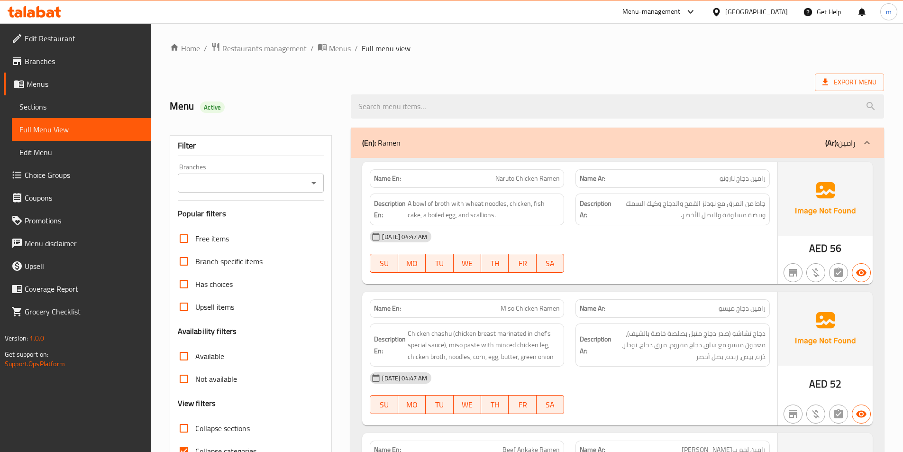
scroll to position [237, 0]
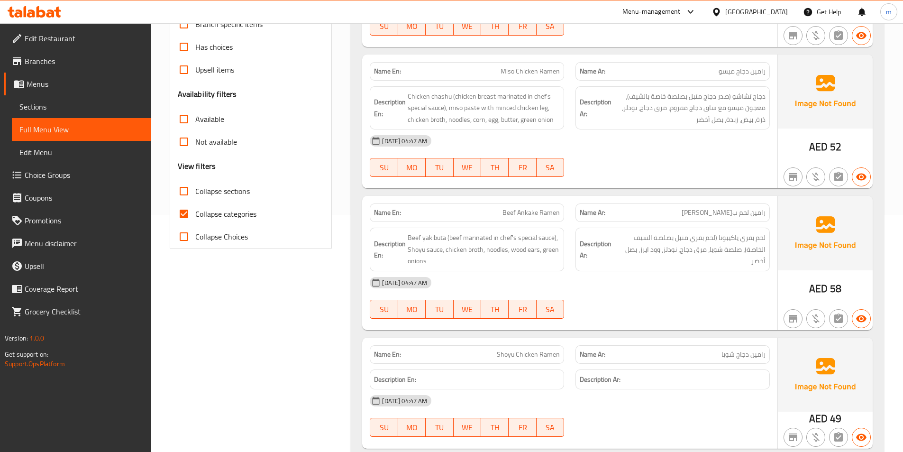
click at [178, 206] on input "Collapse categories" at bounding box center [184, 213] width 23 height 23
checkbox input "false"
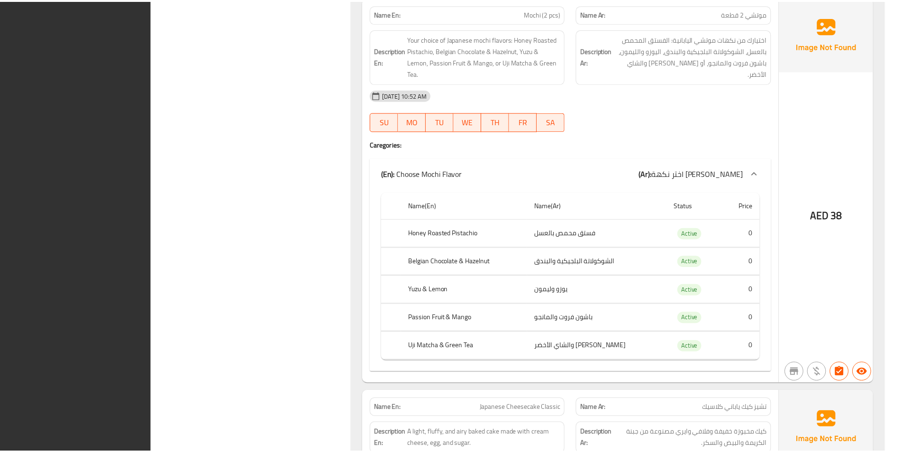
scroll to position [18562, 0]
